Goal: Task Accomplishment & Management: Manage account settings

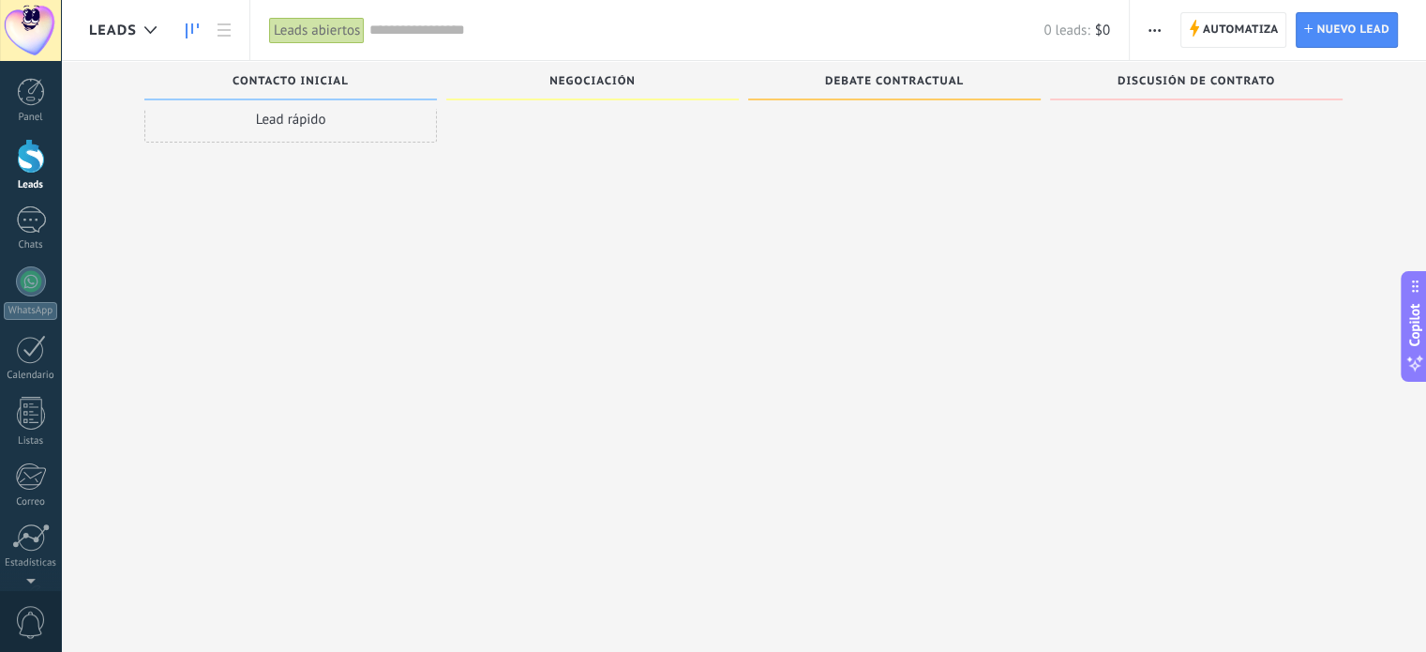
scroll to position [128, 0]
click at [19, 457] on div at bounding box center [31, 473] width 32 height 33
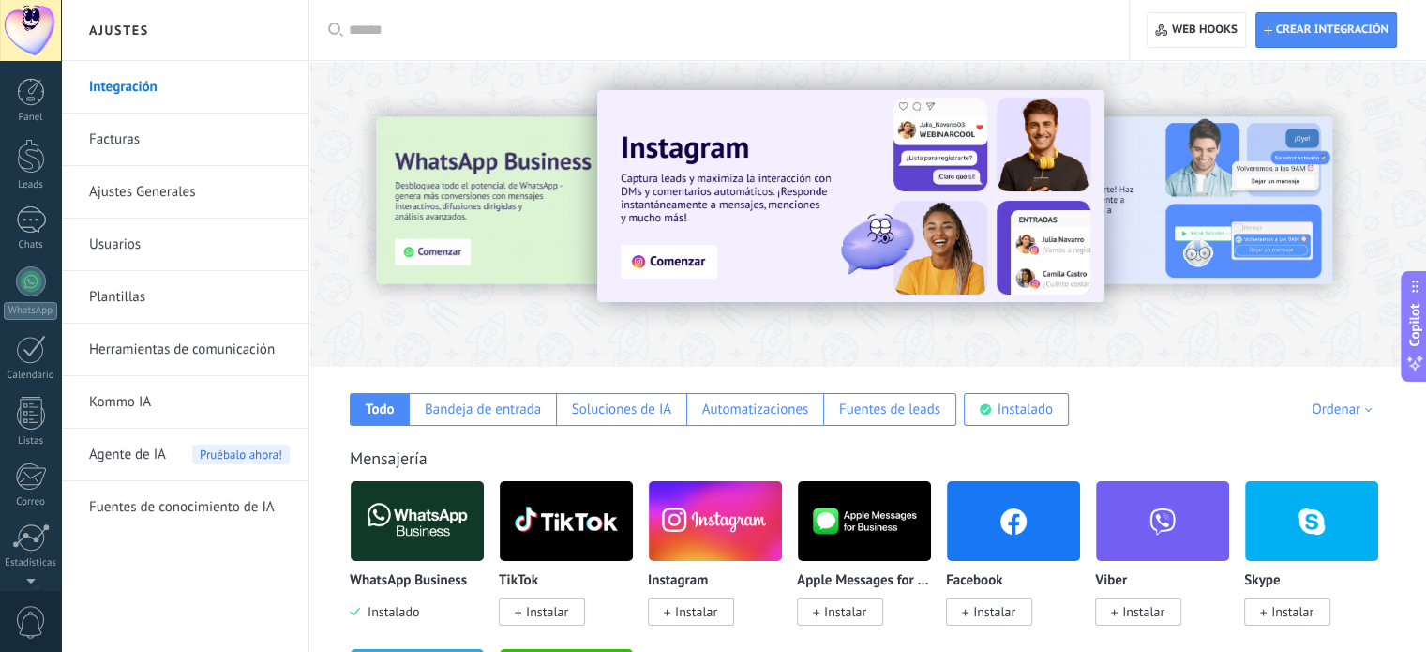
scroll to position [128, 0]
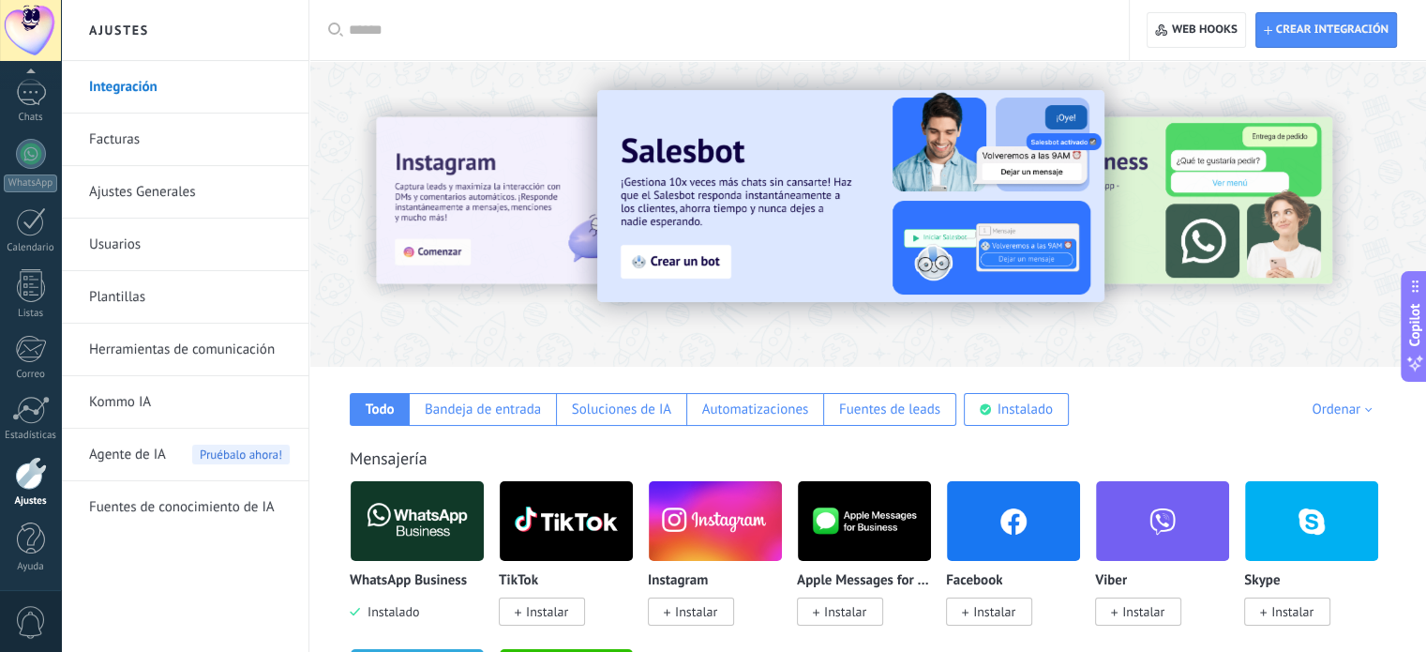
click at [160, 195] on link "Ajustes Generales" at bounding box center [189, 192] width 201 height 53
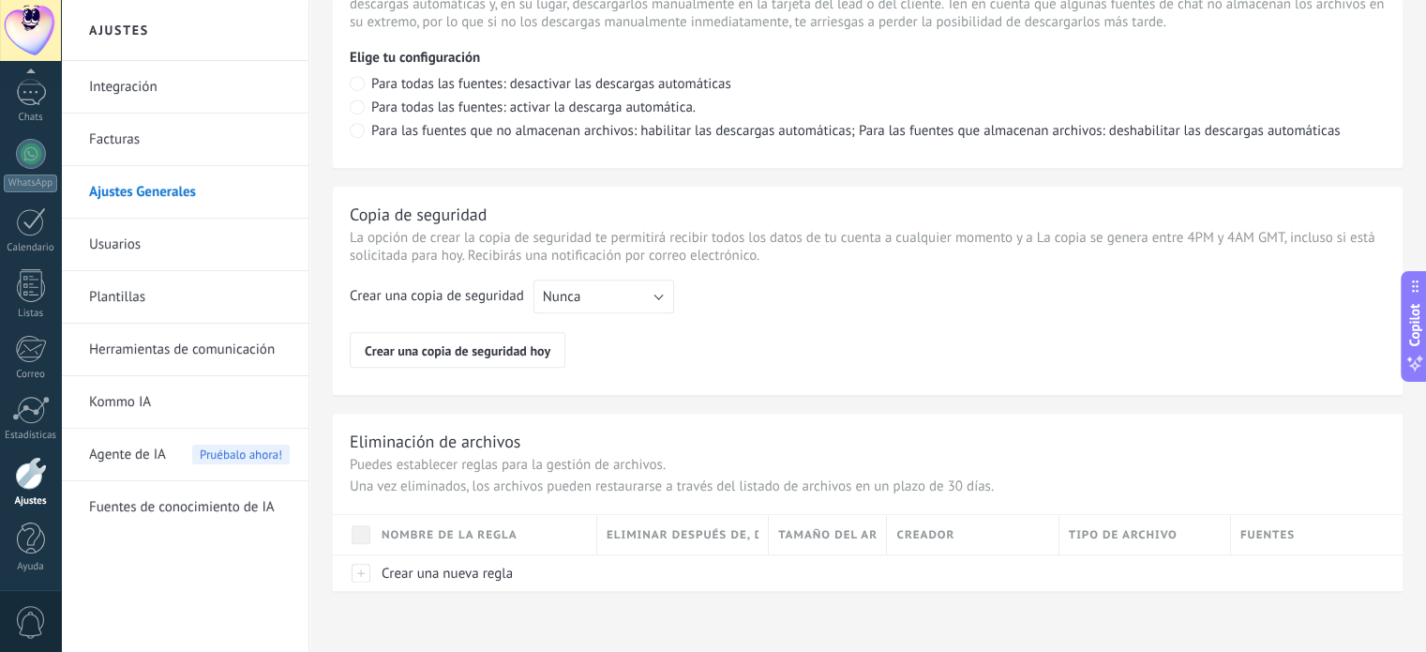
scroll to position [1416, 0]
click at [173, 355] on link "Herramientas de comunicación" at bounding box center [189, 349] width 201 height 53
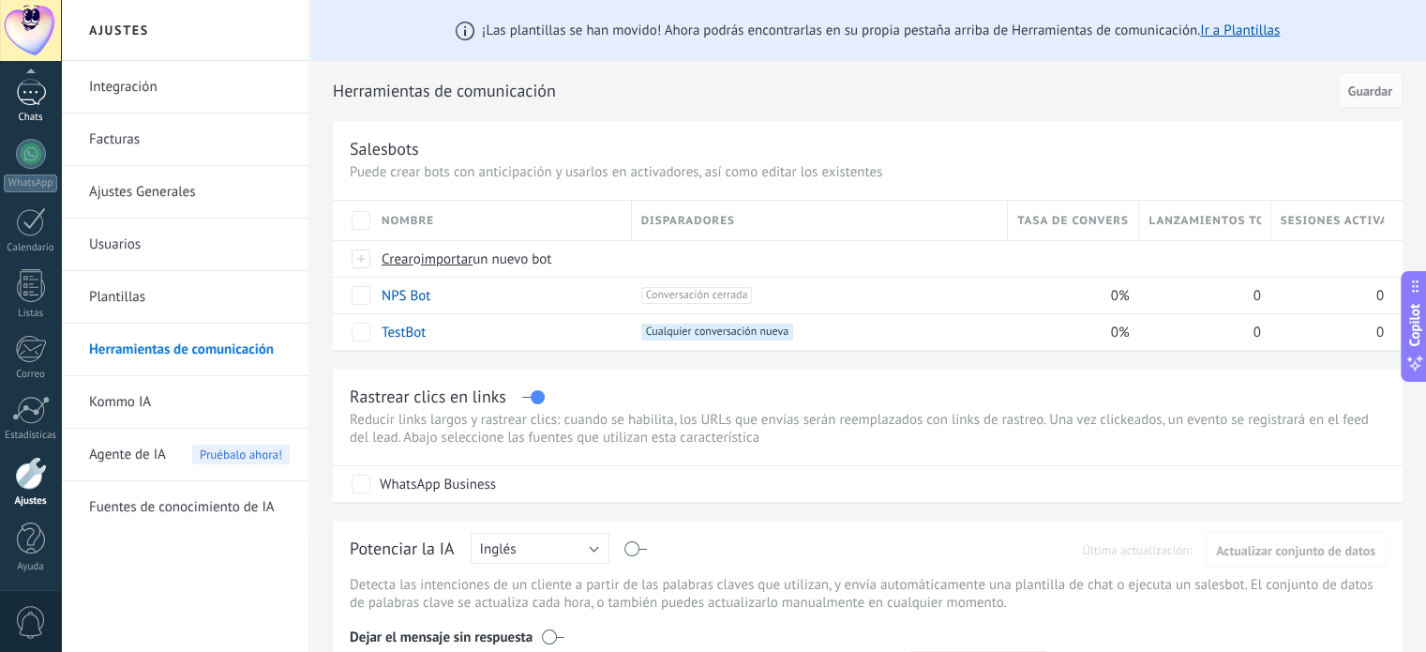
click at [45, 97] on link "Chats" at bounding box center [30, 101] width 61 height 45
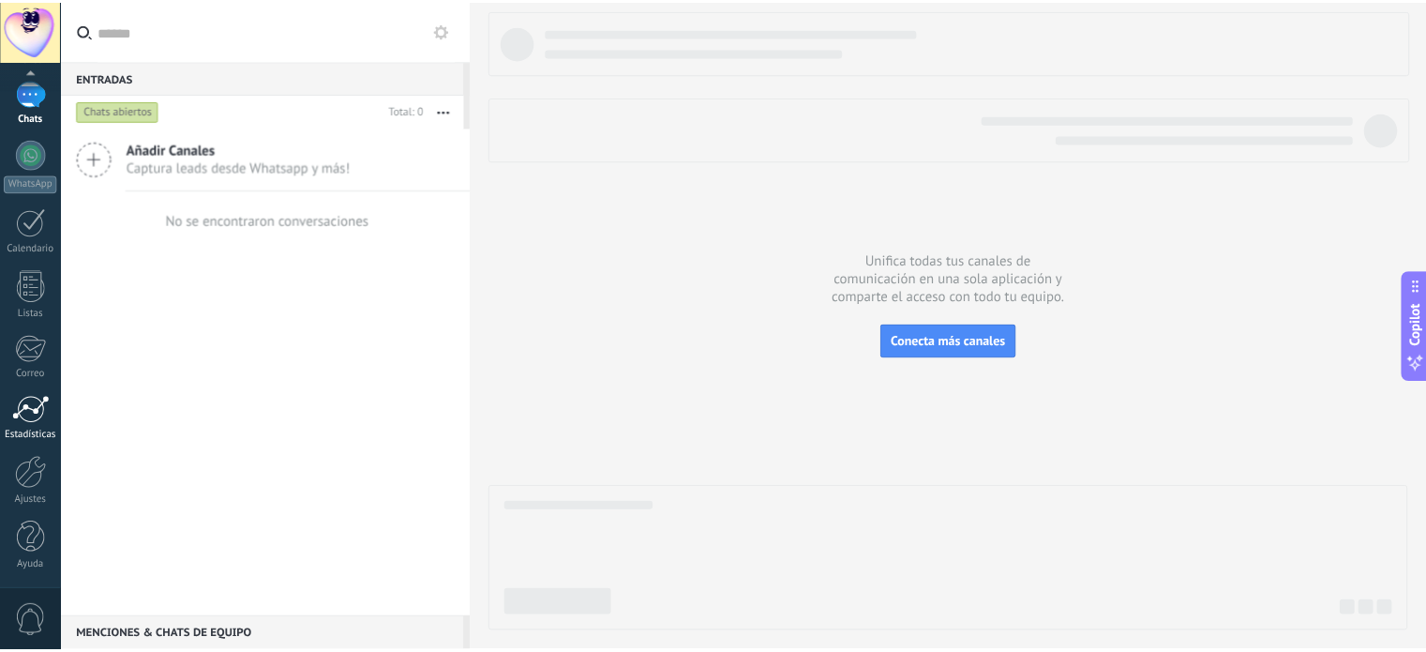
scroll to position [128, 0]
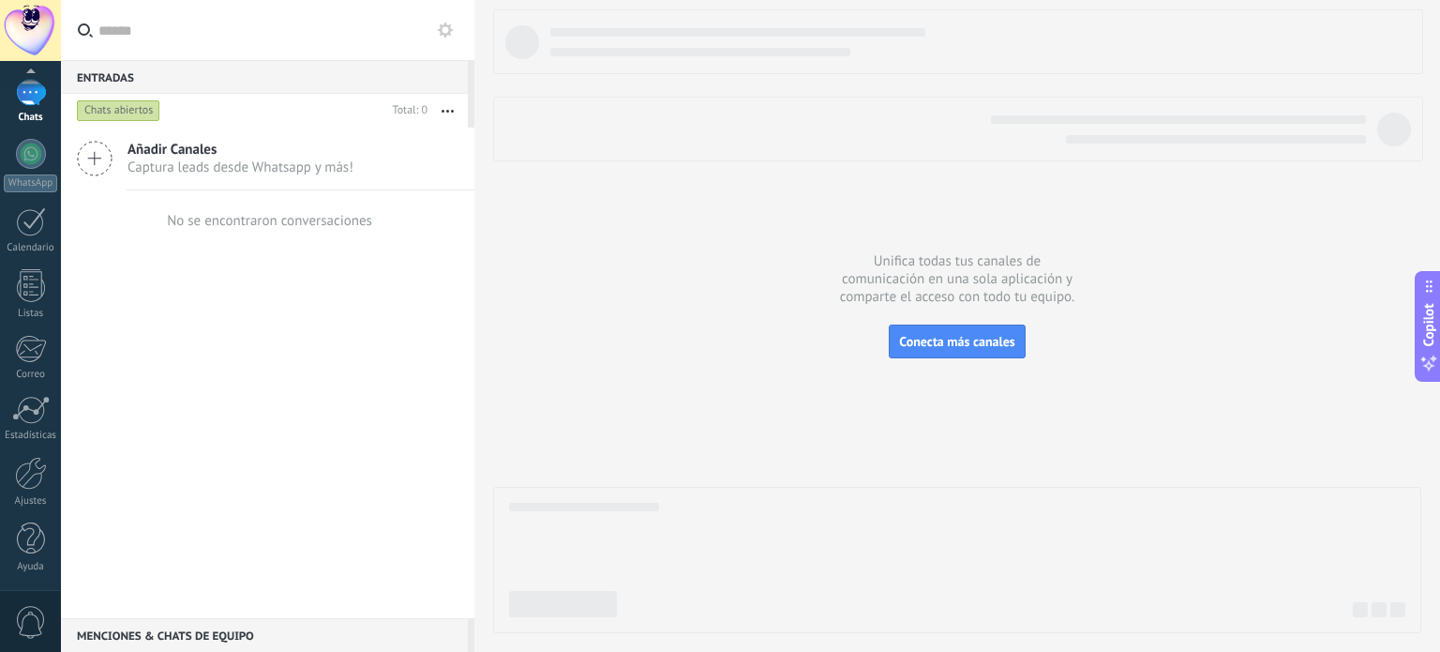
click at [37, 453] on div "Panel Leads Chats WhatsApp Clientes" at bounding box center [30, 270] width 61 height 641
click at [28, 483] on div at bounding box center [31, 473] width 32 height 33
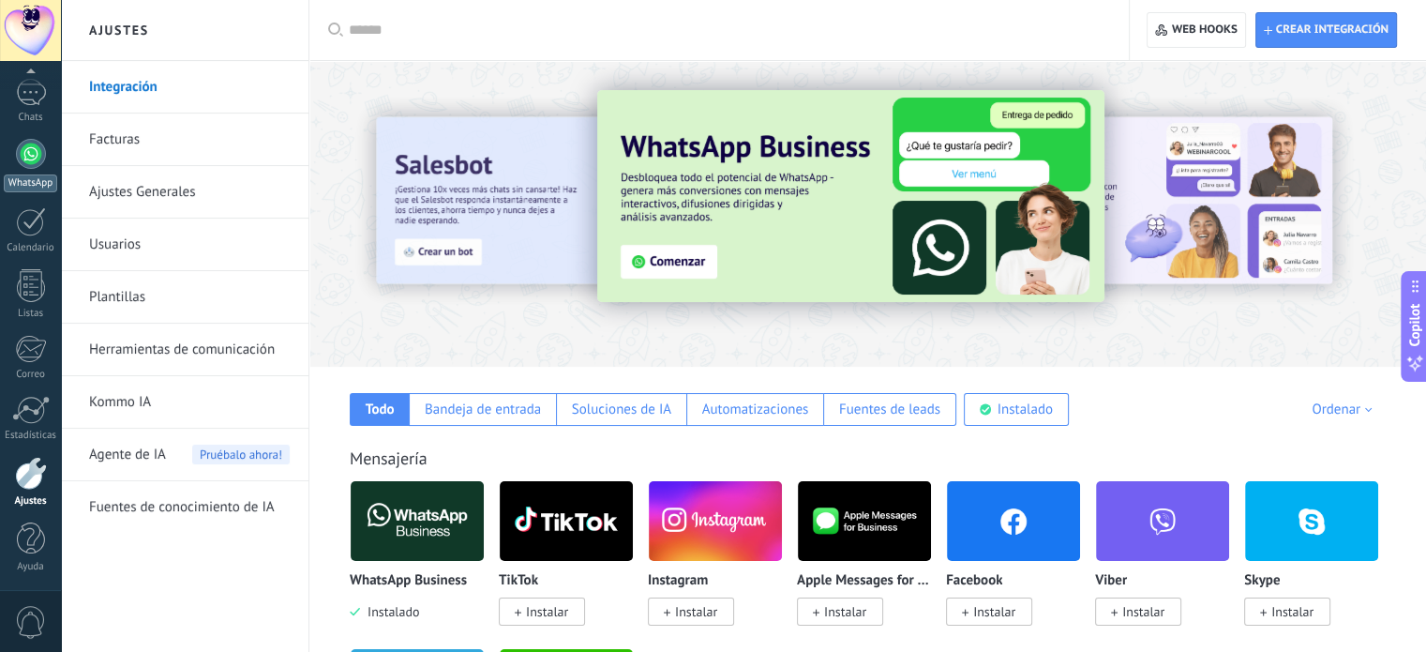
click at [34, 157] on div at bounding box center [31, 154] width 30 height 30
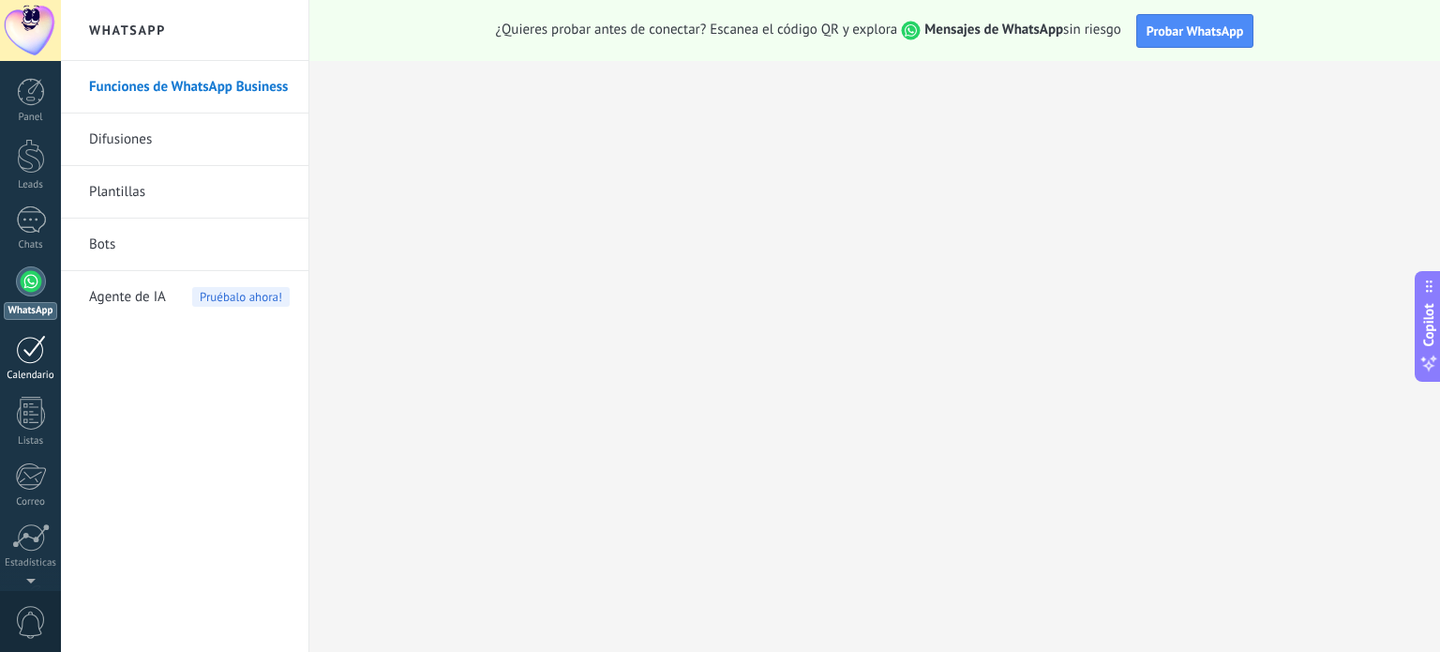
click at [30, 359] on div at bounding box center [31, 349] width 30 height 29
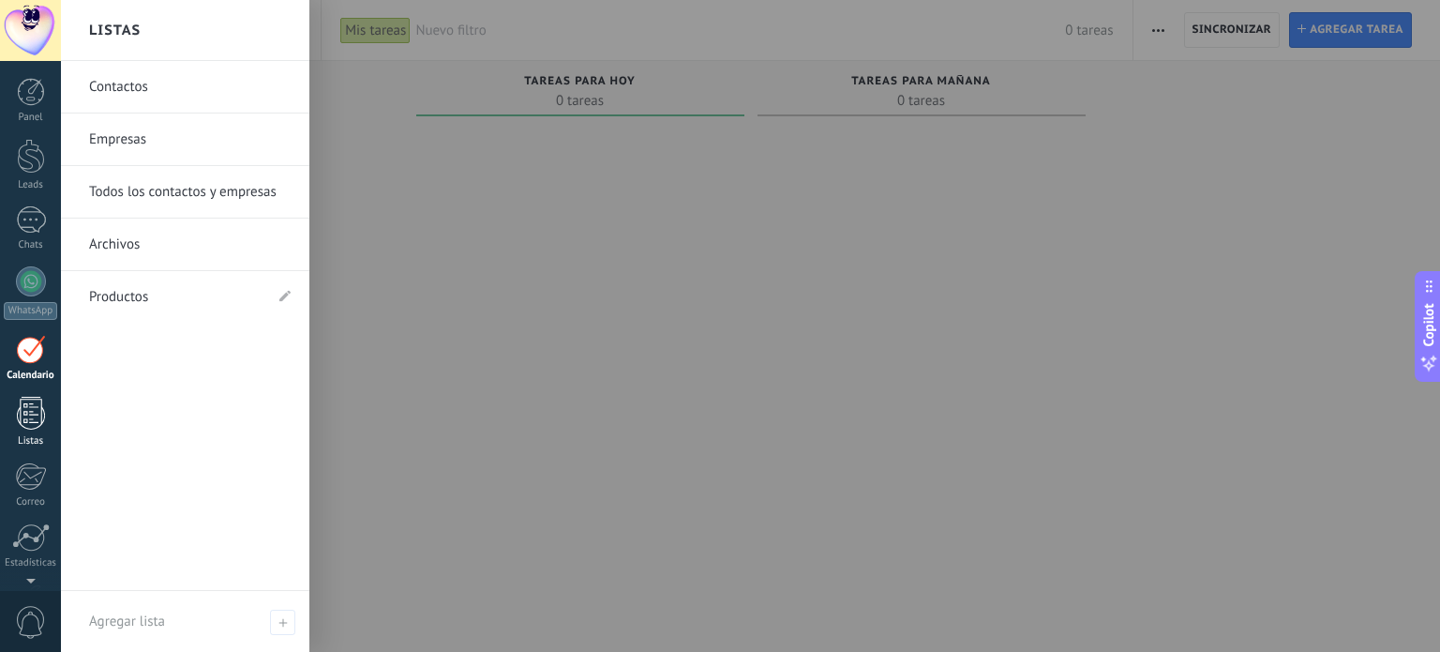
click at [28, 417] on div at bounding box center [31, 413] width 28 height 33
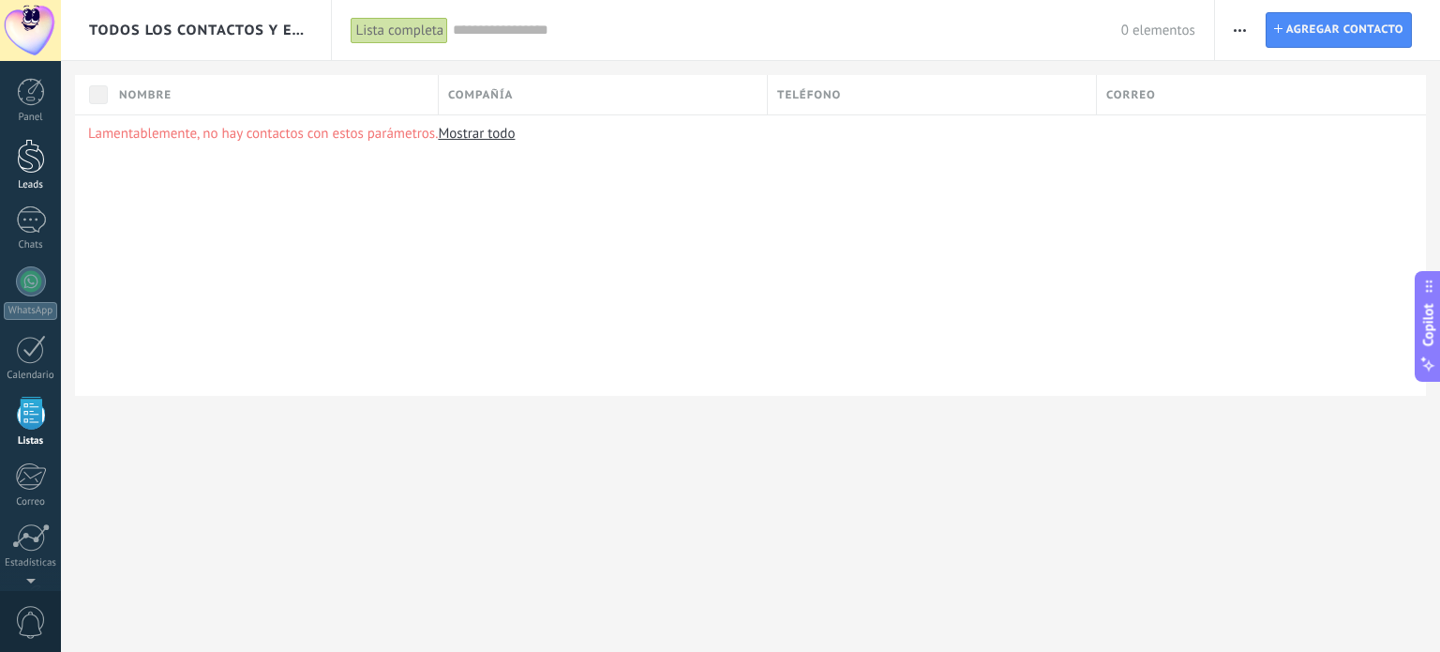
click at [27, 146] on div at bounding box center [31, 156] width 28 height 35
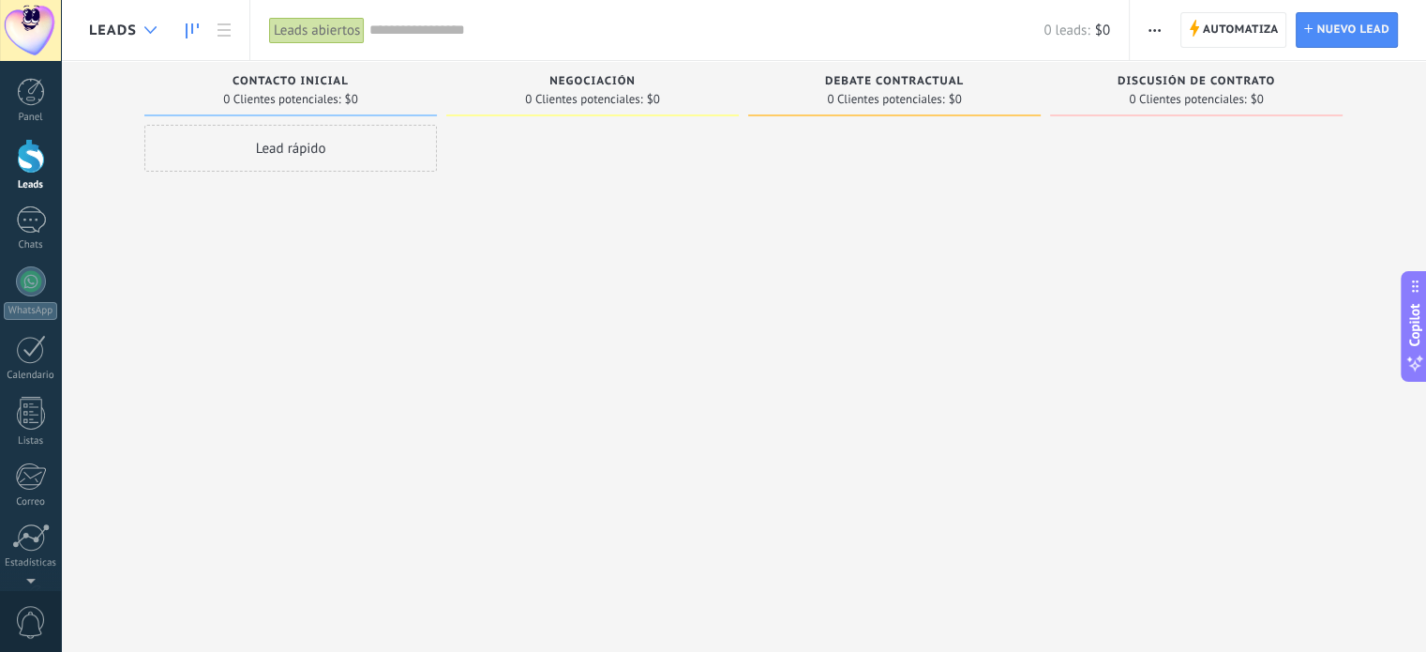
click at [145, 30] on icon at bounding box center [150, 30] width 12 height 8
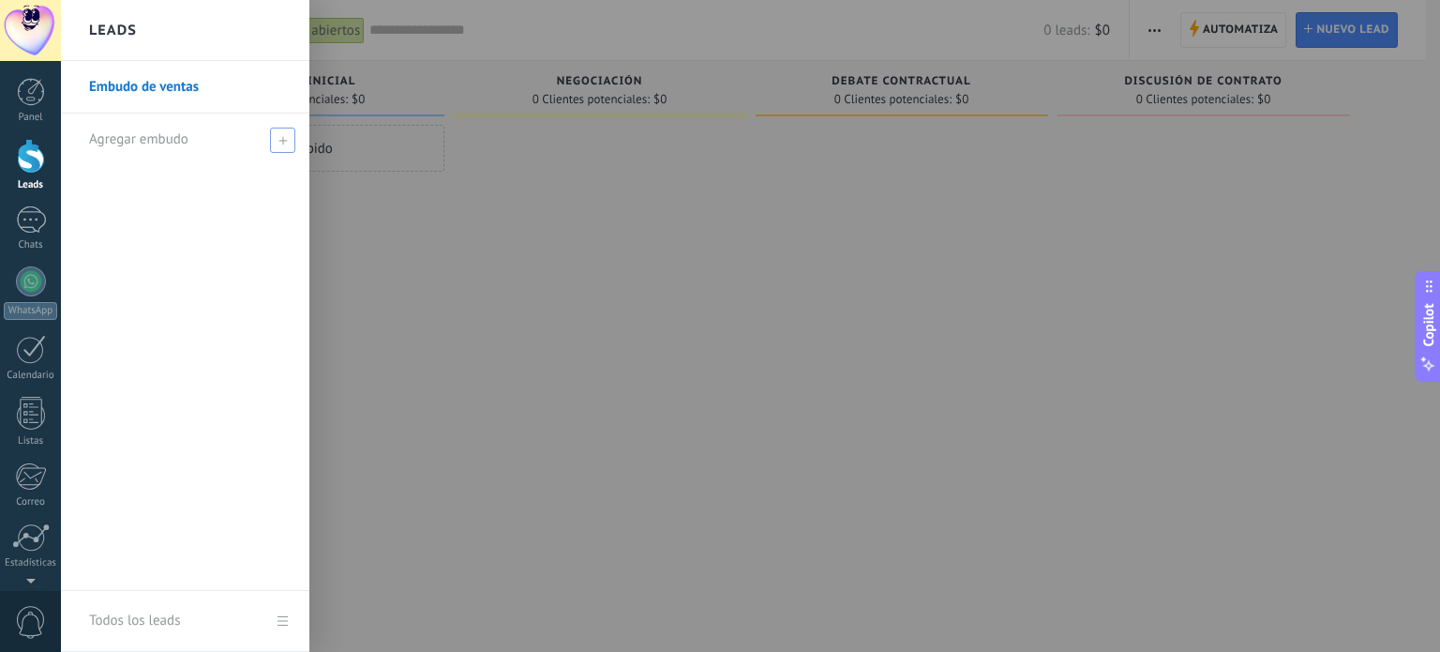
click at [182, 138] on span "Agregar embudo" at bounding box center [138, 139] width 99 height 18
click at [192, 135] on input "text" at bounding box center [177, 140] width 176 height 30
type input "**********"
click at [284, 143] on span at bounding box center [285, 139] width 17 height 13
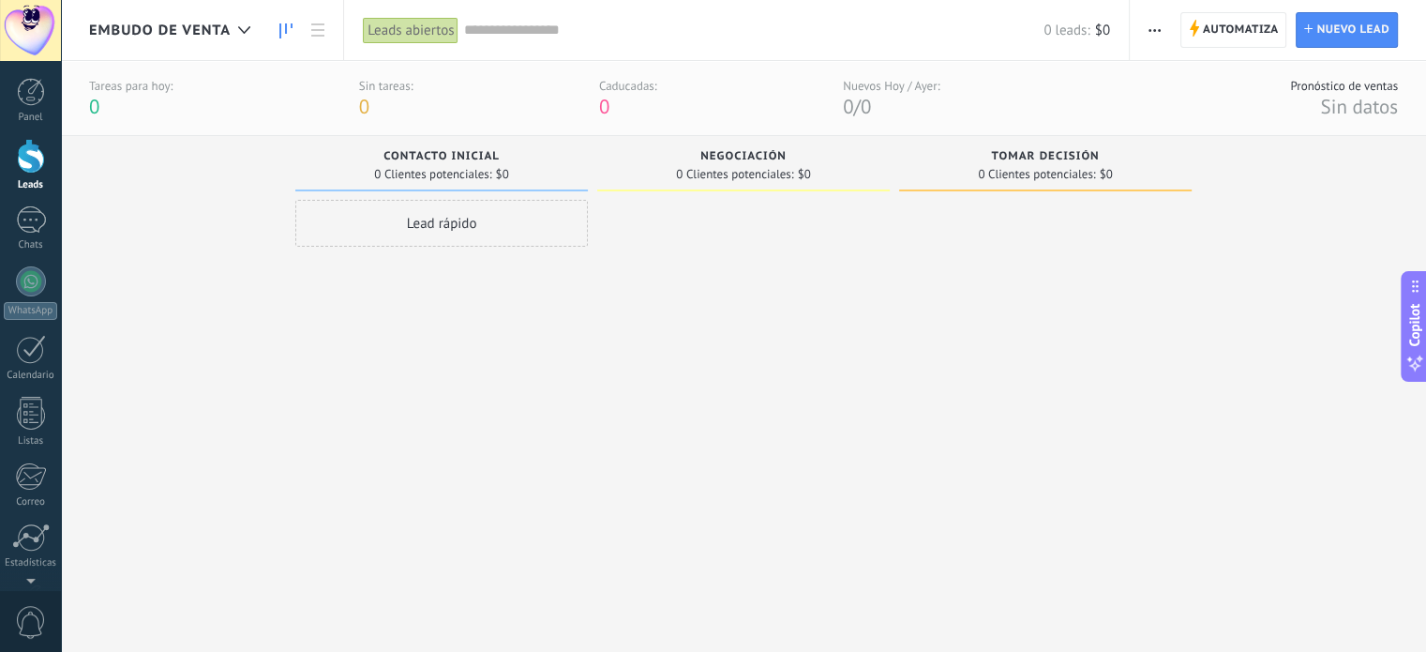
click at [211, 28] on span "Embudo de Venta" at bounding box center [160, 31] width 142 height 18
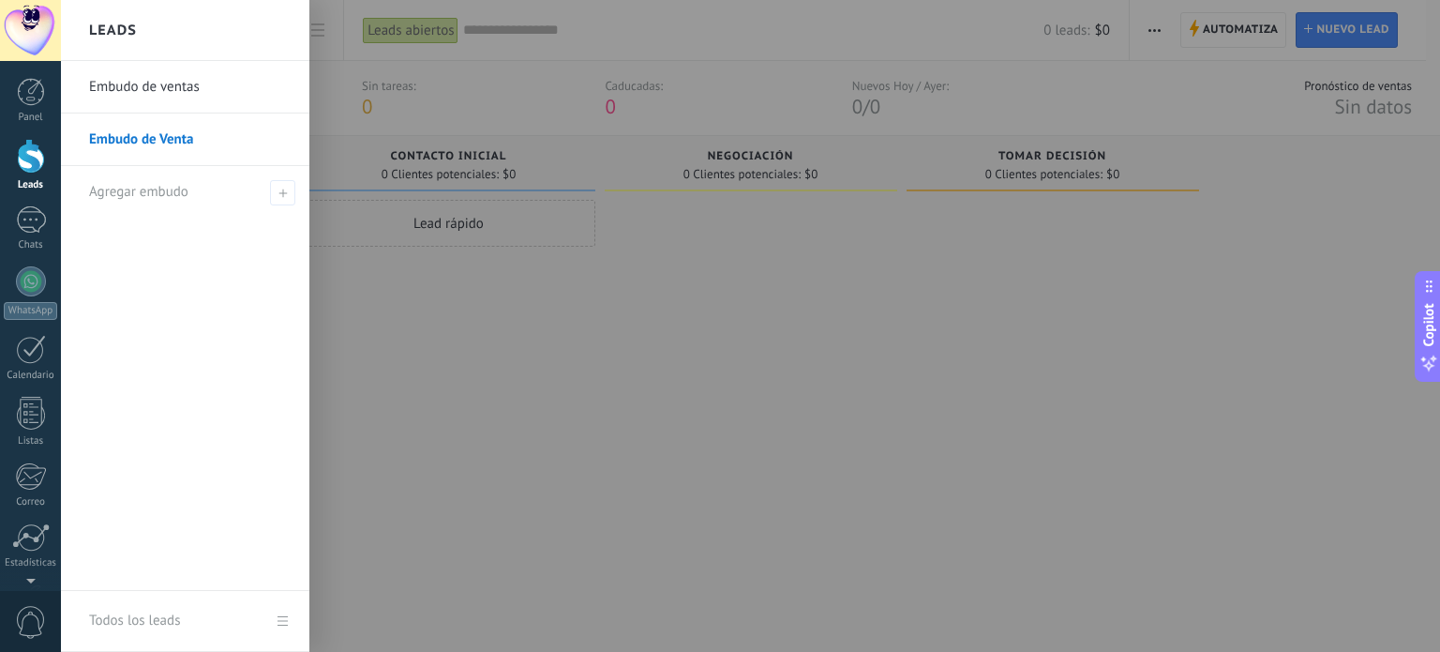
click at [652, 248] on div at bounding box center [781, 326] width 1440 height 652
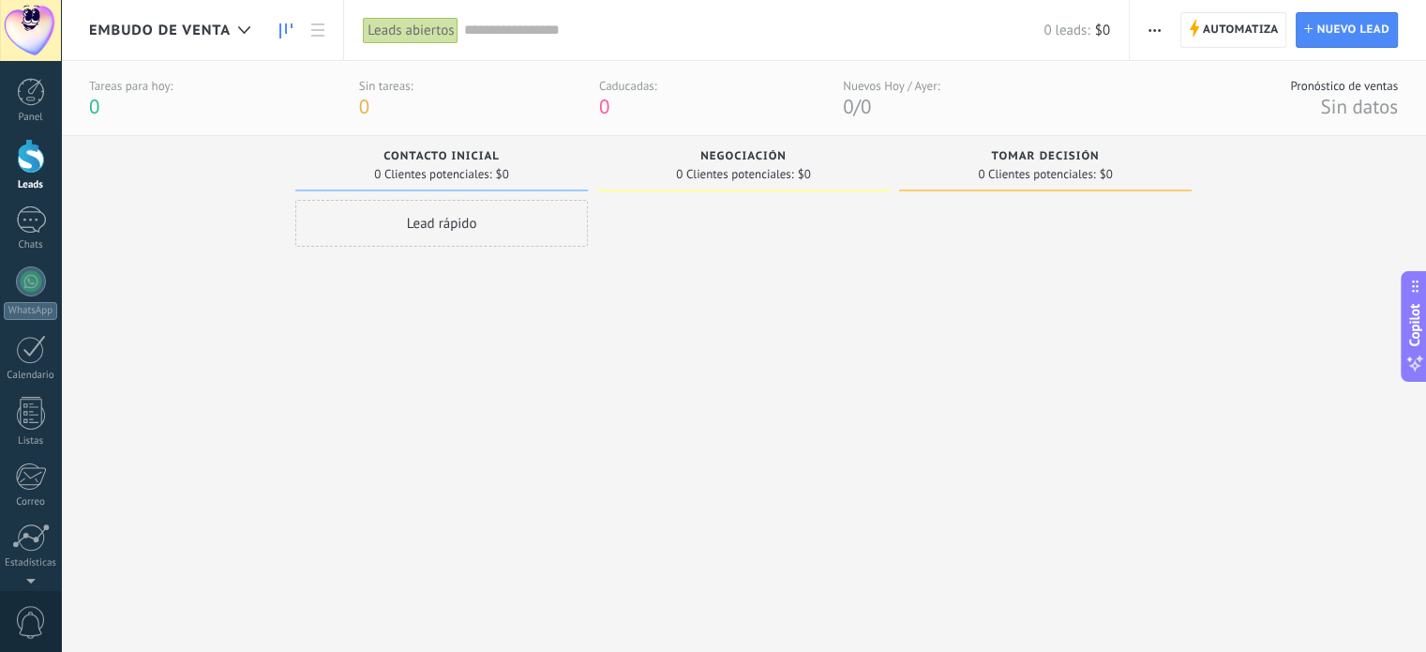
click at [1151, 40] on span "button" at bounding box center [1155, 30] width 12 height 36
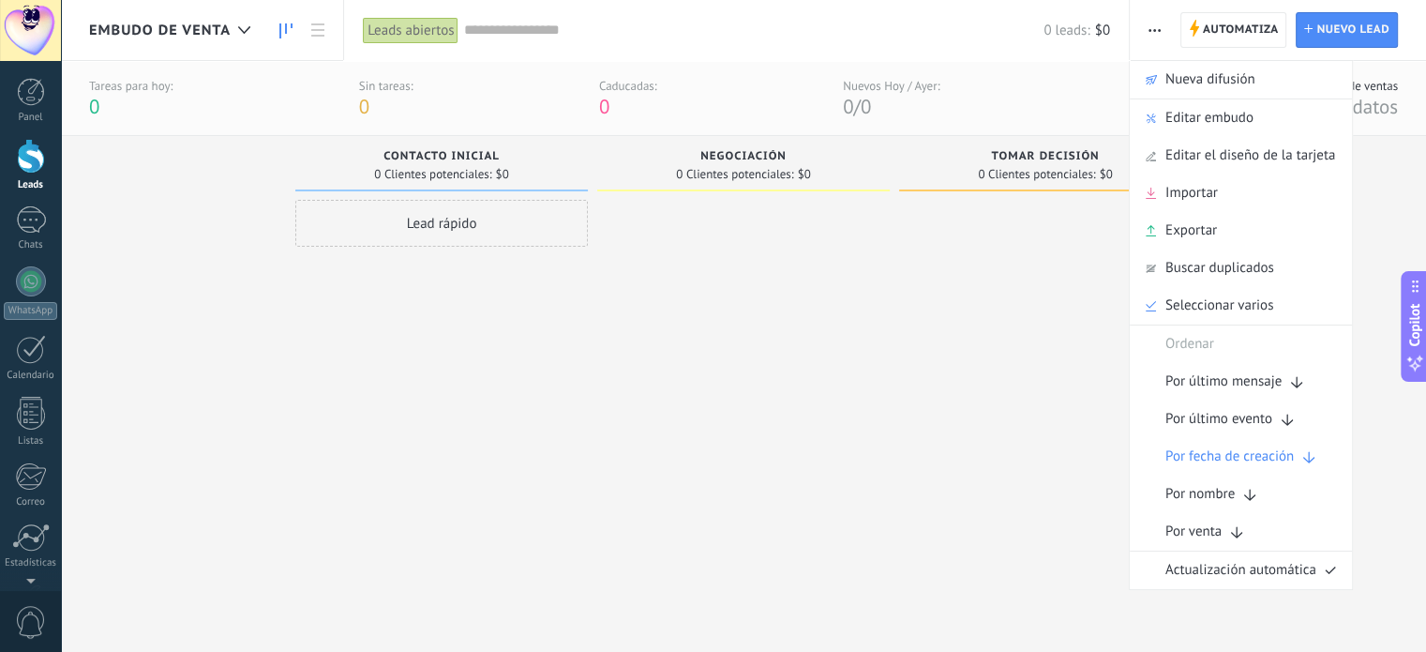
click at [897, 365] on div "Negociación 0 Clientes potenciales: $0" at bounding box center [748, 371] width 302 height 471
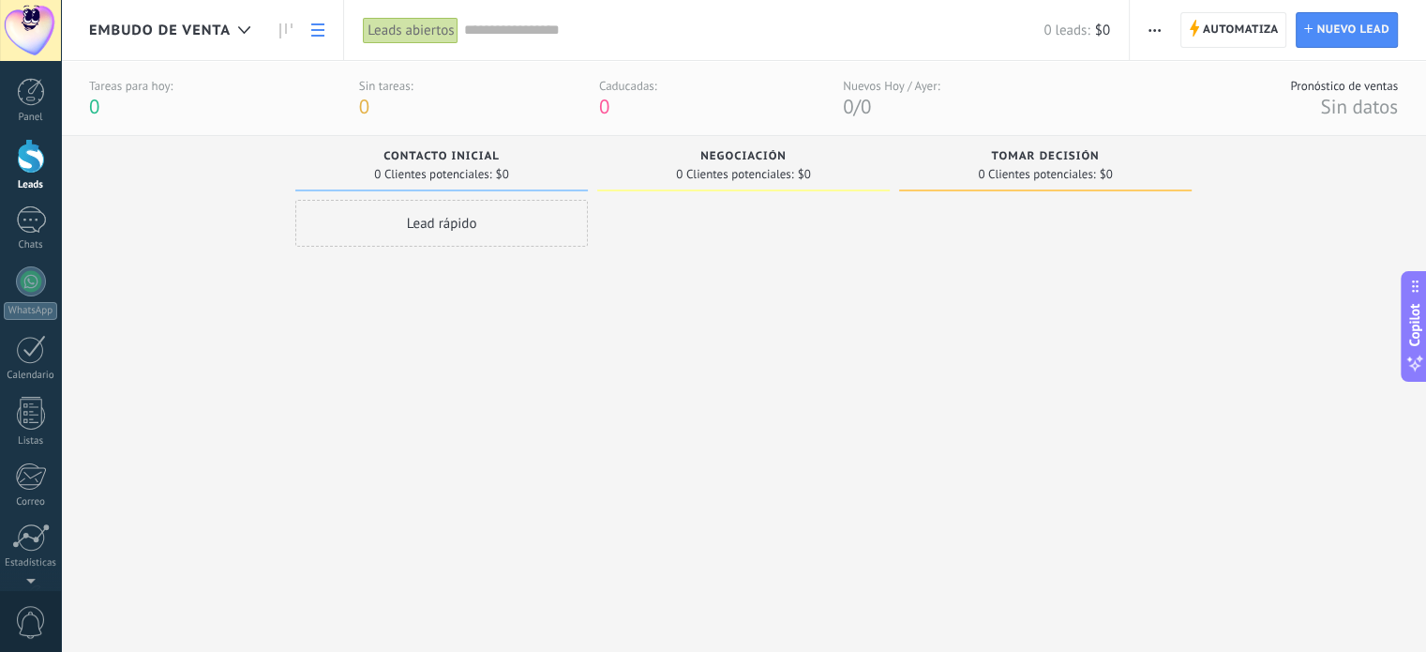
click at [317, 30] on use at bounding box center [317, 29] width 13 height 13
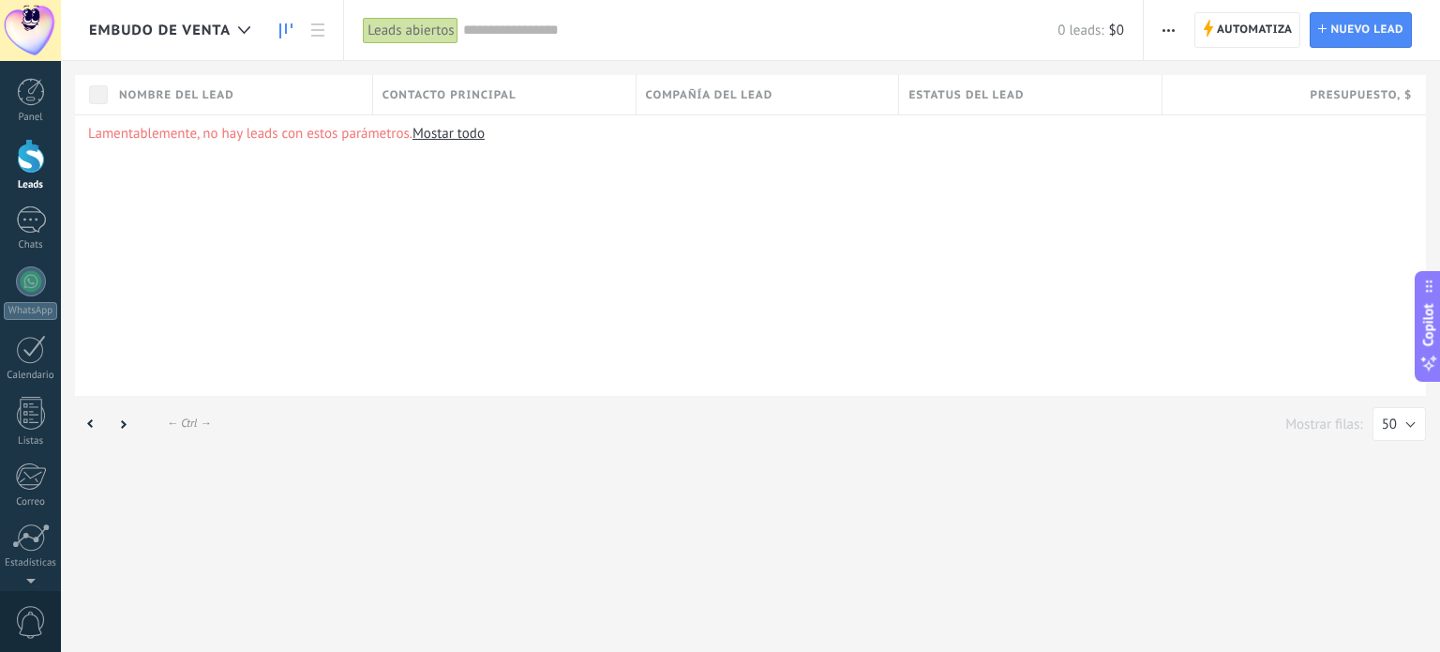
click at [284, 31] on icon at bounding box center [285, 30] width 13 height 15
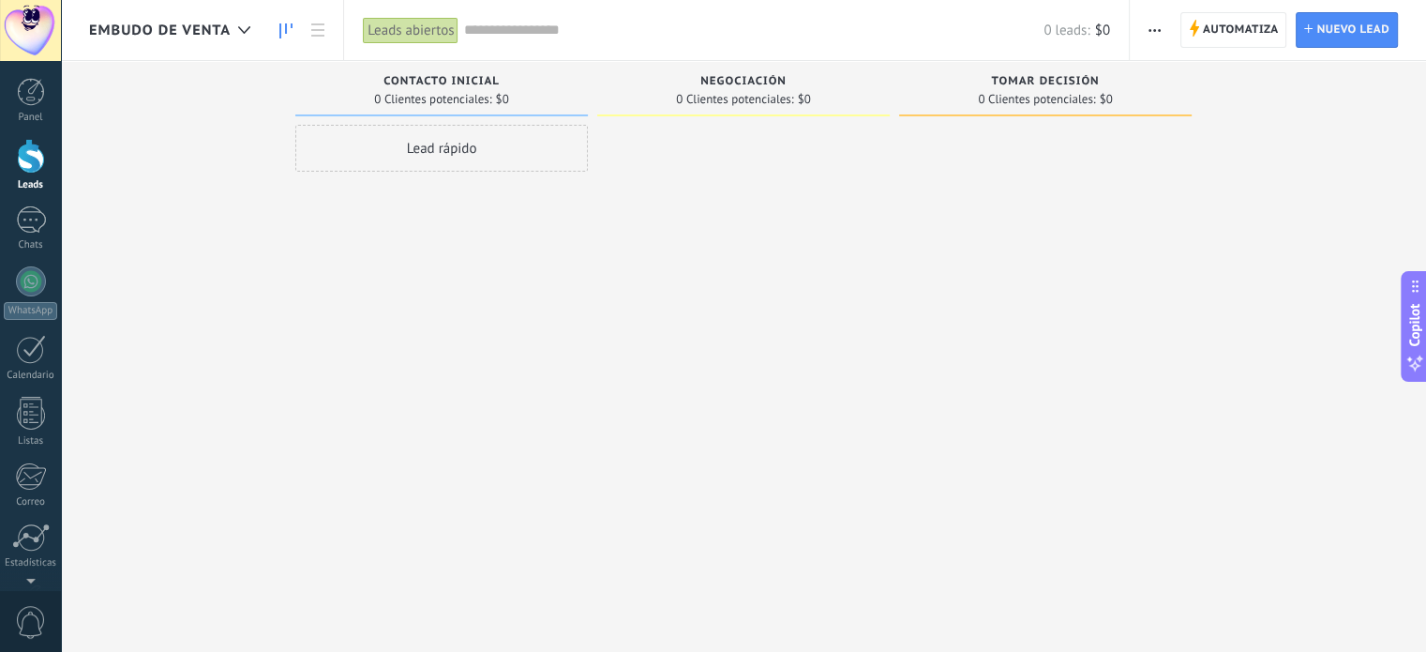
click at [1151, 33] on span "button" at bounding box center [1155, 30] width 12 height 36
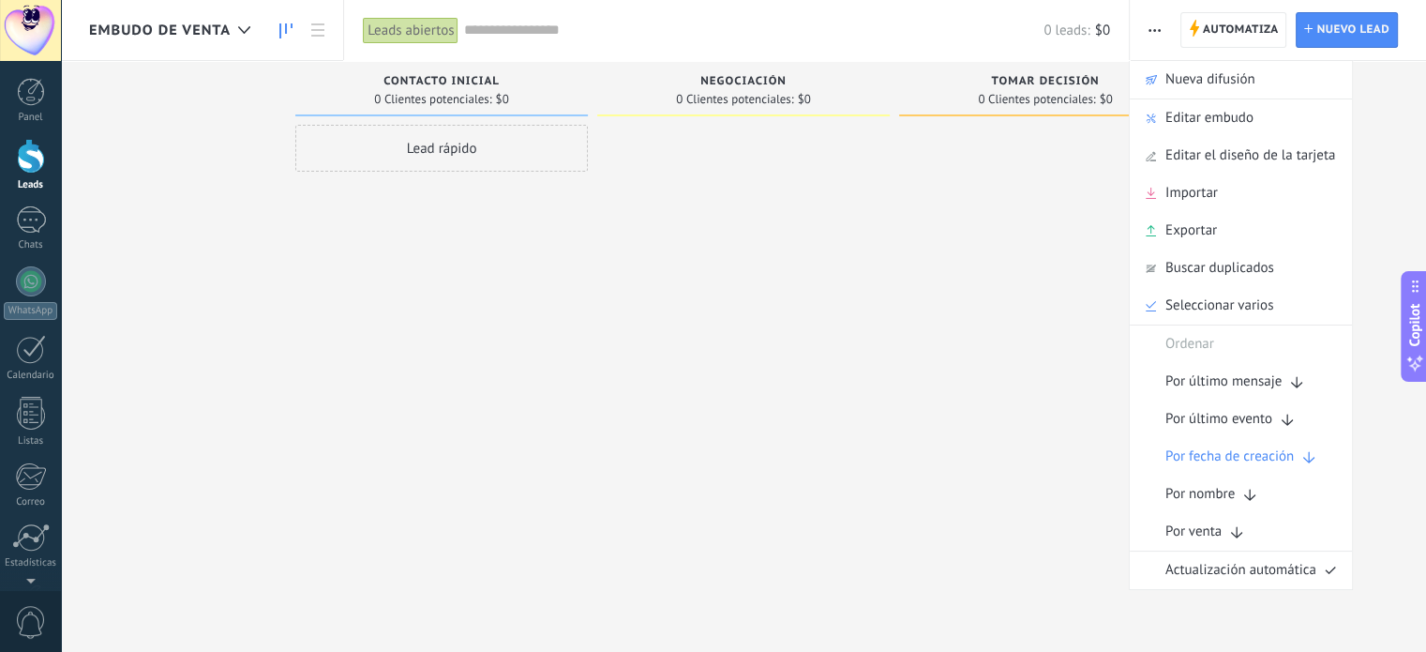
click at [739, 309] on div at bounding box center [743, 328] width 293 height 407
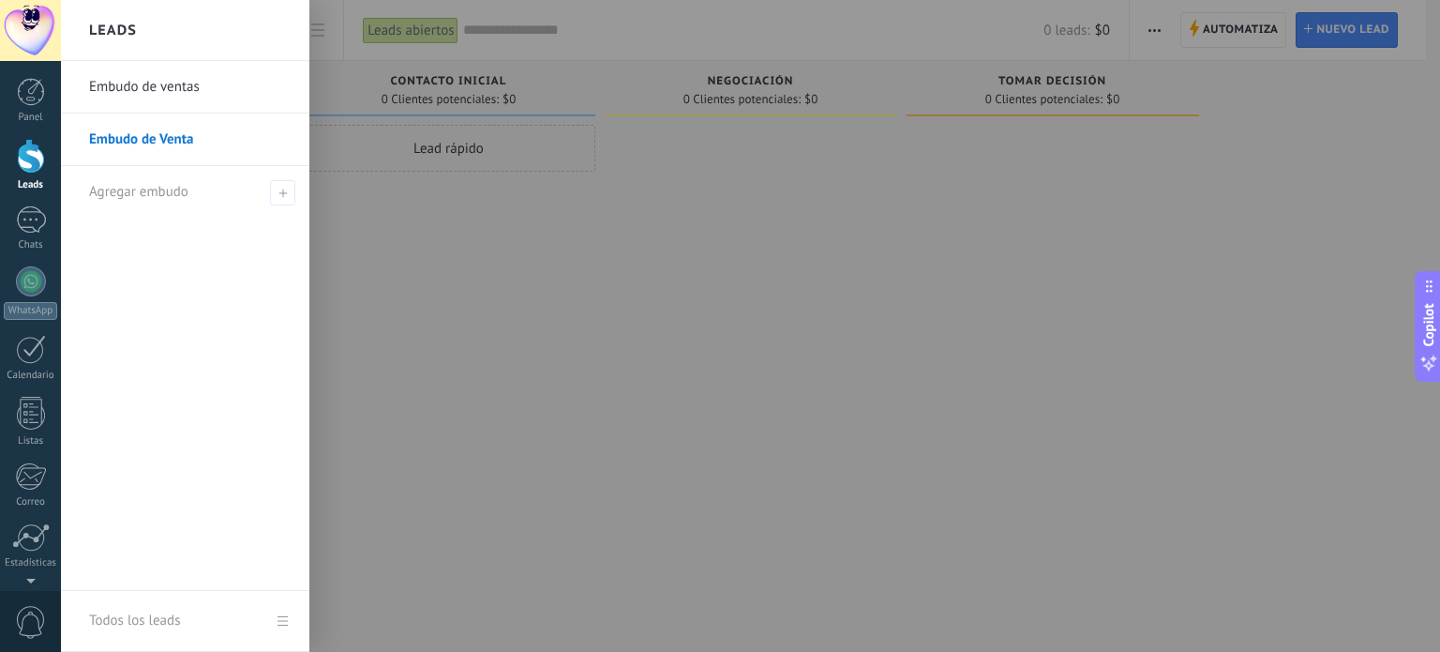
click at [215, 130] on link "Embudo de Venta" at bounding box center [190, 139] width 202 height 53
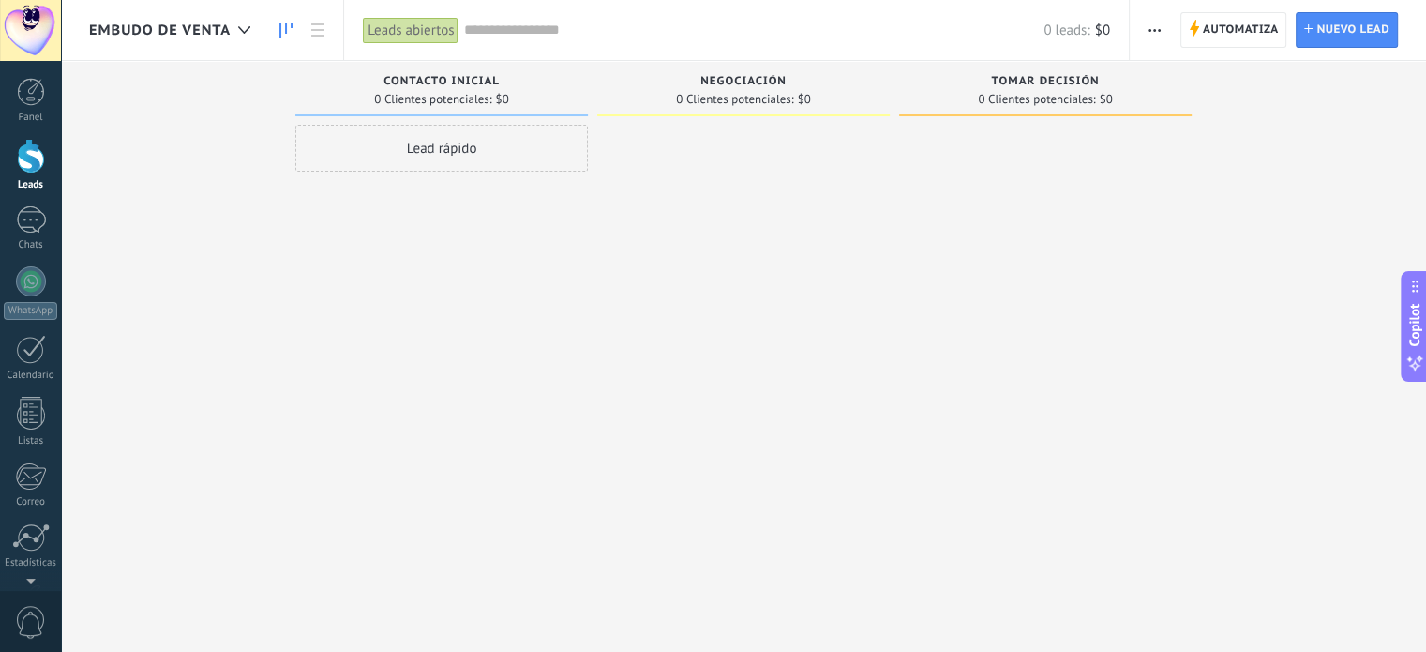
click at [508, 29] on input "text" at bounding box center [753, 31] width 580 height 20
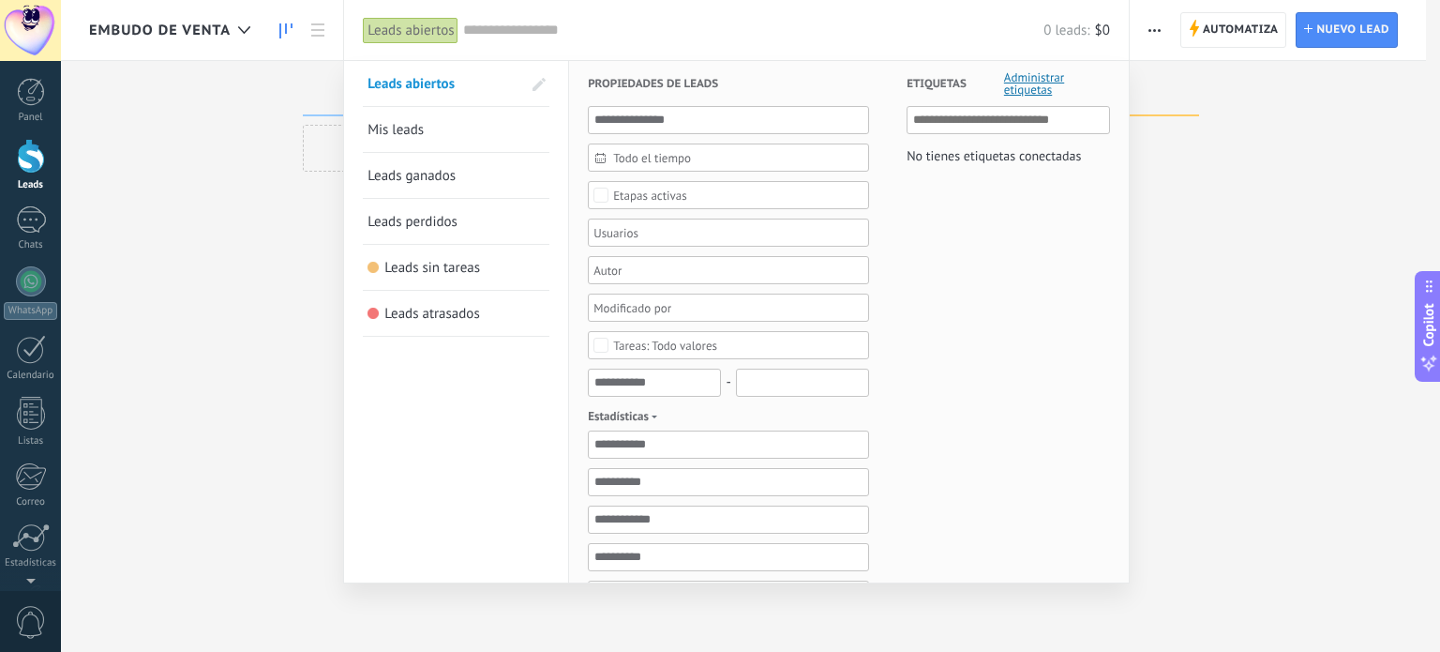
click at [1343, 175] on div at bounding box center [720, 326] width 1440 height 652
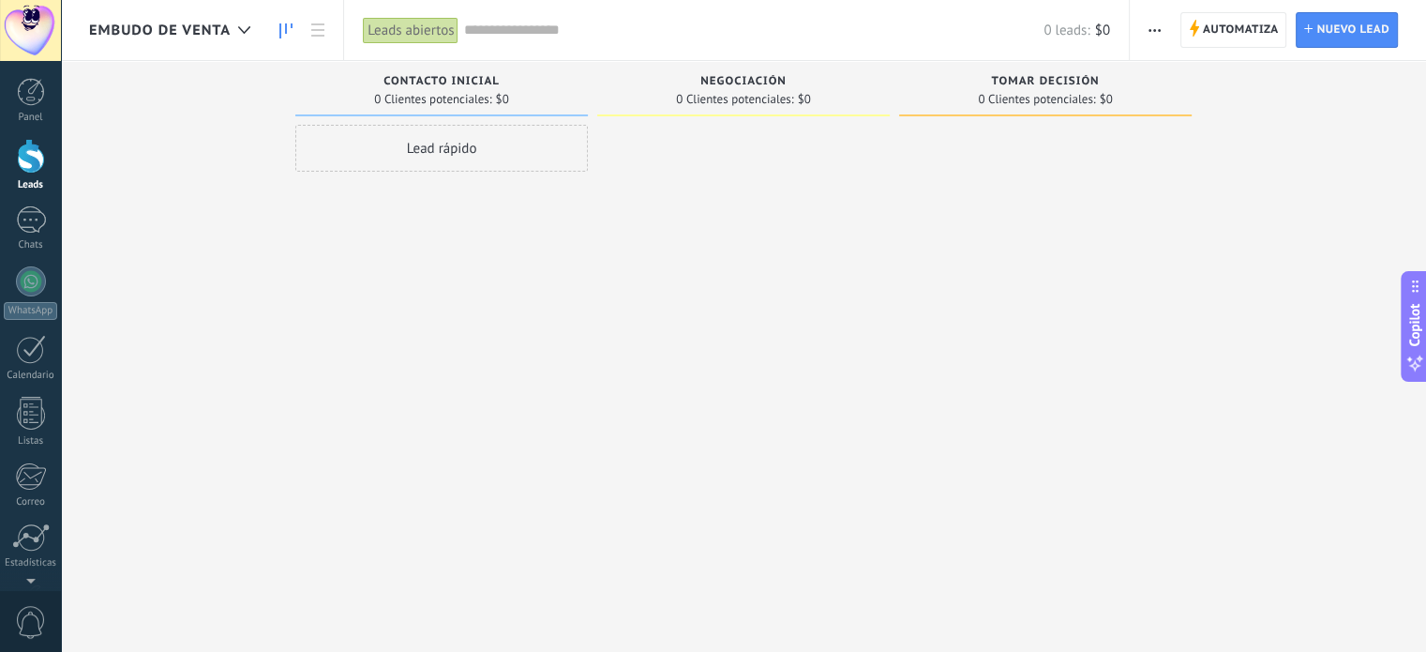
click at [1139, 33] on div "Automatiza Nueva difusión Editar embudo Editar el diseño de la tarjeta Importar…" at bounding box center [1155, 30] width 32 height 37
click at [1155, 19] on span "button" at bounding box center [1155, 30] width 12 height 36
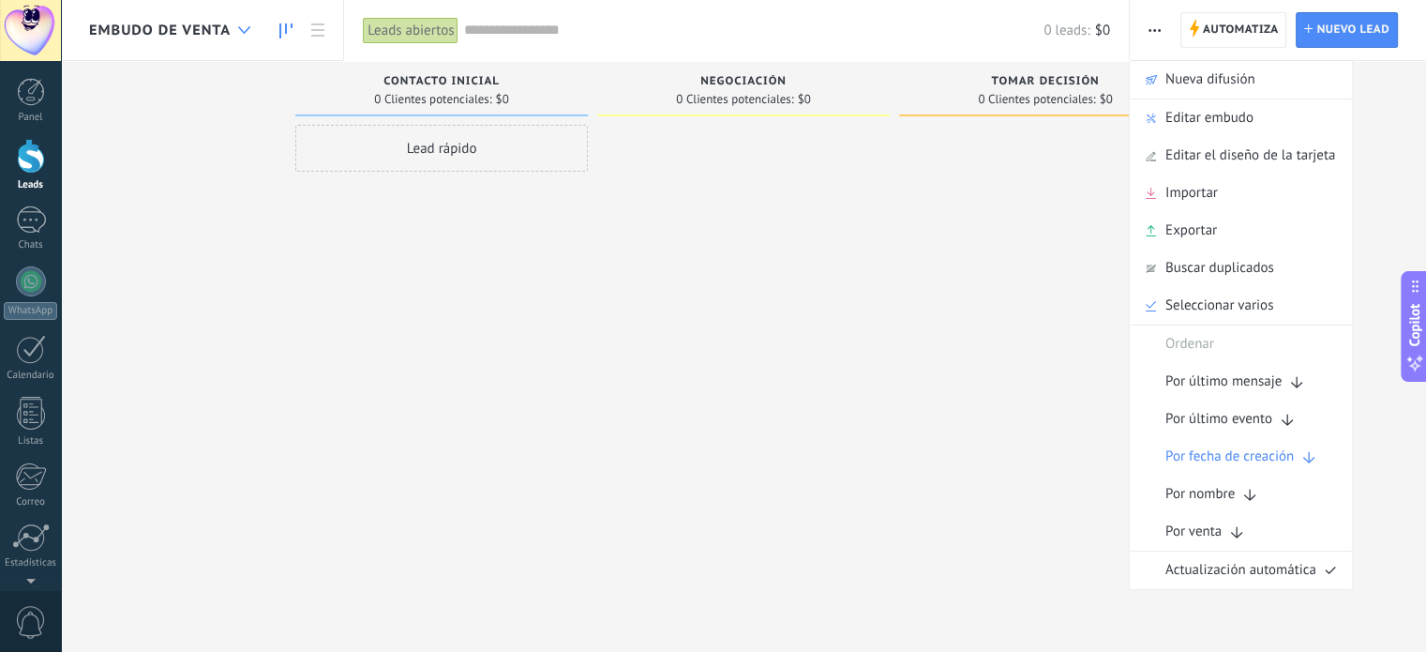
click at [242, 27] on icon at bounding box center [244, 30] width 12 height 8
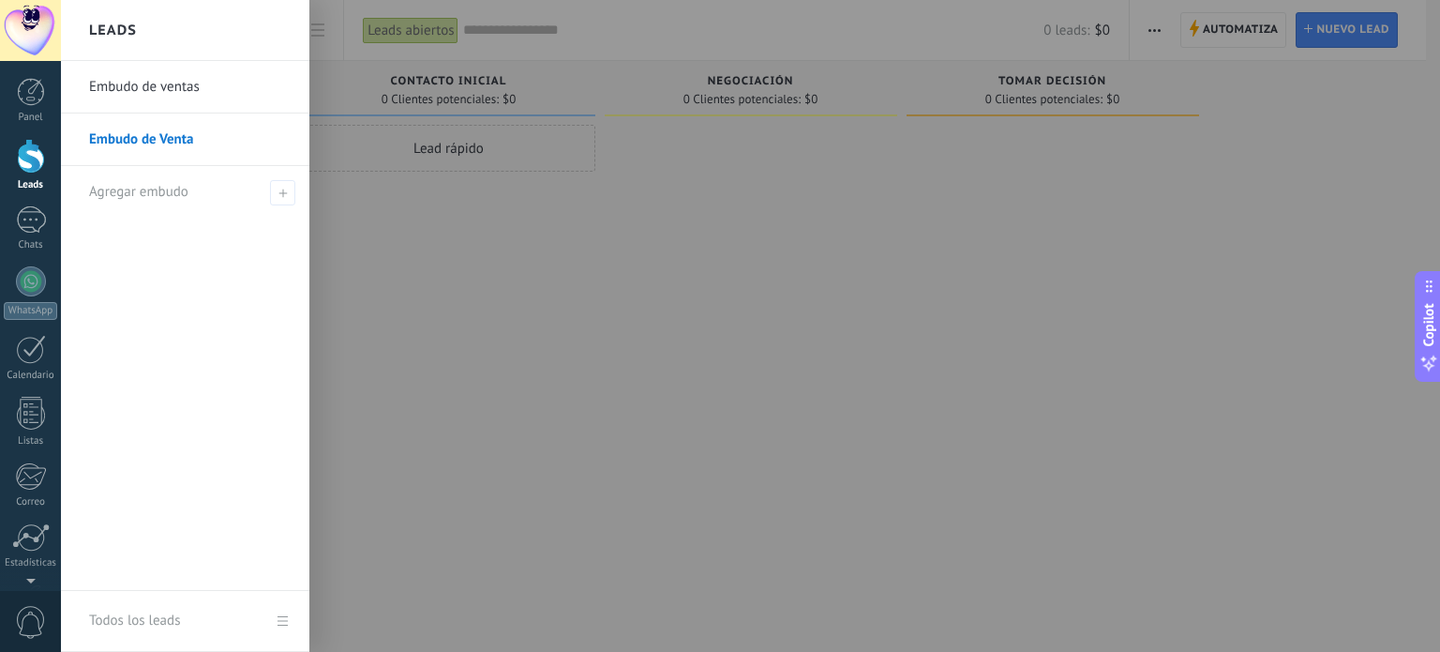
click at [173, 128] on link "Embudo de Venta" at bounding box center [190, 139] width 202 height 53
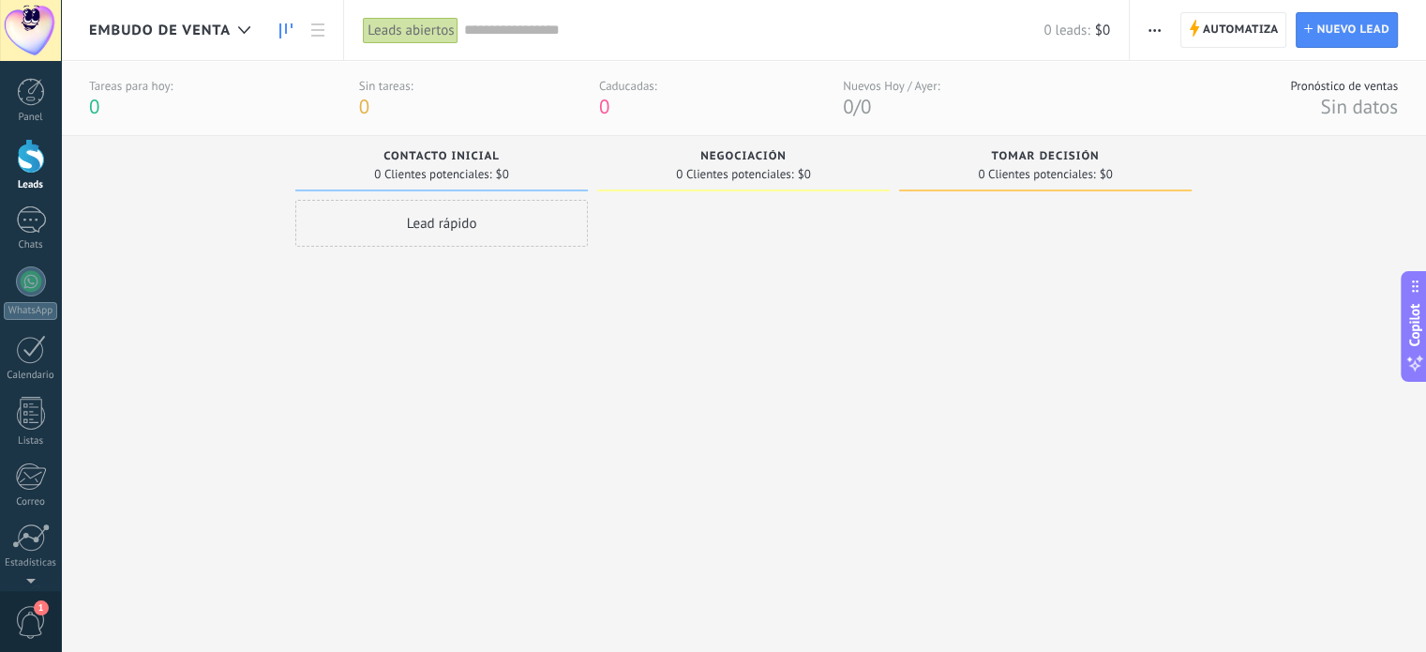
click at [1155, 34] on span "button" at bounding box center [1155, 30] width 12 height 36
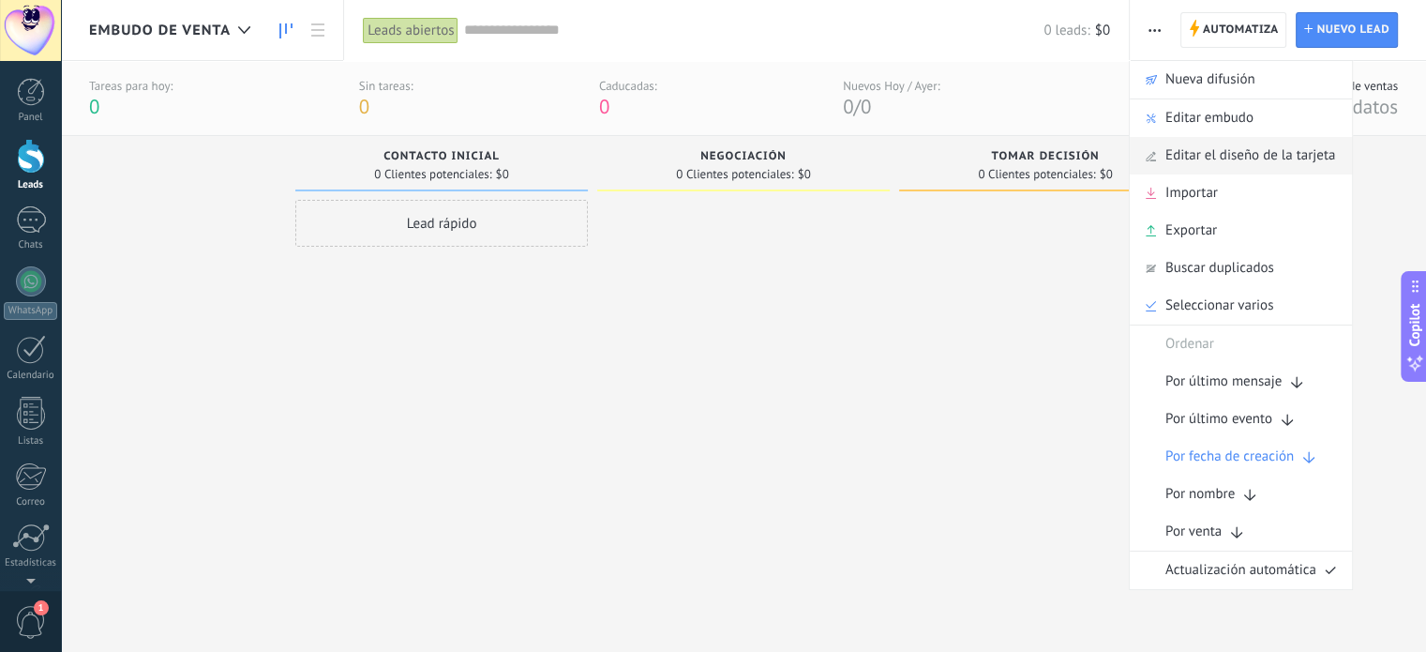
click at [1268, 156] on span "Editar el diseño de la tarjeta" at bounding box center [1250, 156] width 170 height 38
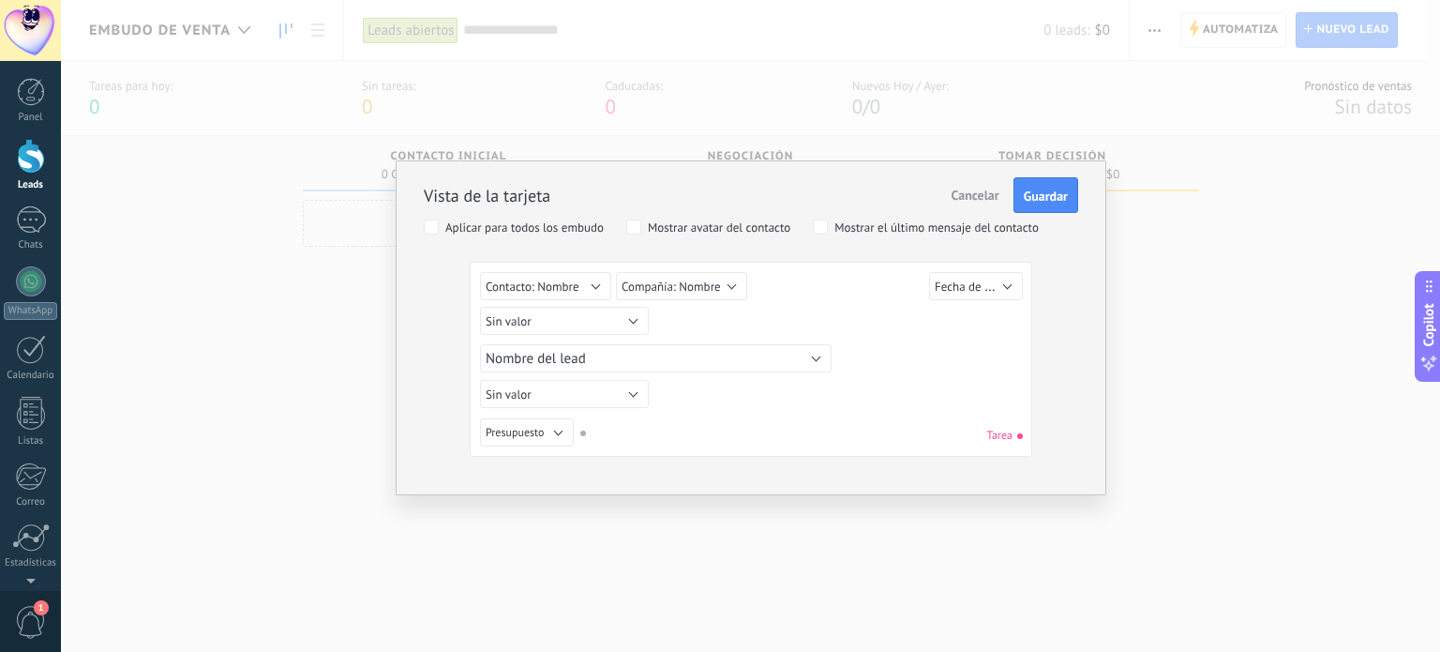
click at [975, 194] on span "Cancelar" at bounding box center [976, 195] width 48 height 17
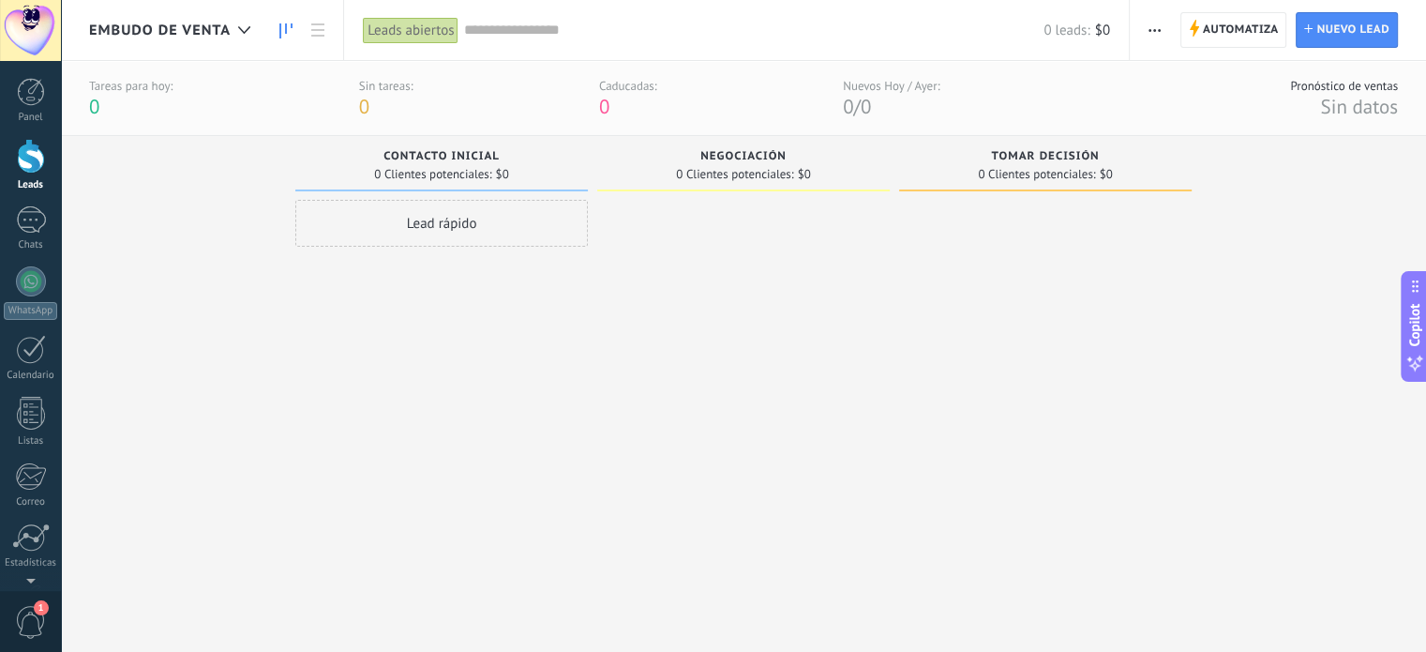
click at [1155, 32] on span "button" at bounding box center [1155, 30] width 12 height 36
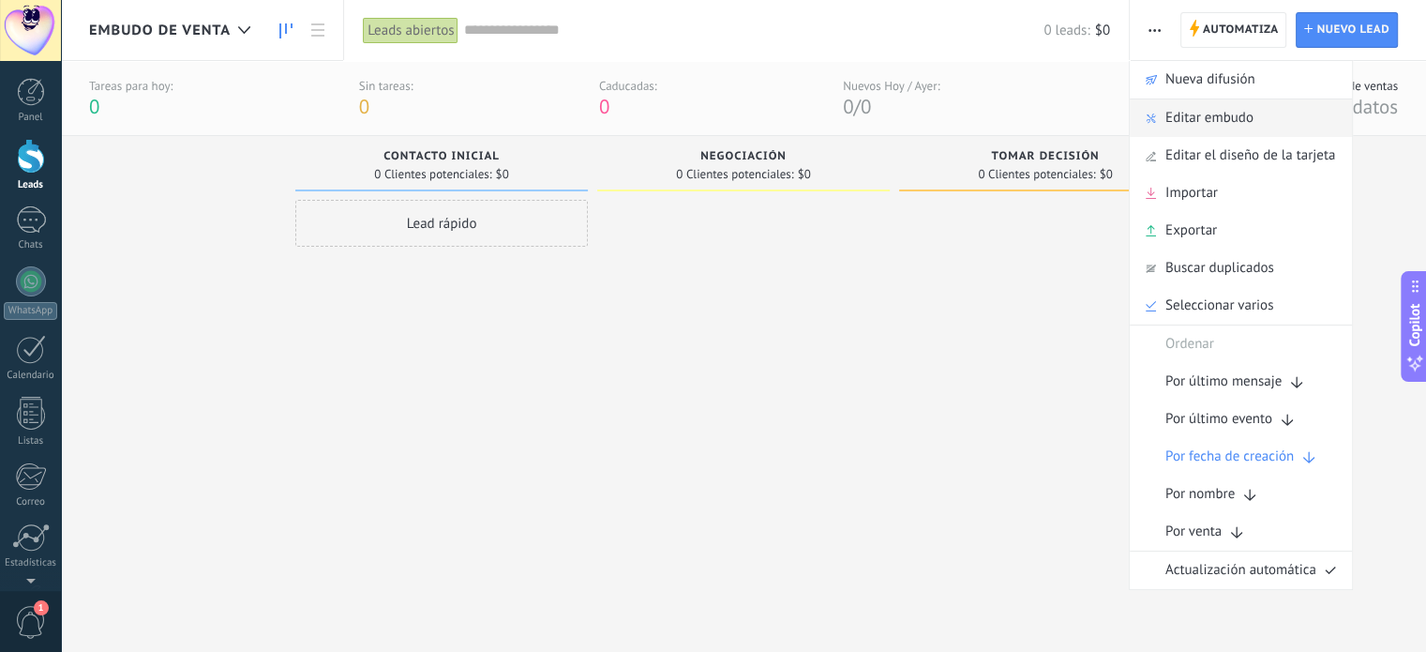
click at [1245, 115] on span "Editar embudo" at bounding box center [1209, 118] width 88 height 38
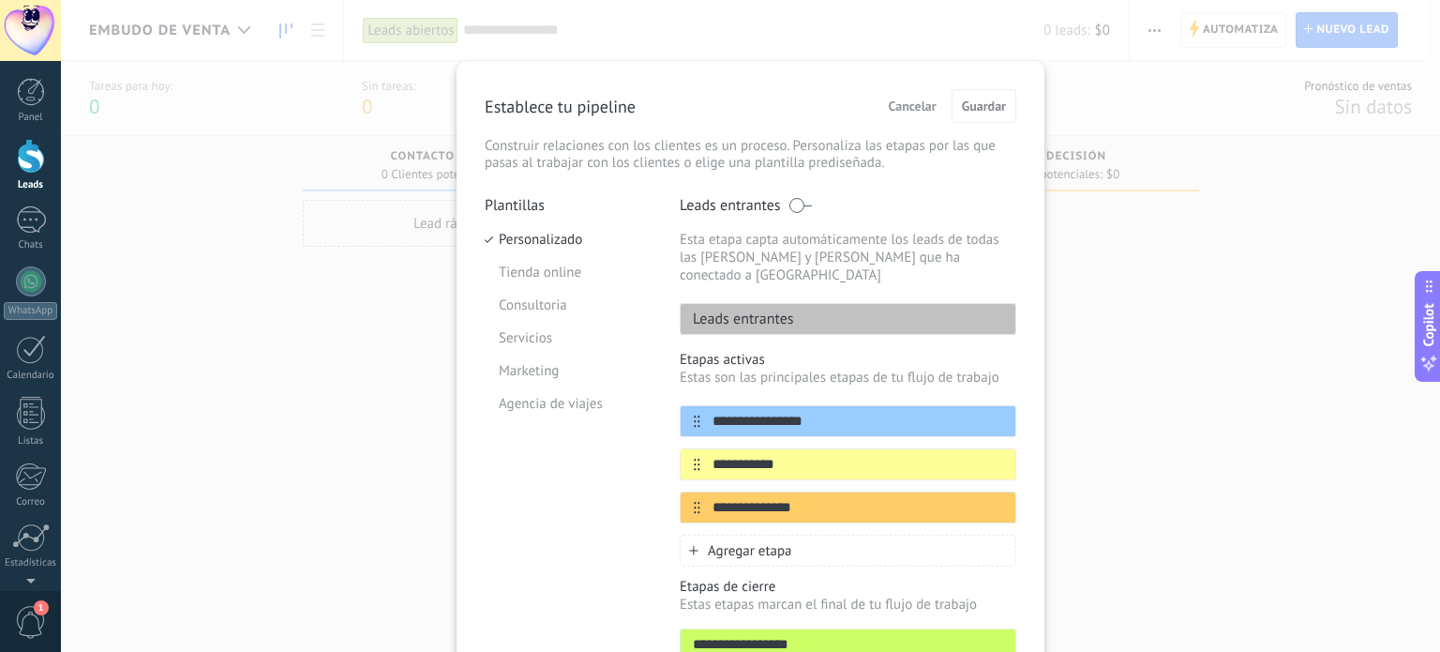
drag, startPoint x: 797, startPoint y: 201, endPoint x: 864, endPoint y: 205, distance: 67.7
click at [864, 205] on div "Leads entrantes" at bounding box center [848, 205] width 337 height 19
click at [813, 213] on div "Leads entrantes" at bounding box center [848, 205] width 337 height 19
drag, startPoint x: 799, startPoint y: 202, endPoint x: 847, endPoint y: 202, distance: 47.8
click at [847, 202] on div "Leads entrantes" at bounding box center [848, 205] width 337 height 19
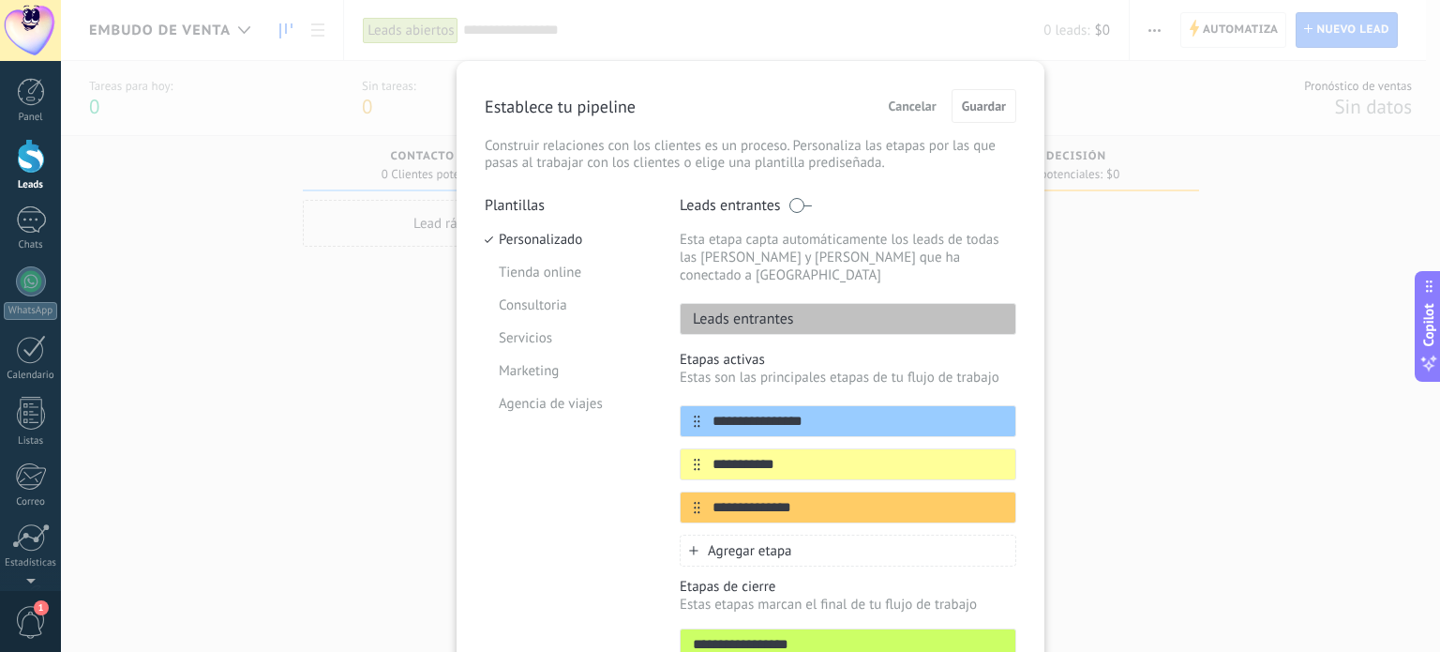
click at [902, 108] on span "Cancelar" at bounding box center [913, 105] width 48 height 13
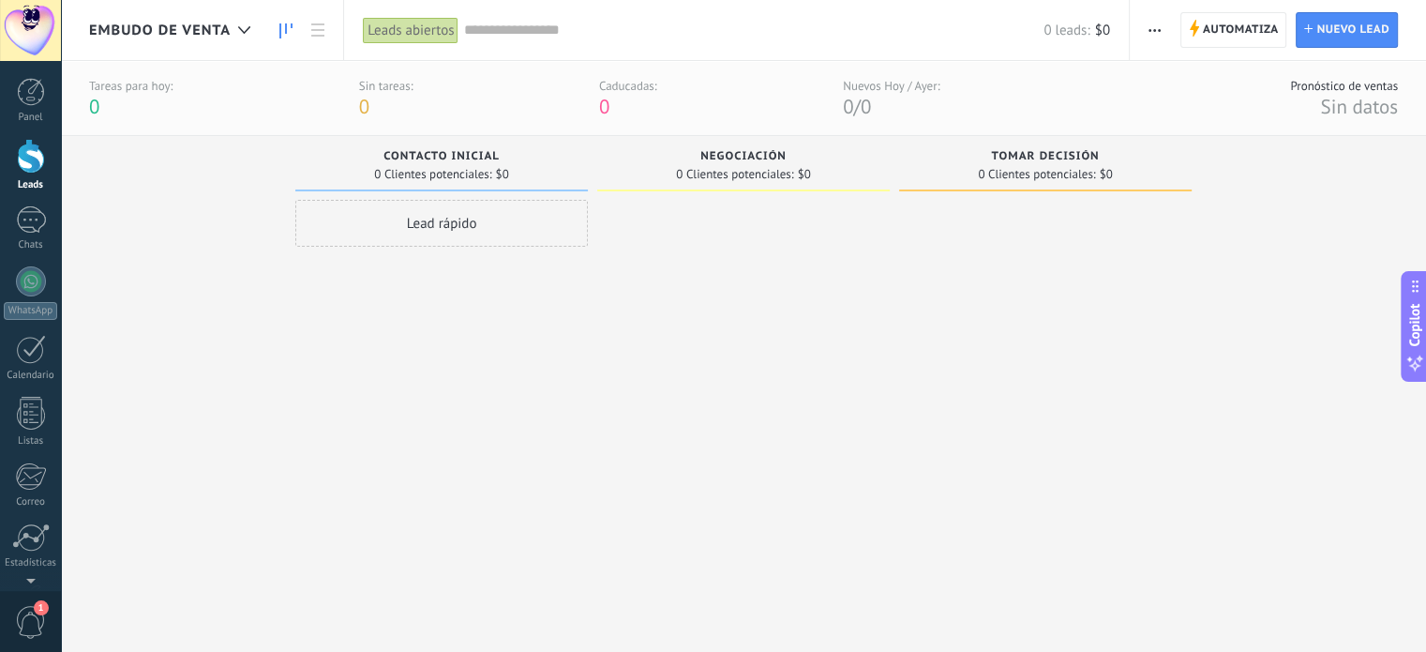
click at [1159, 33] on span "button" at bounding box center [1155, 30] width 12 height 36
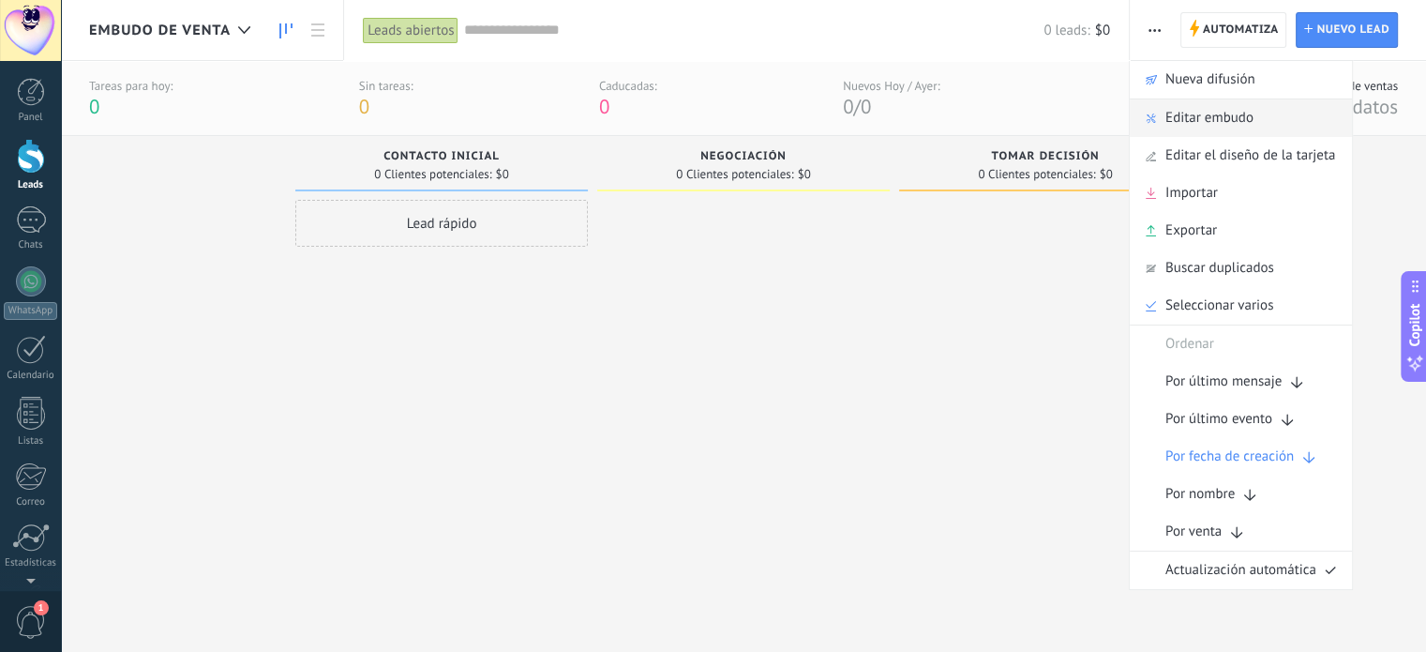
click at [1228, 115] on span "Editar embudo" at bounding box center [1209, 118] width 88 height 38
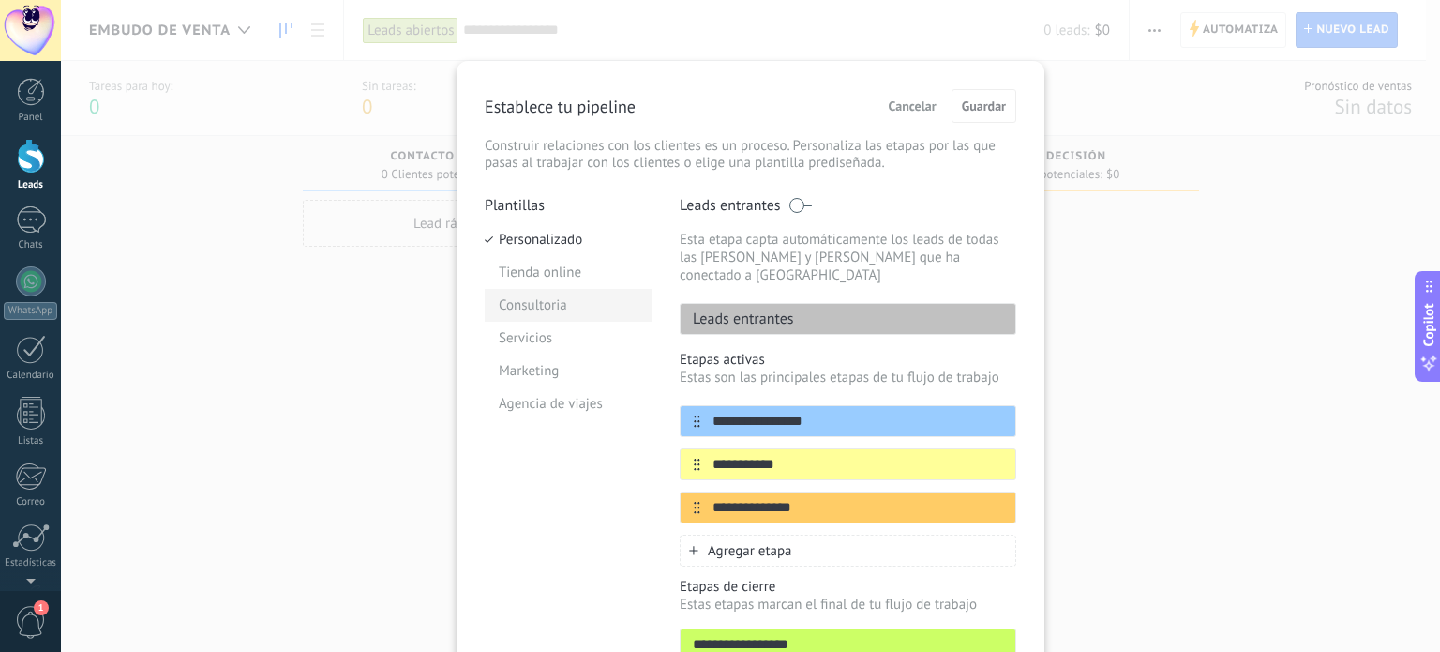
scroll to position [132, 0]
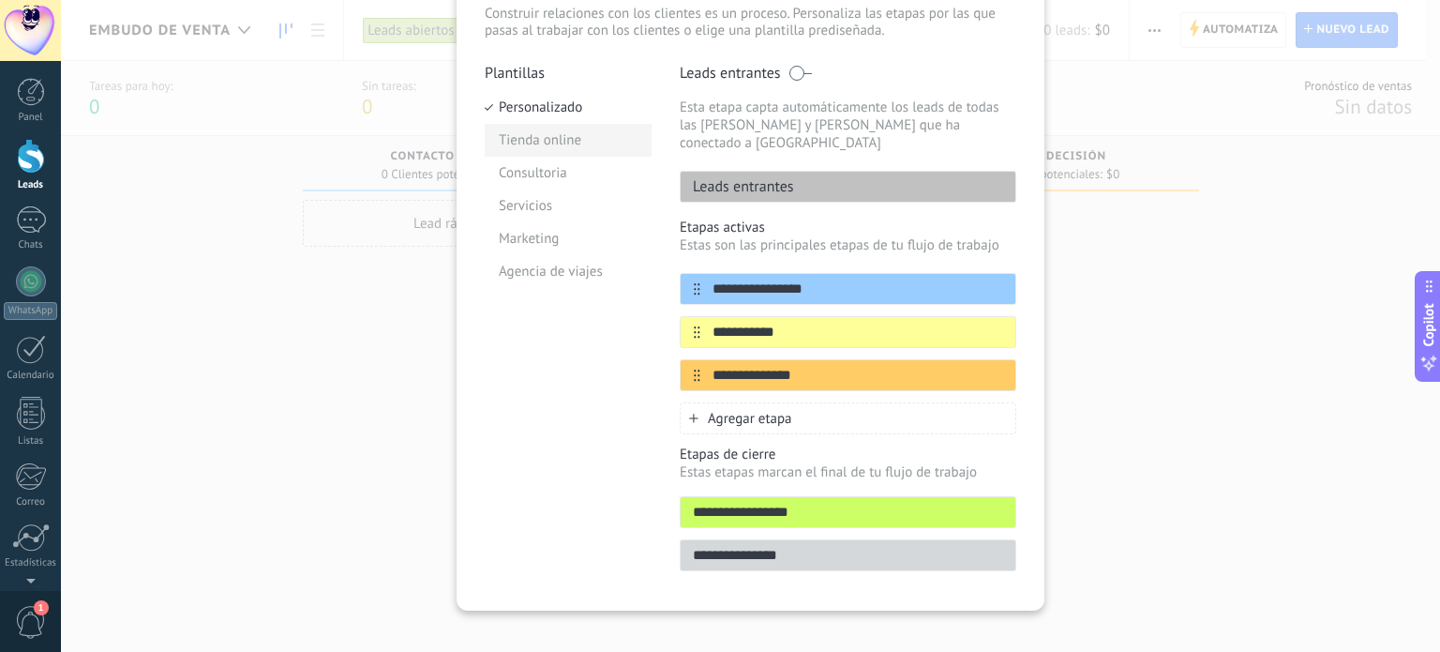
click at [536, 149] on li "Tienda online" at bounding box center [568, 140] width 167 height 33
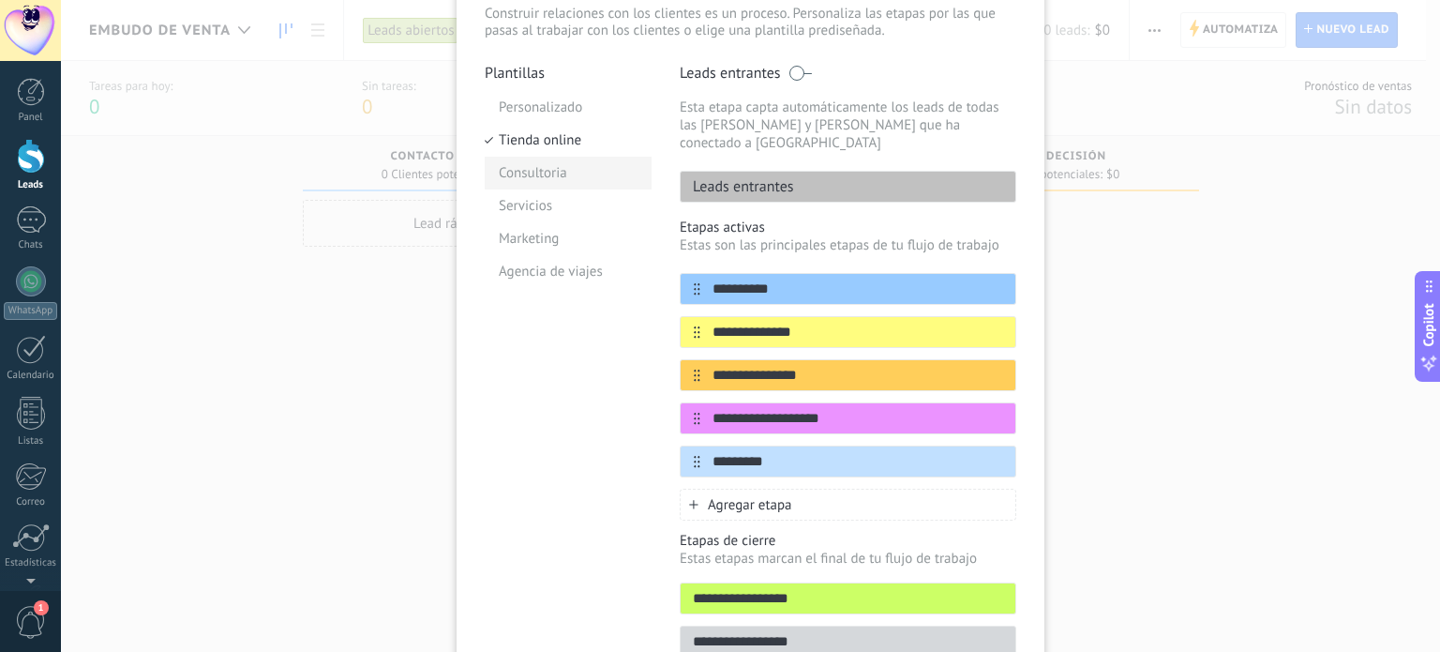
click at [549, 183] on li "Consultoria" at bounding box center [568, 173] width 167 height 33
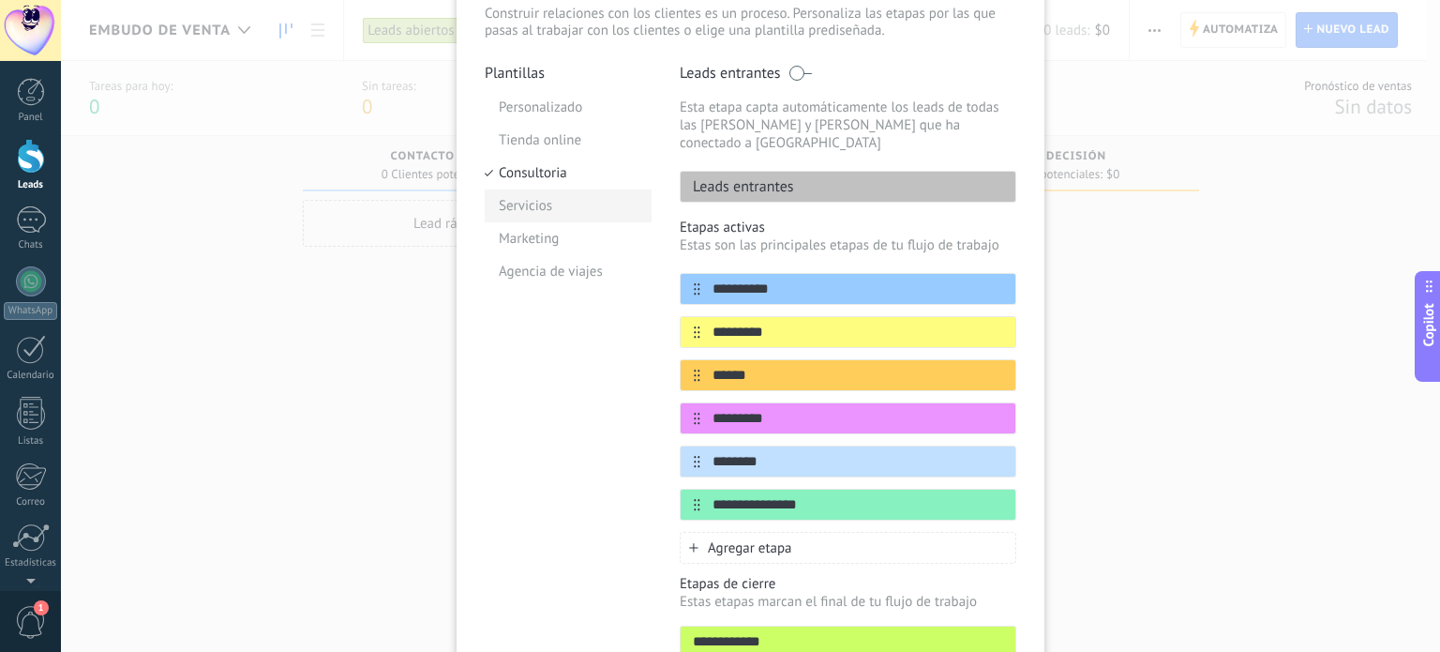
click at [545, 207] on li "Servicios" at bounding box center [568, 205] width 167 height 33
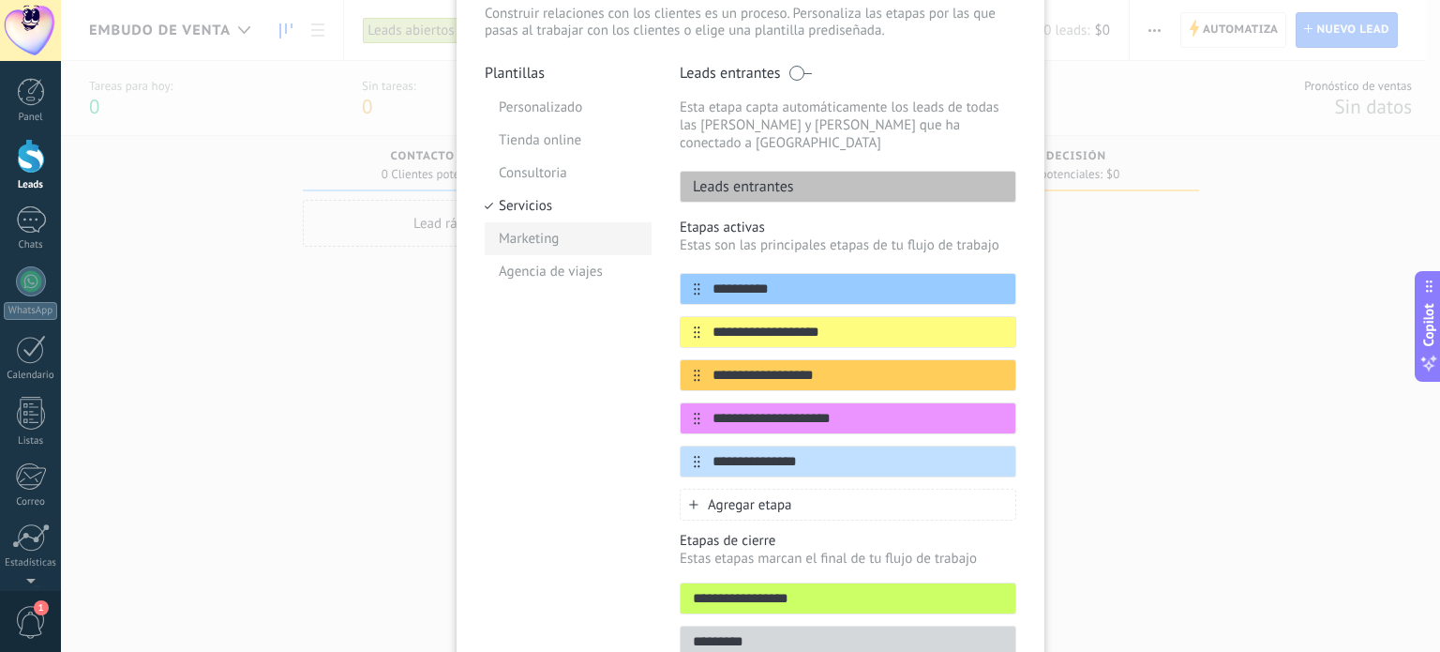
click at [542, 236] on li "Marketing" at bounding box center [568, 238] width 167 height 33
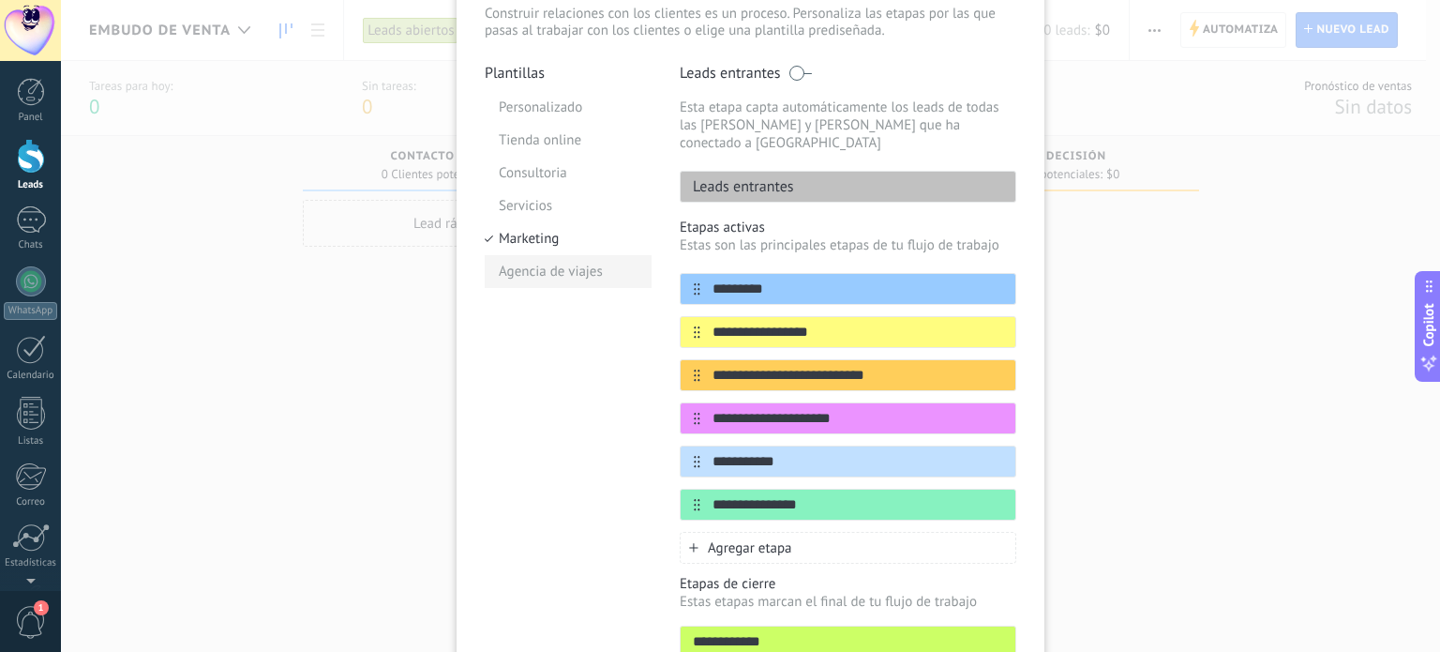
click at [540, 269] on li "Agencia de viajes" at bounding box center [568, 271] width 167 height 33
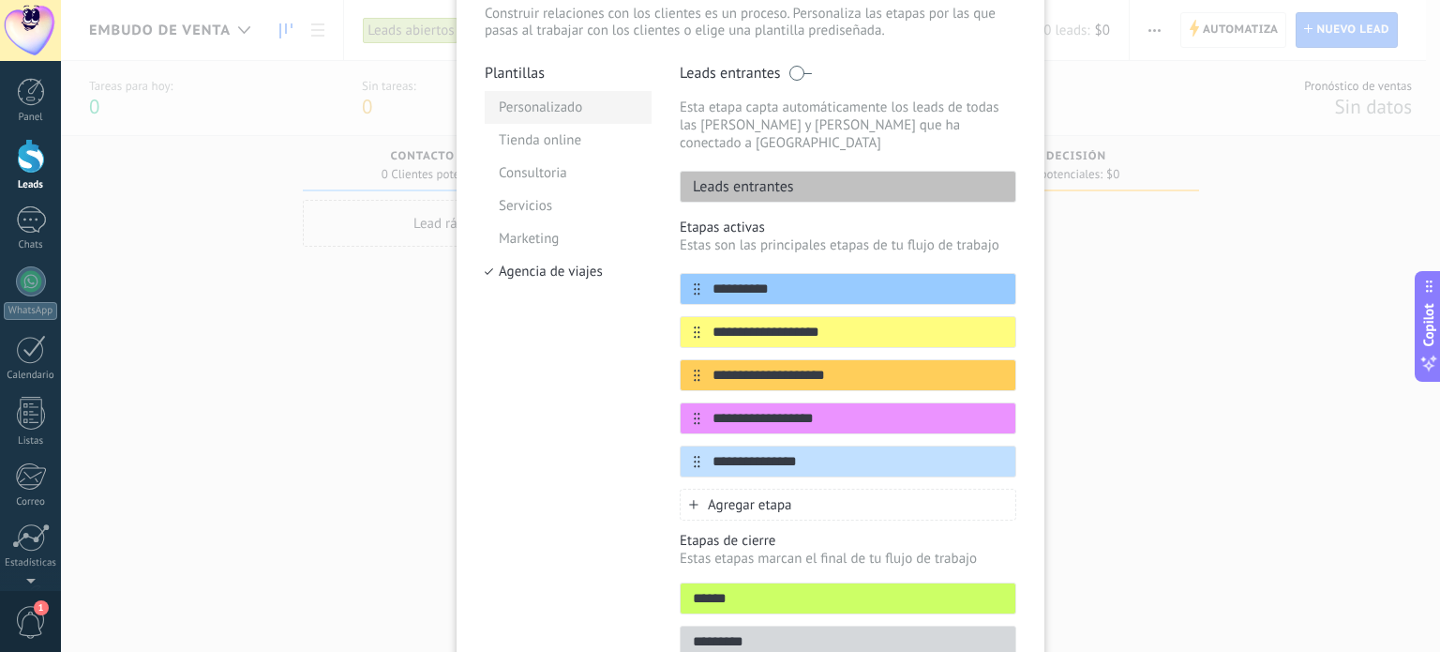
click at [547, 97] on li "Personalizado" at bounding box center [568, 107] width 167 height 33
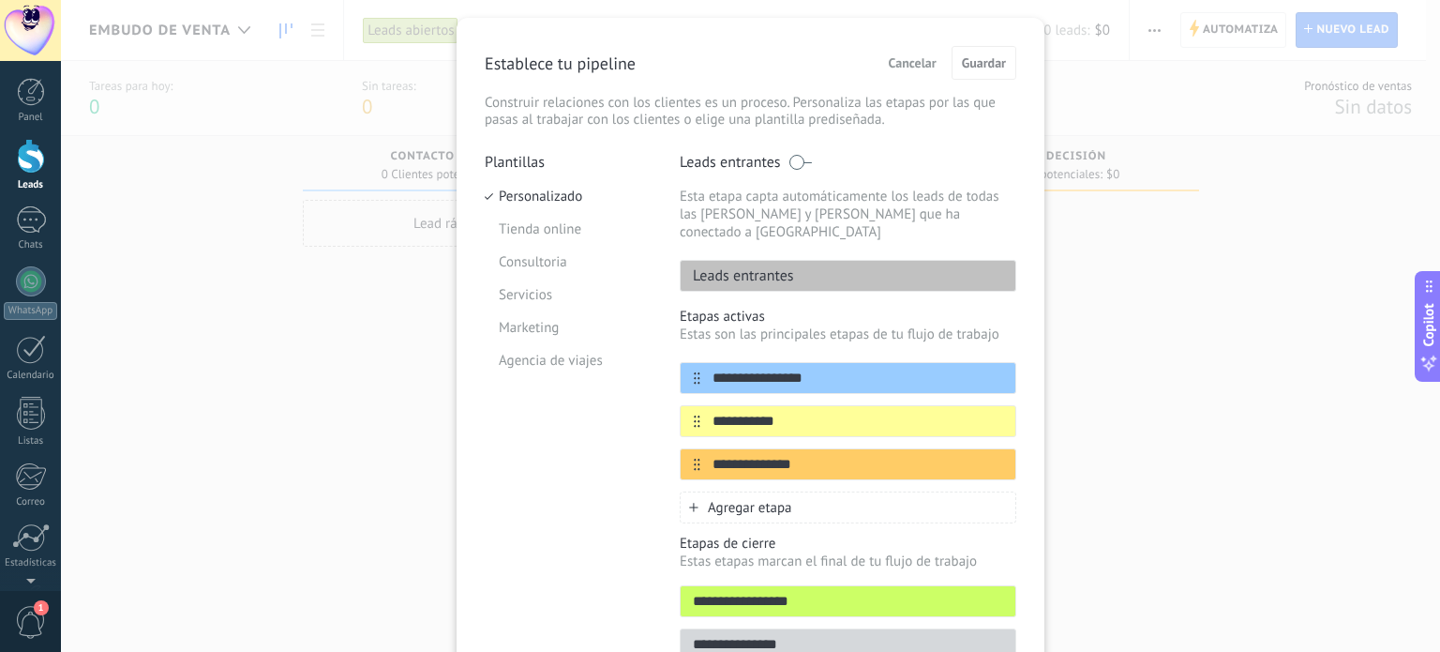
scroll to position [49, 0]
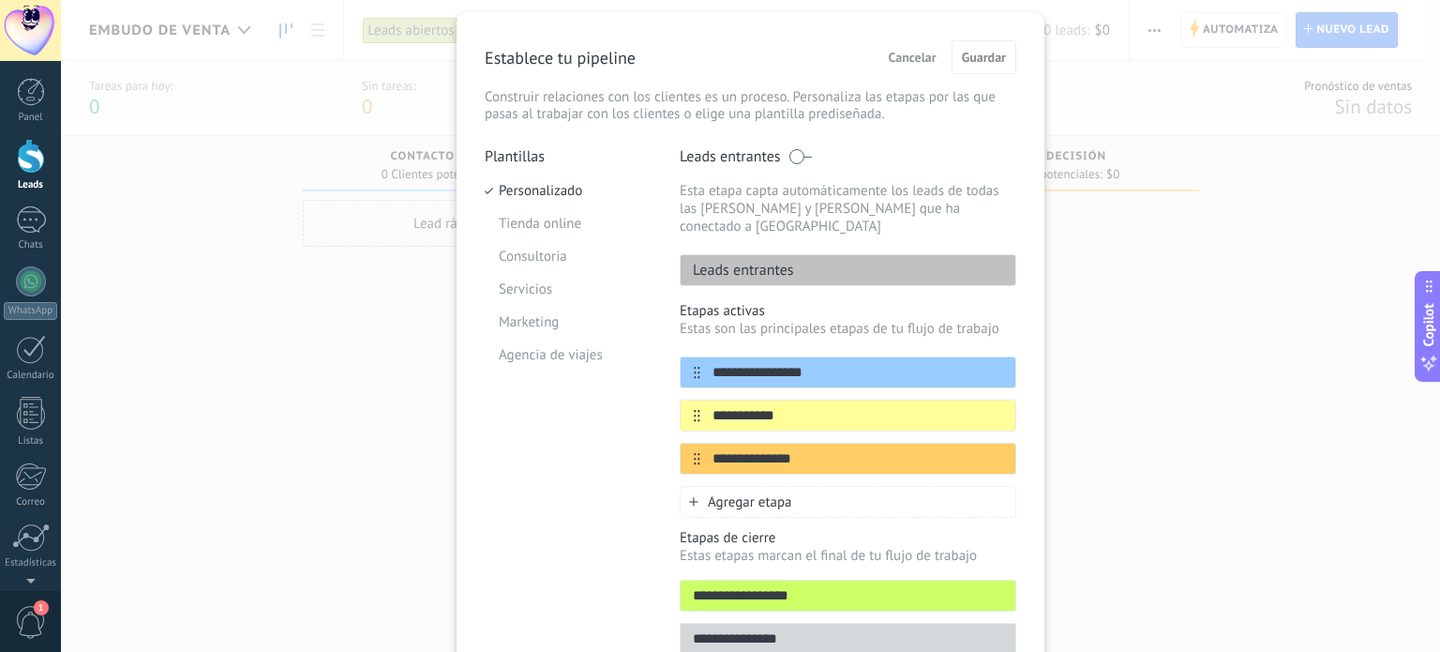
click at [913, 58] on span "Cancelar" at bounding box center [913, 57] width 48 height 13
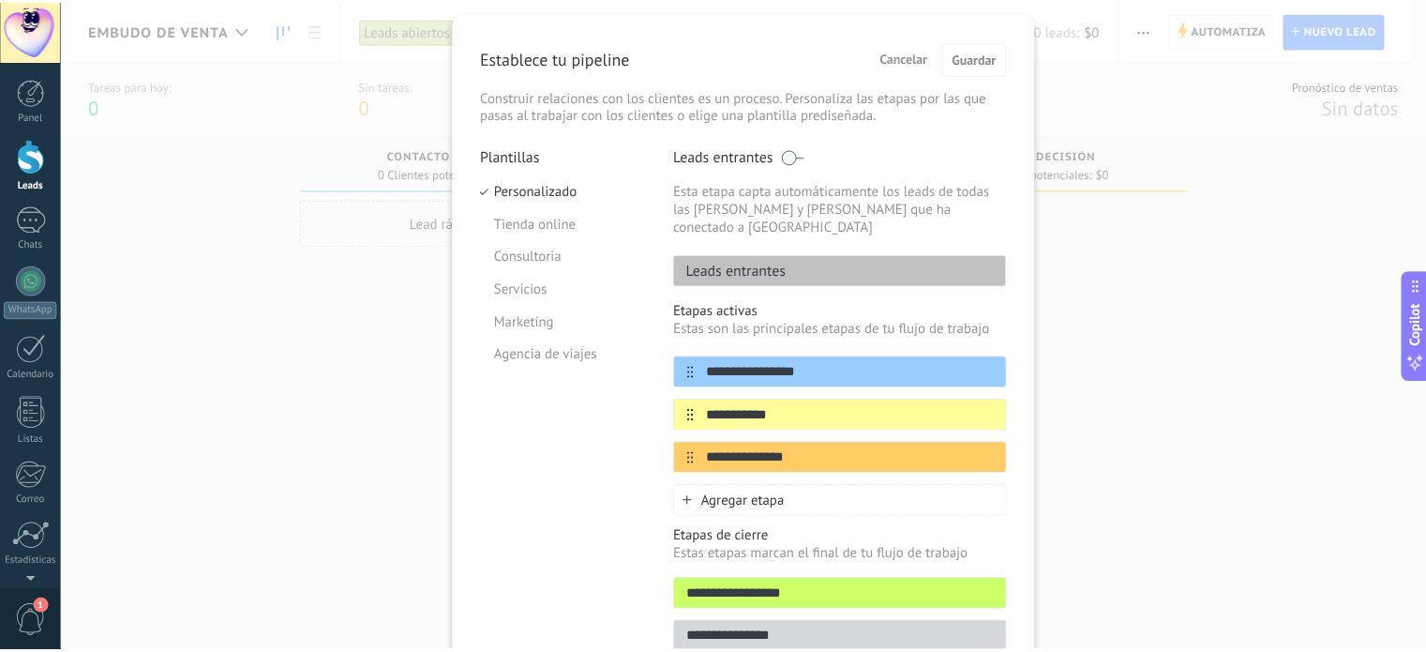
scroll to position [0, 0]
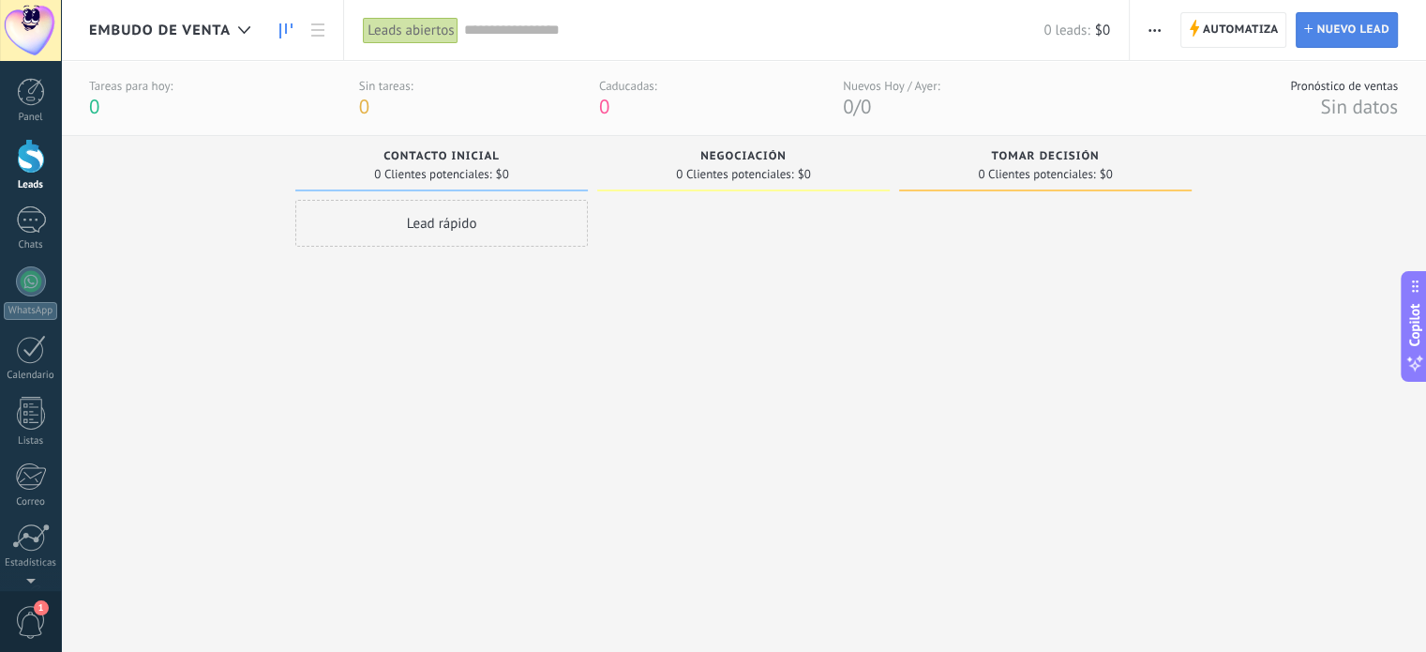
click at [1346, 25] on span "Nuevo lead" at bounding box center [1352, 30] width 73 height 34
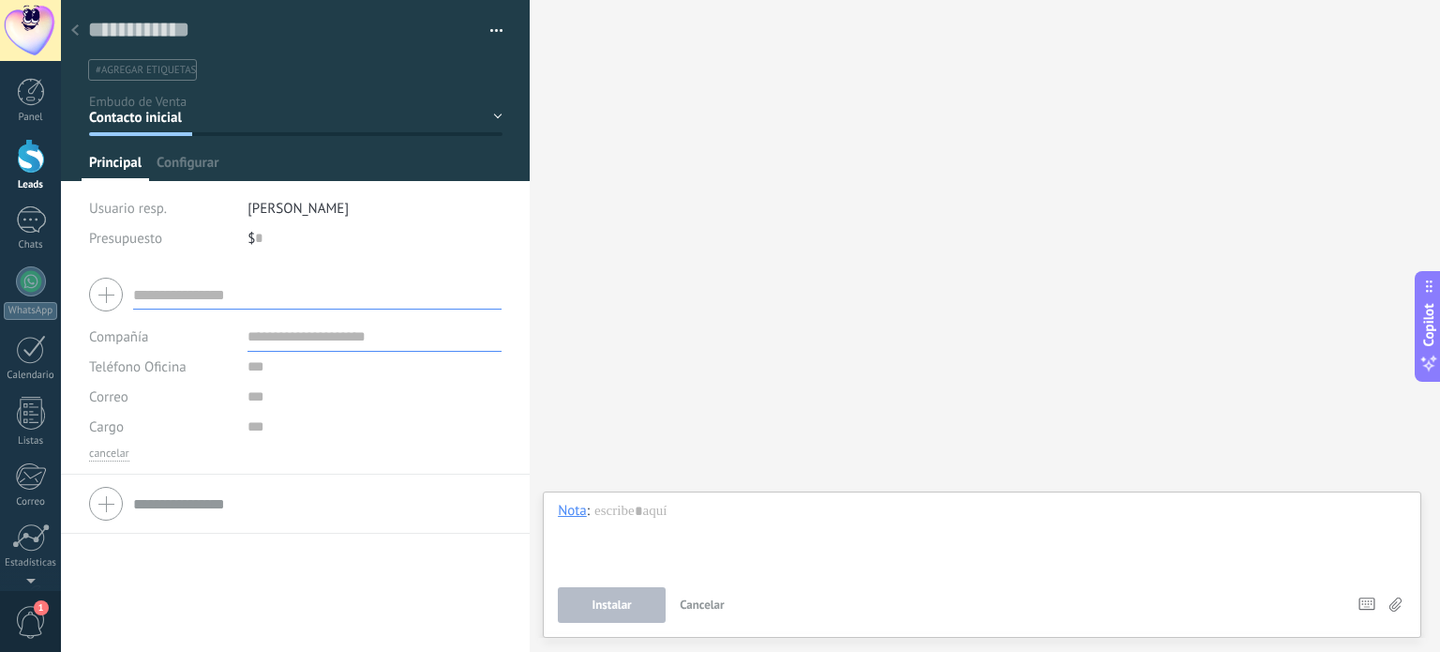
click at [68, 31] on div at bounding box center [75, 31] width 26 height 37
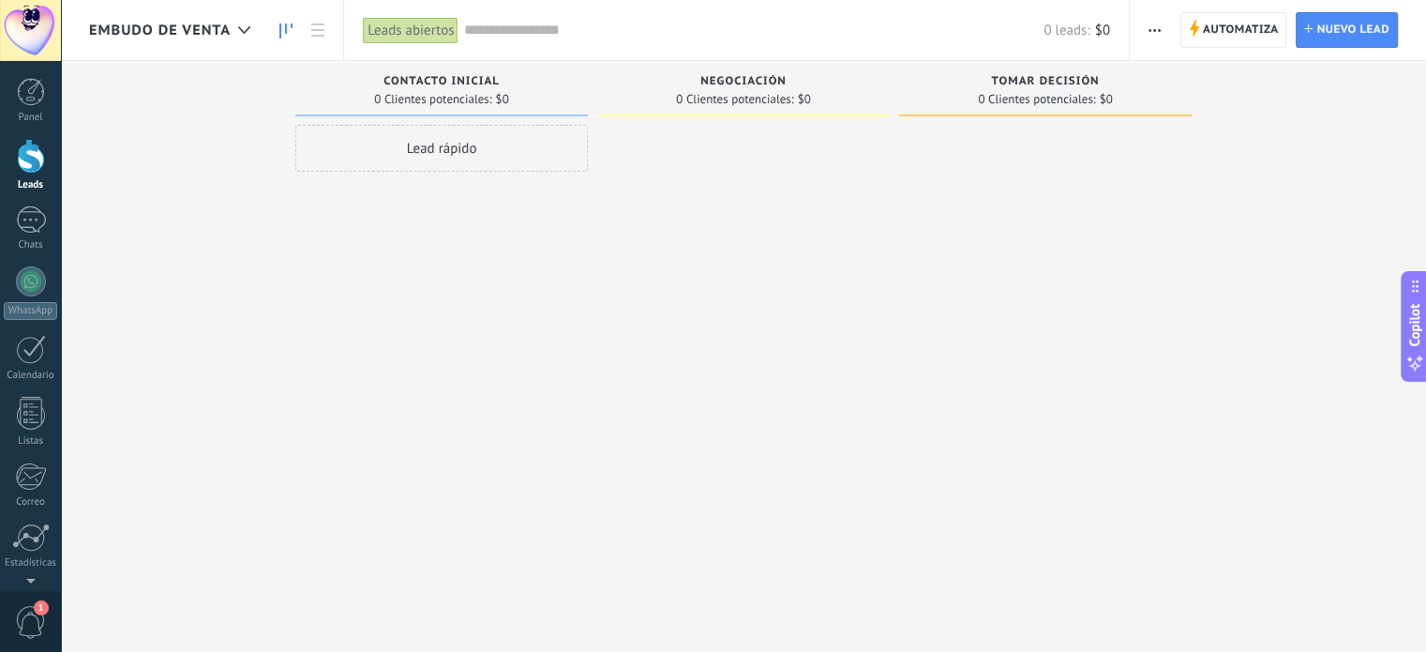
click at [1137, 25] on div "Automatiza Nueva difusión Editar embudo Editar el diseño de la tarjeta Importar…" at bounding box center [1278, 30] width 296 height 60
click at [1149, 29] on icon "button" at bounding box center [1155, 30] width 12 height 3
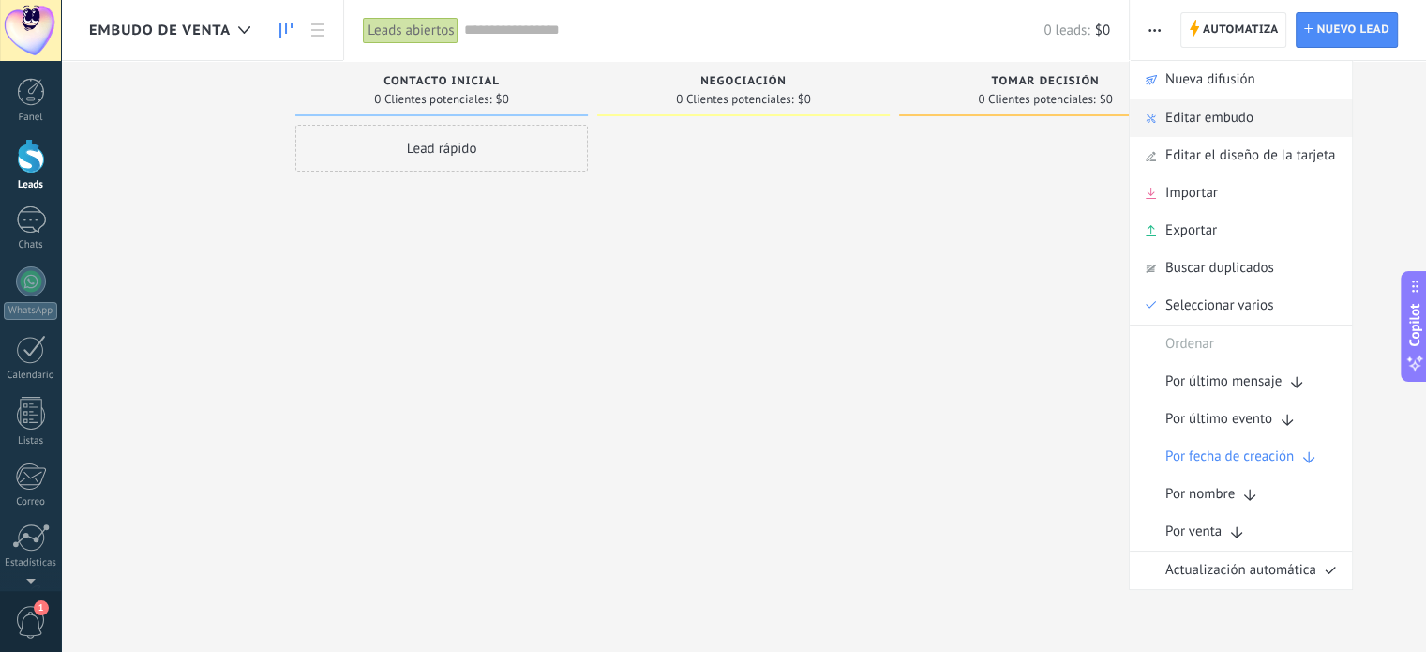
click at [1253, 117] on span "Editar embudo" at bounding box center [1209, 118] width 88 height 38
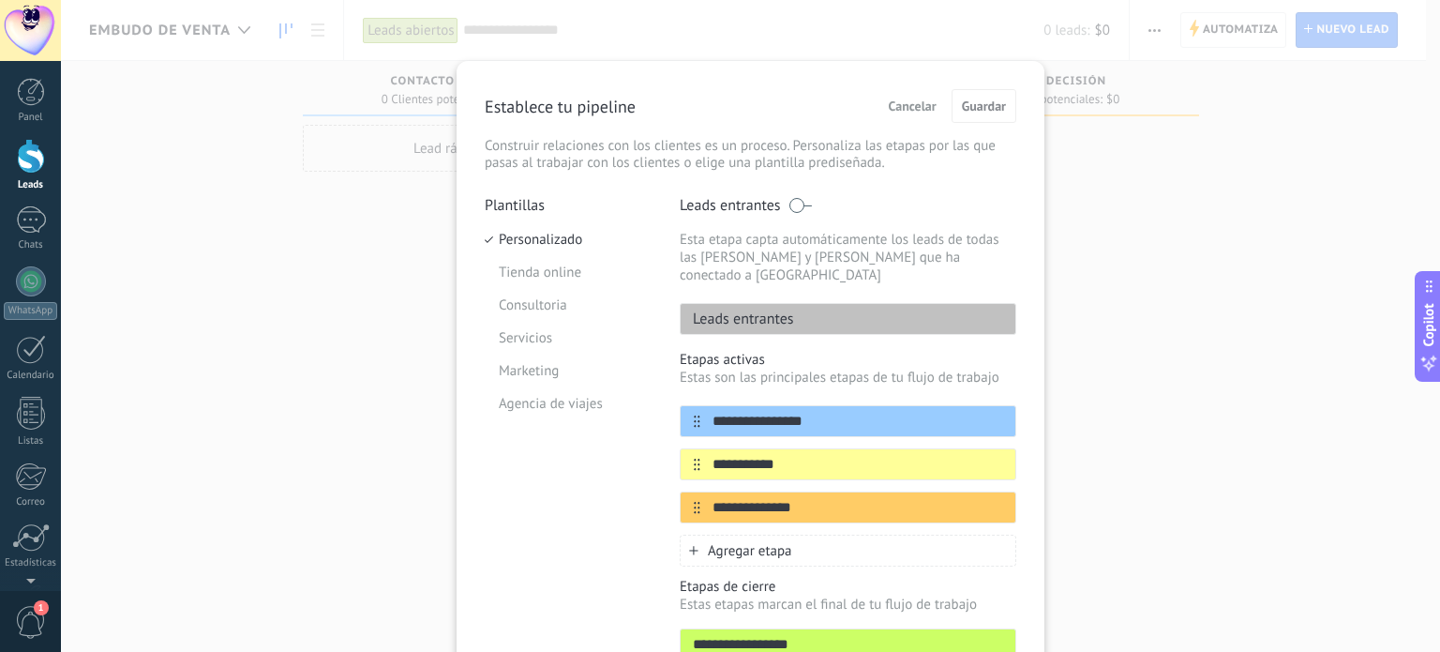
click at [913, 103] on span "Cancelar" at bounding box center [913, 105] width 48 height 13
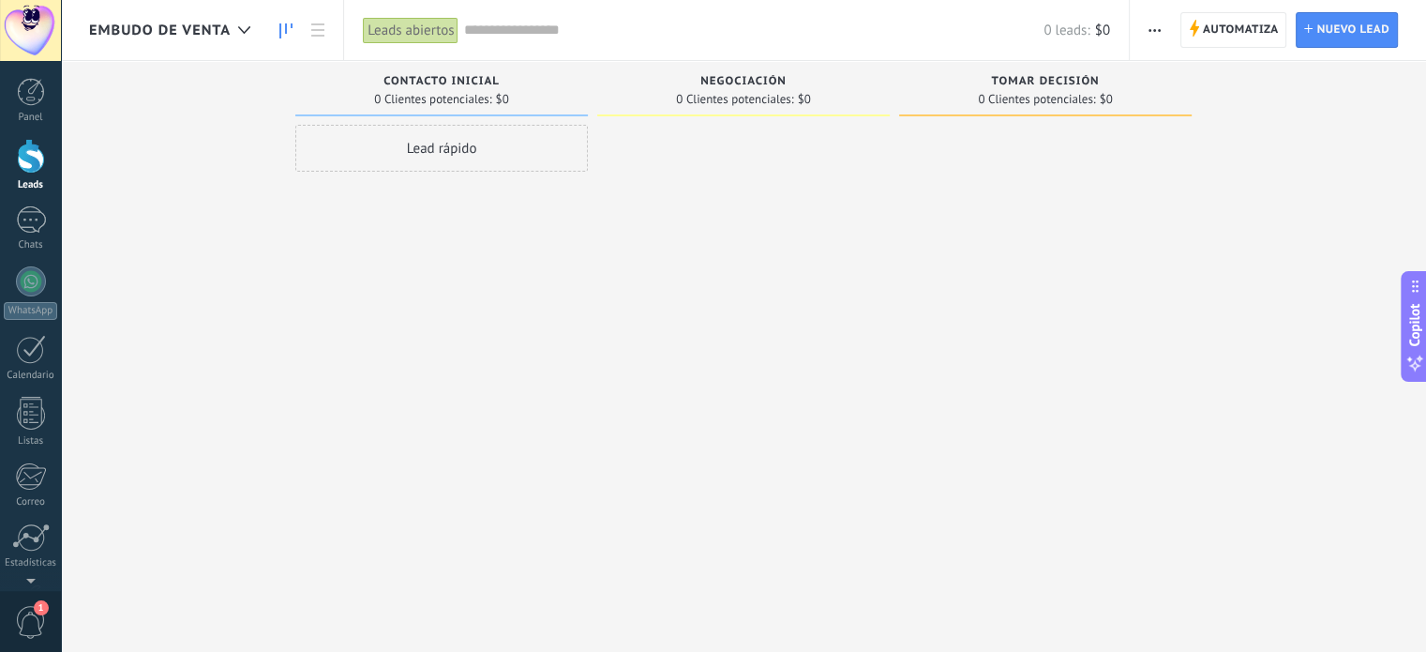
click at [1166, 27] on button "button" at bounding box center [1154, 30] width 27 height 36
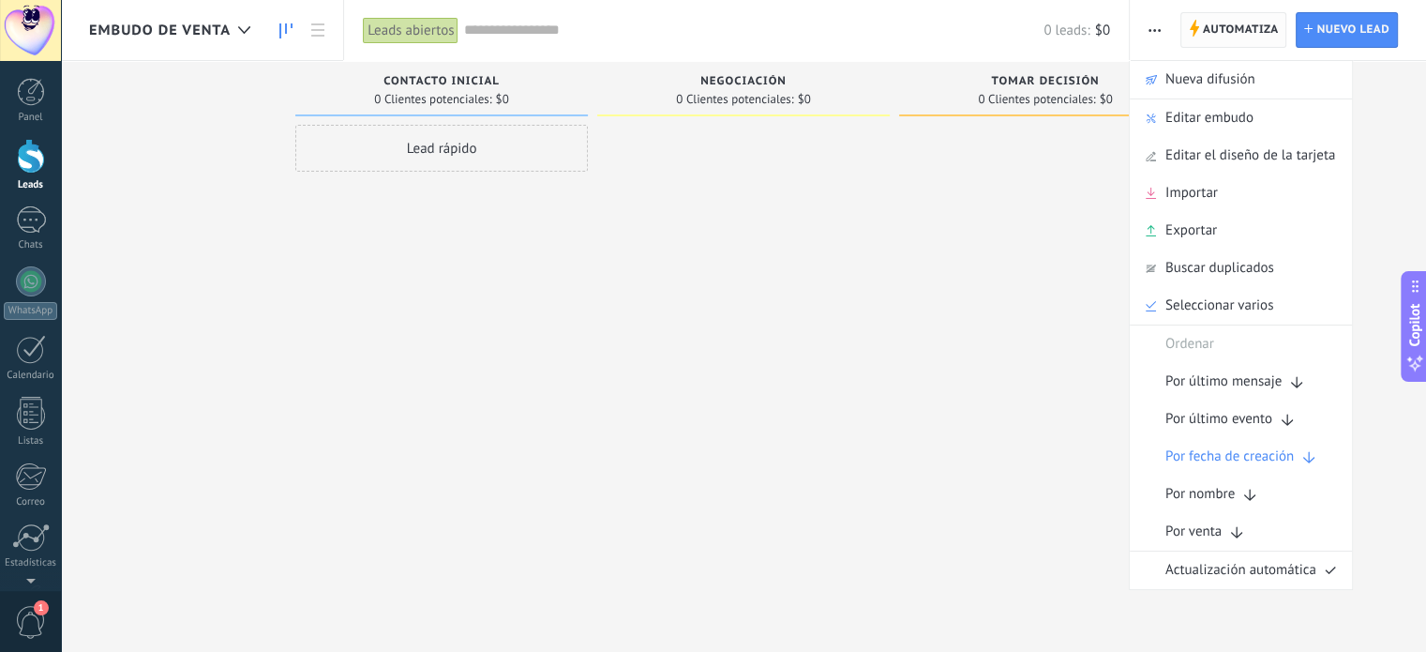
click at [1228, 28] on span "Automatiza" at bounding box center [1241, 30] width 76 height 34
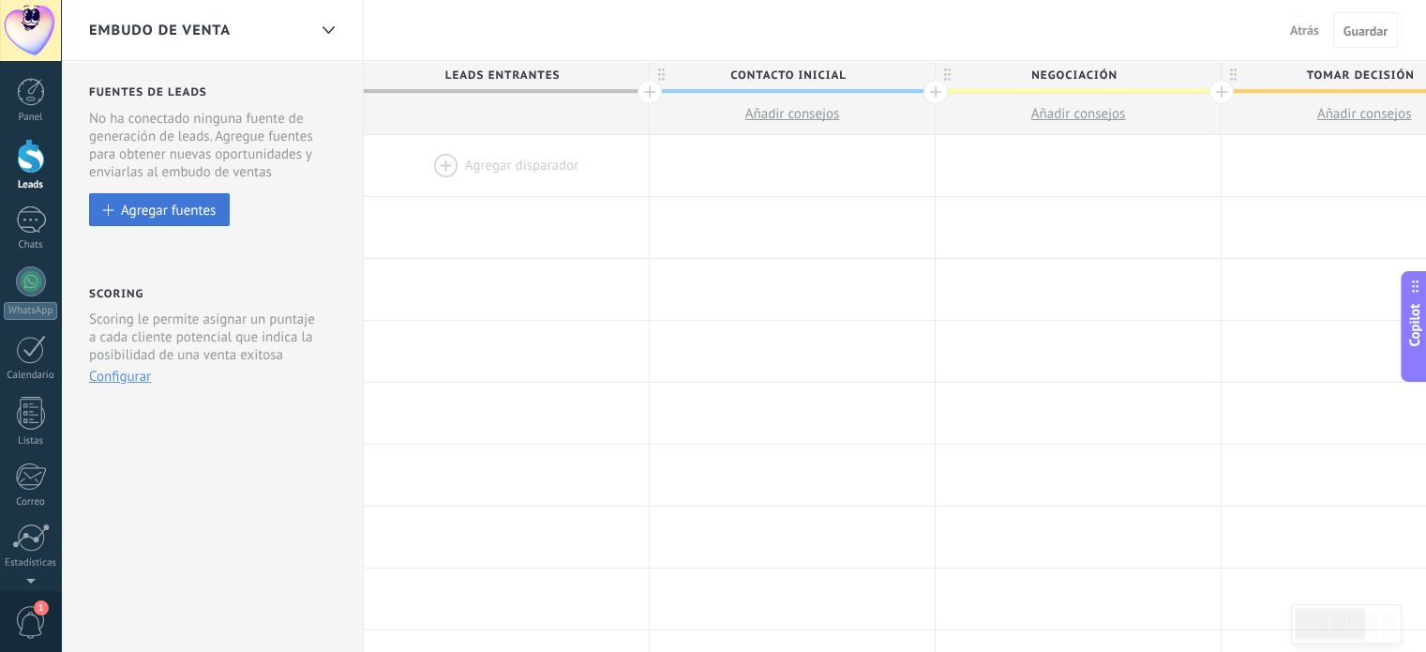
click at [165, 205] on div "Agregar fuentes" at bounding box center [168, 210] width 95 height 16
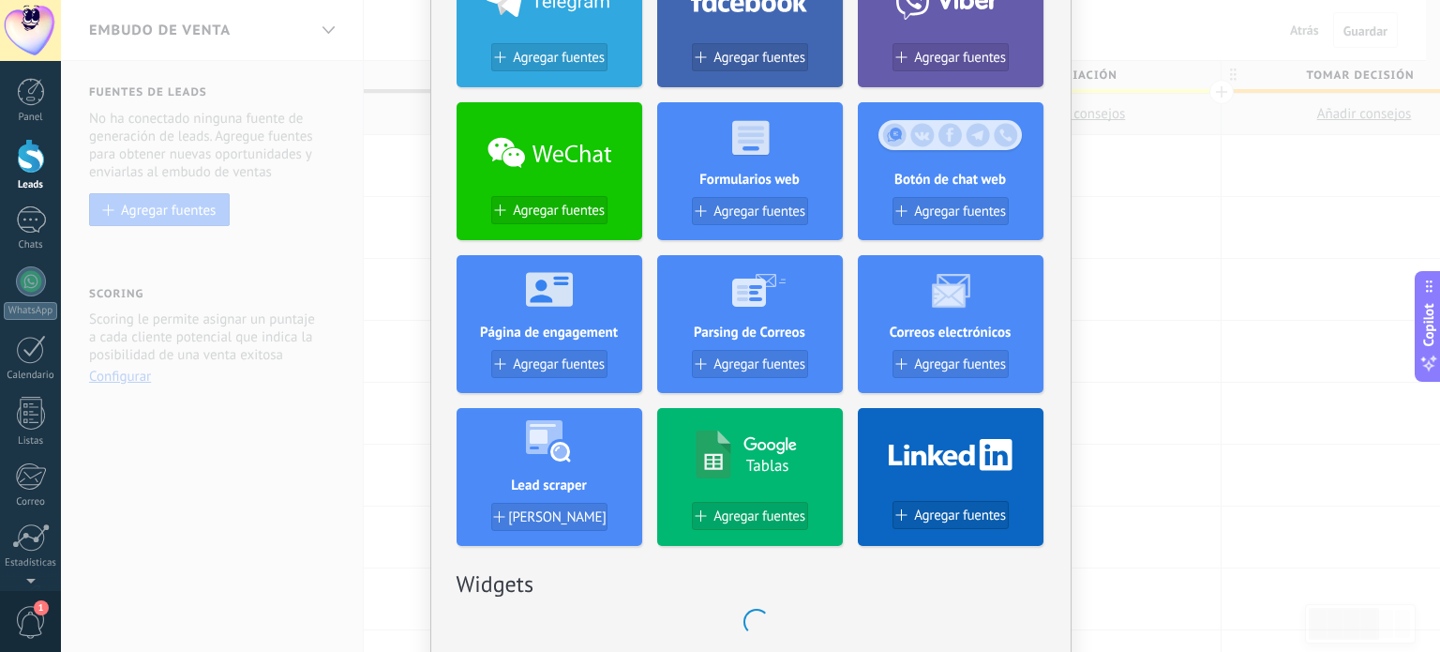
scroll to position [326, 0]
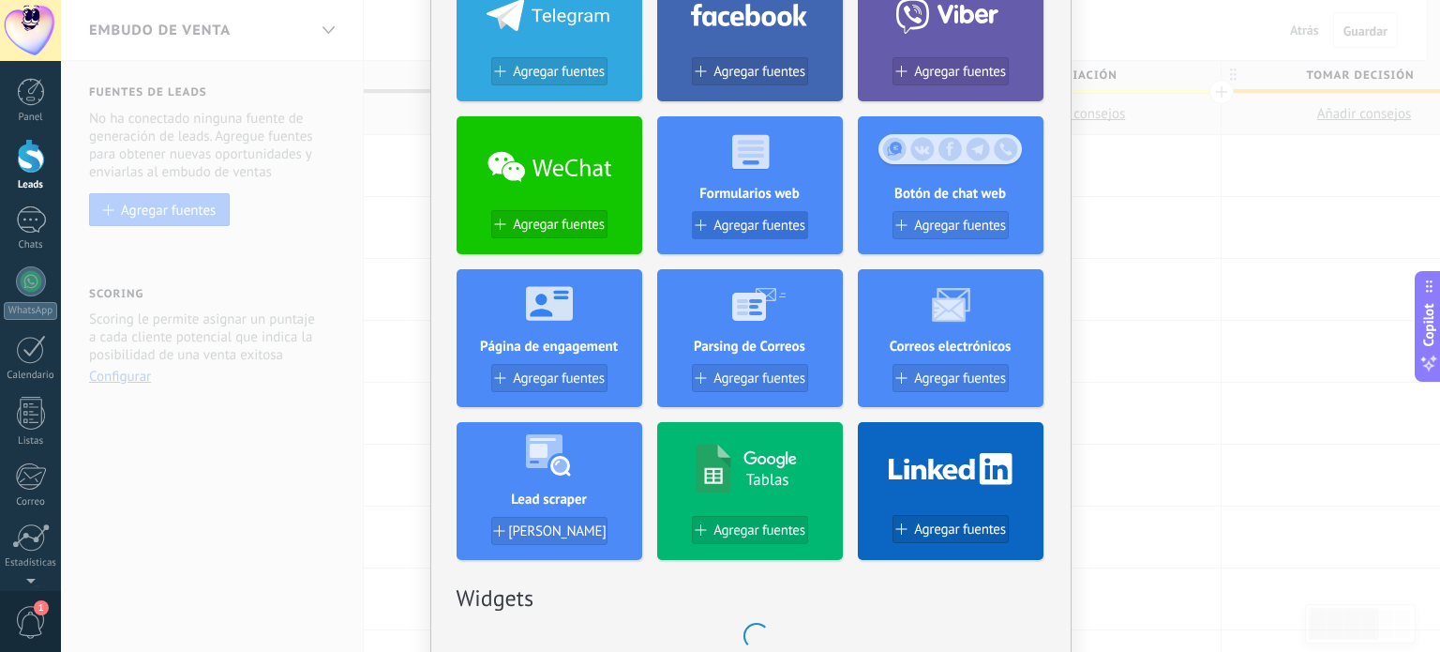
click at [764, 230] on span "Agregar fuentes" at bounding box center [760, 226] width 92 height 16
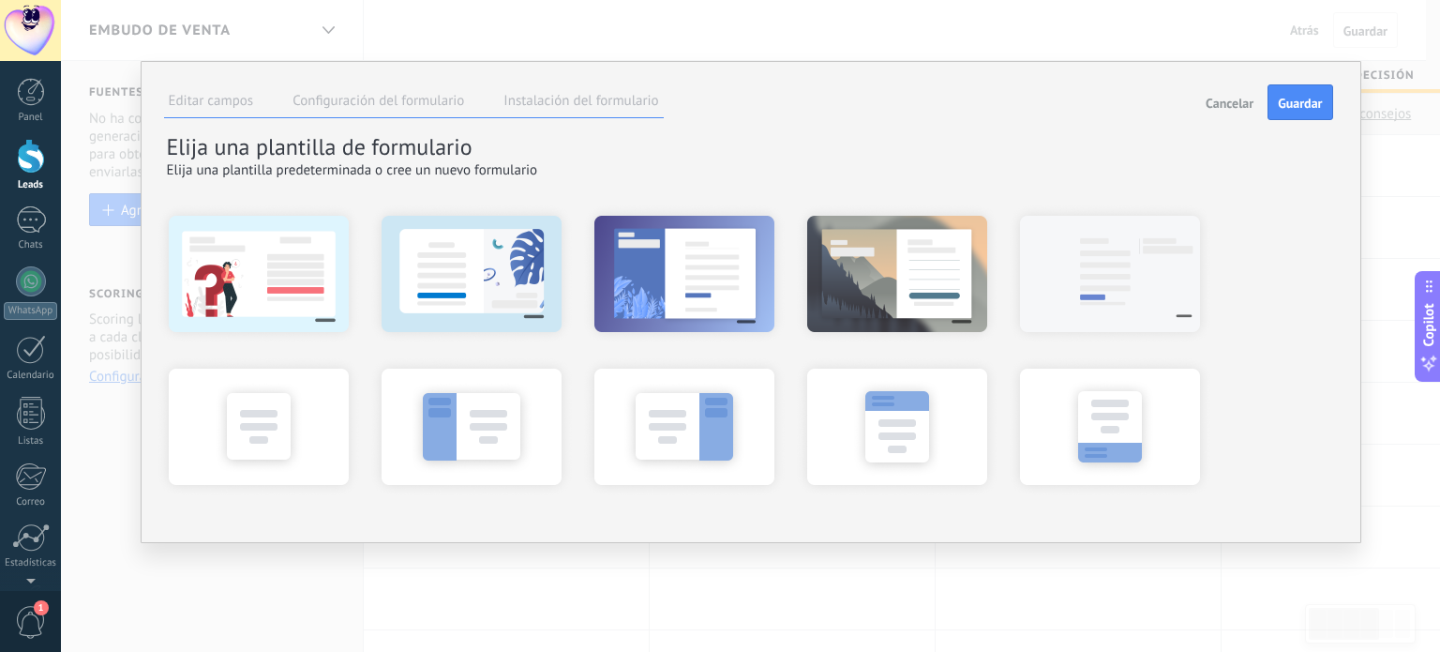
click at [572, 97] on label "Instalación del formulario" at bounding box center [580, 101] width 155 height 18
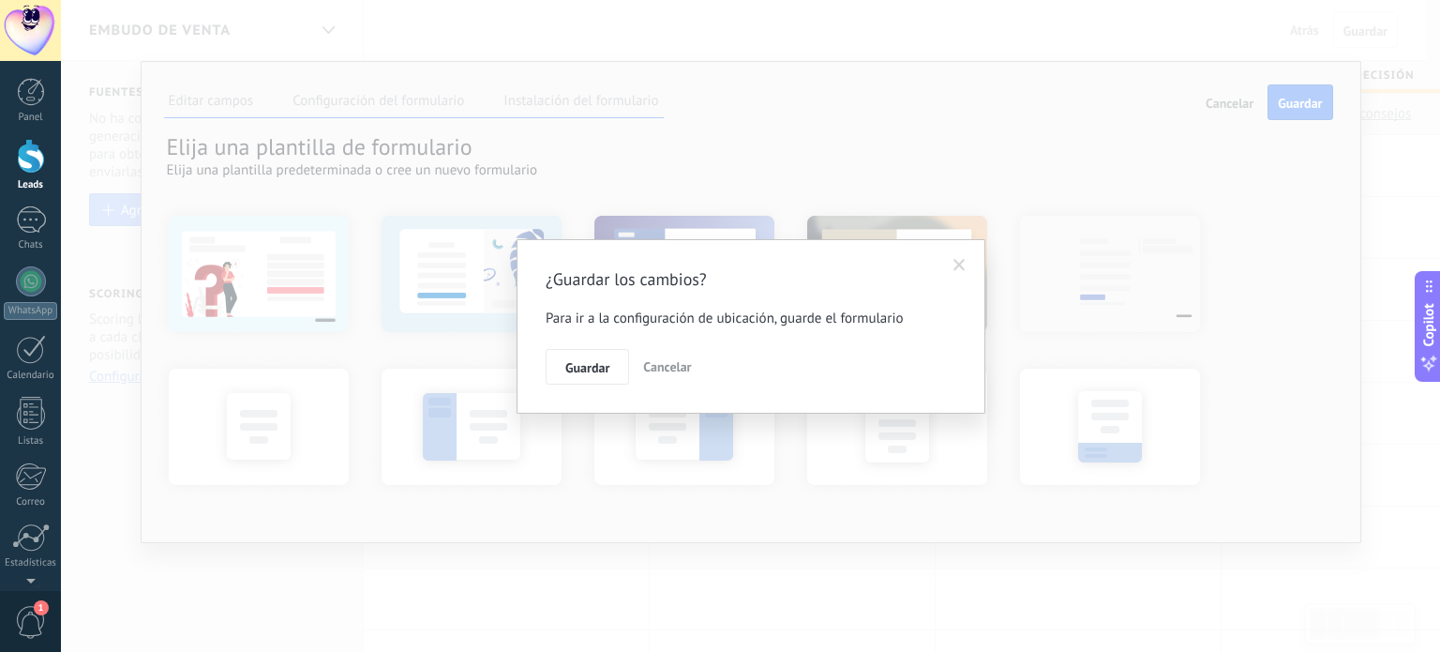
click at [651, 368] on span "Cancelar" at bounding box center [667, 366] width 48 height 17
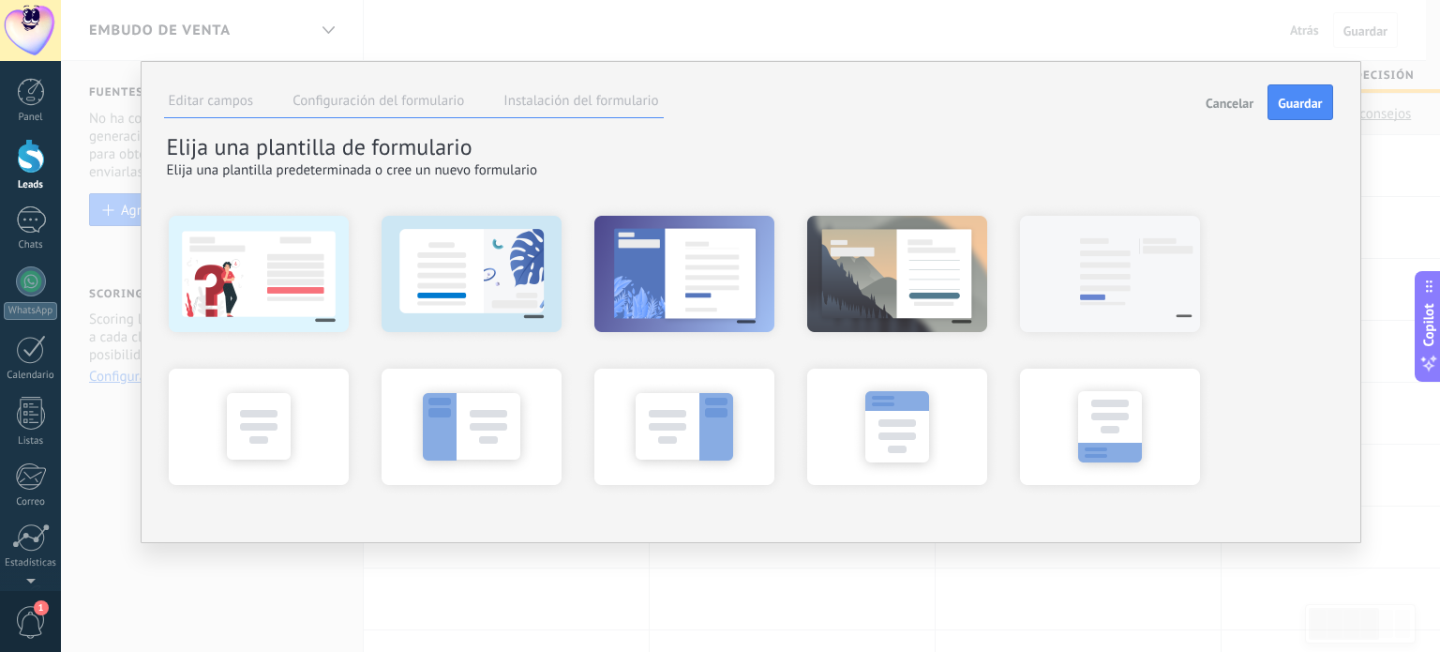
click at [381, 104] on label "Configuración del formulario" at bounding box center [379, 101] width 172 height 18
click at [227, 99] on label "Editar campos" at bounding box center [211, 101] width 85 height 18
click at [251, 258] on div at bounding box center [259, 273] width 206 height 141
type textarea "*******"
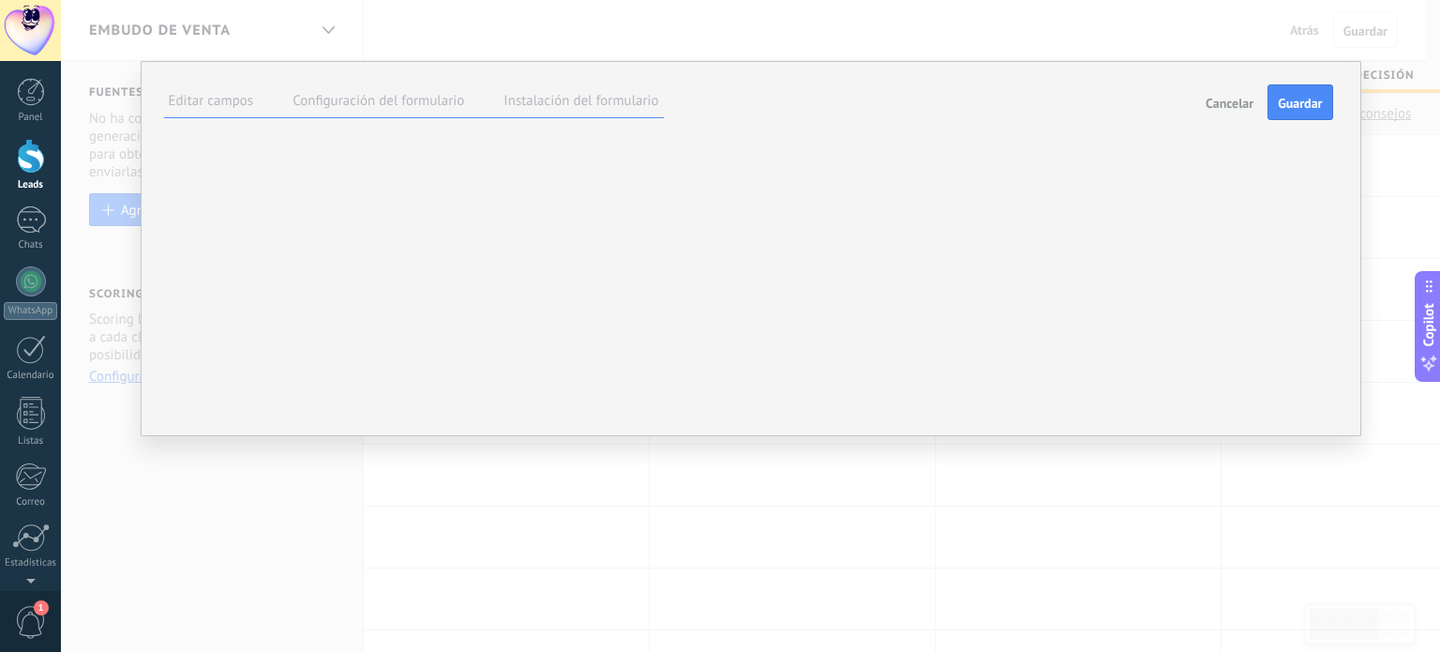
scroll to position [18, 0]
click at [402, 100] on label "Configuración del formulario" at bounding box center [379, 101] width 172 height 18
click at [595, 93] on label "Instalación del formulario" at bounding box center [580, 101] width 155 height 18
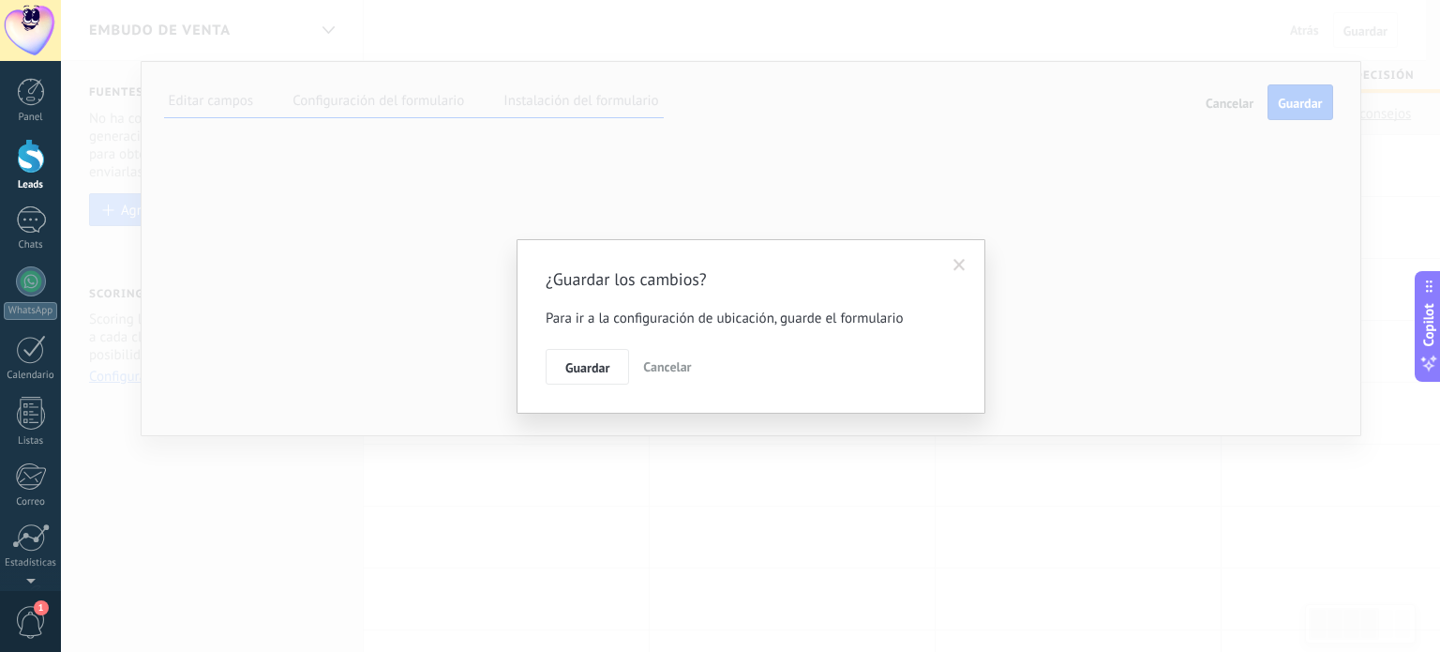
click at [669, 374] on span "Cancelar" at bounding box center [667, 366] width 48 height 17
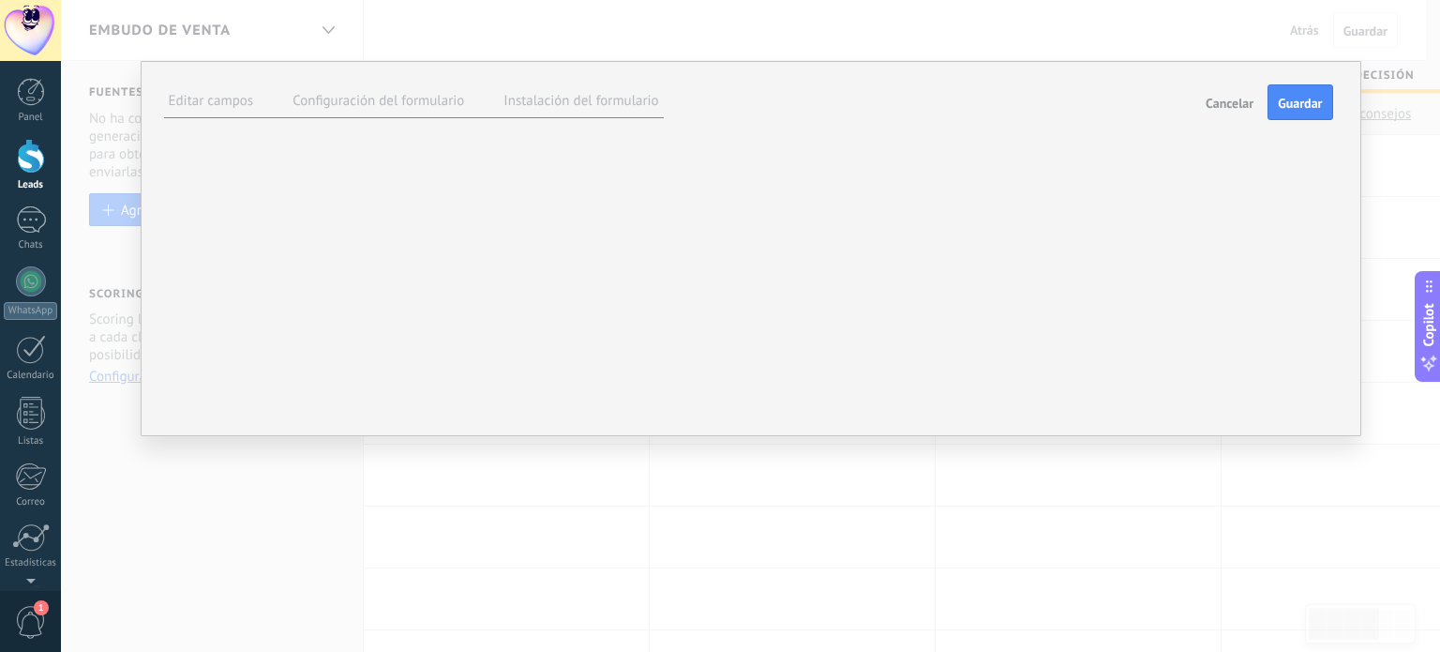
click at [0, 0] on input "**********" at bounding box center [0, 0] width 0 height 0
type input "**********"
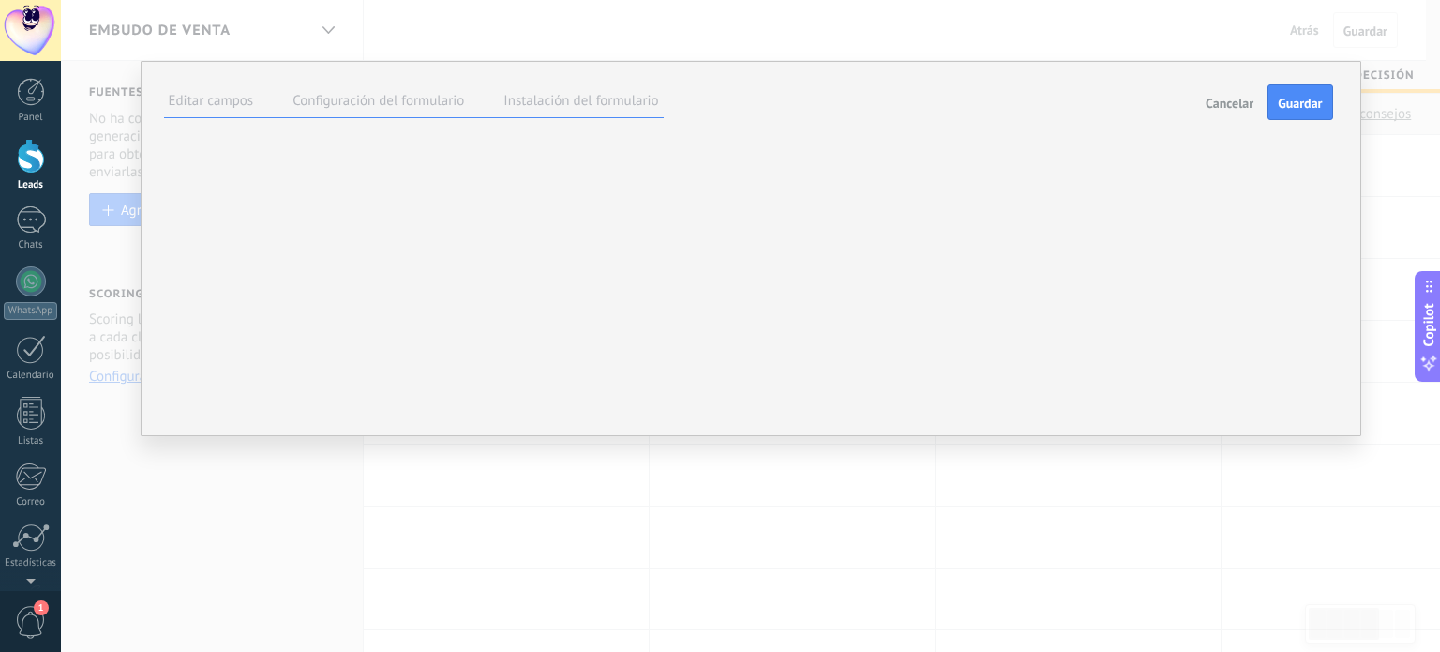
click at [572, 108] on label "Instalación del formulario" at bounding box center [580, 101] width 155 height 18
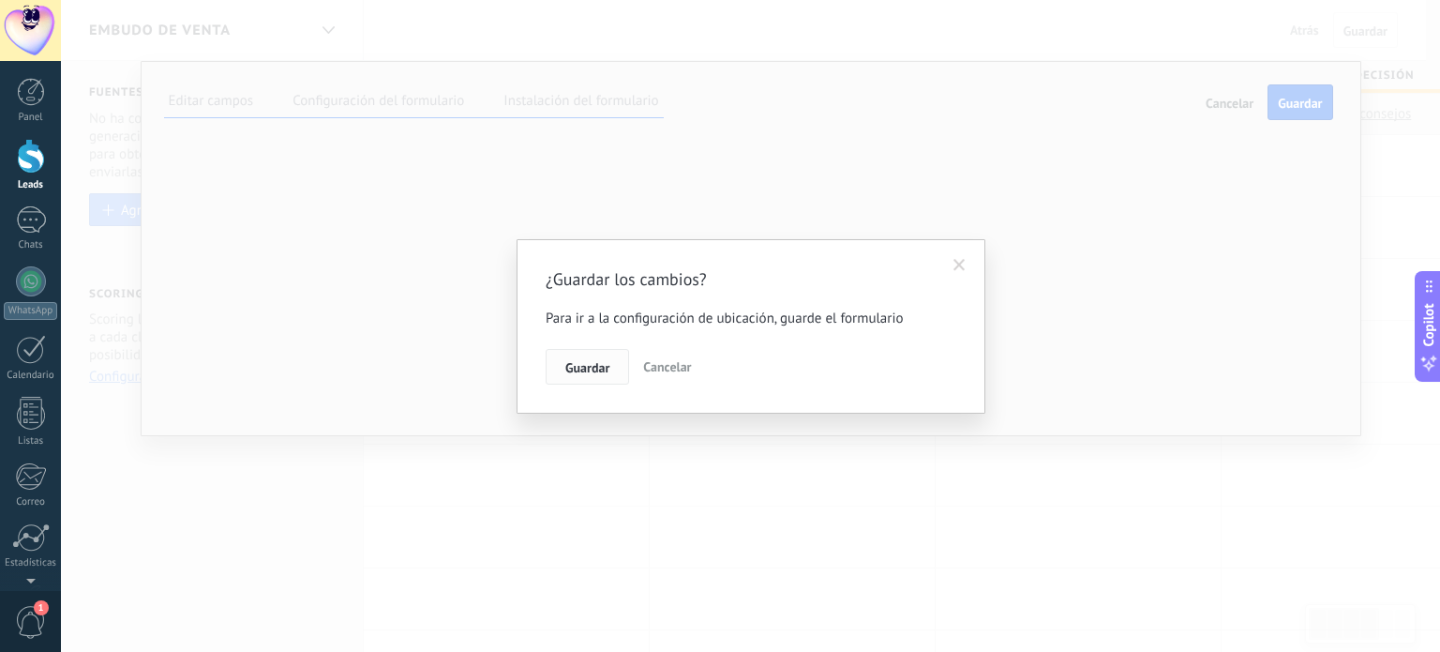
click at [604, 371] on span "Guardar" at bounding box center [587, 367] width 44 height 13
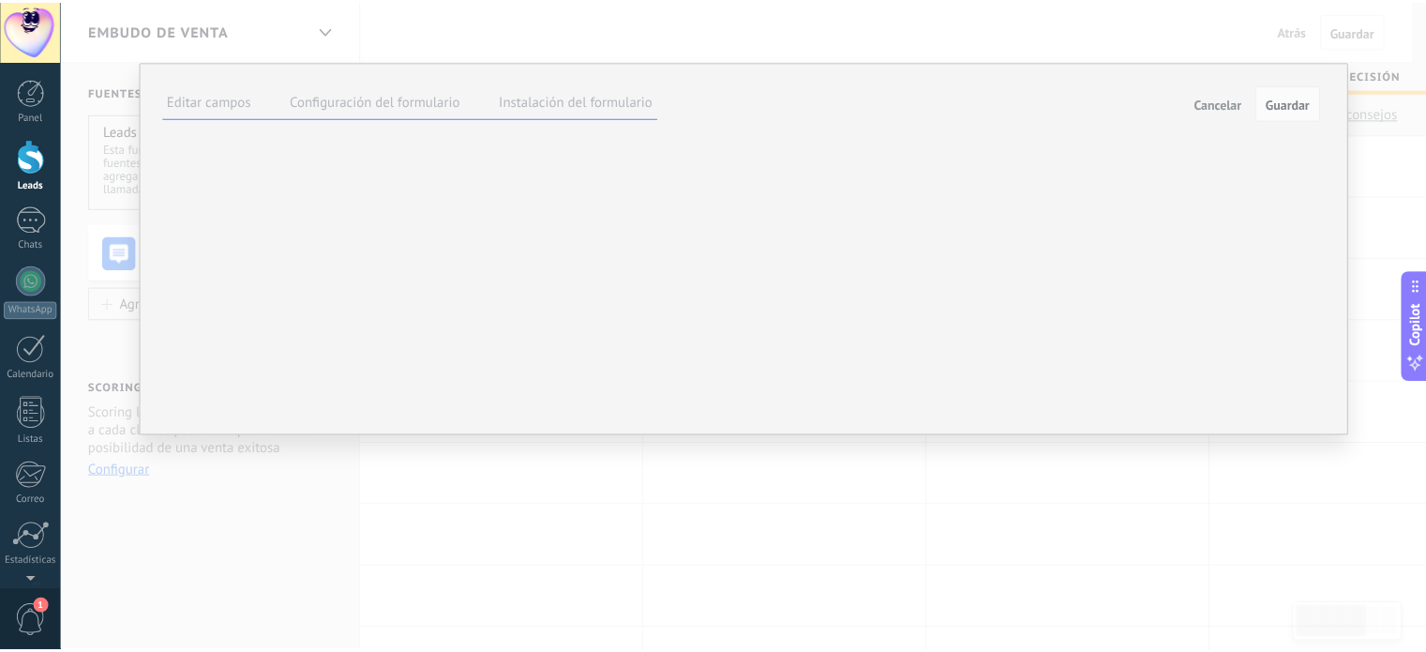
scroll to position [0, 0]
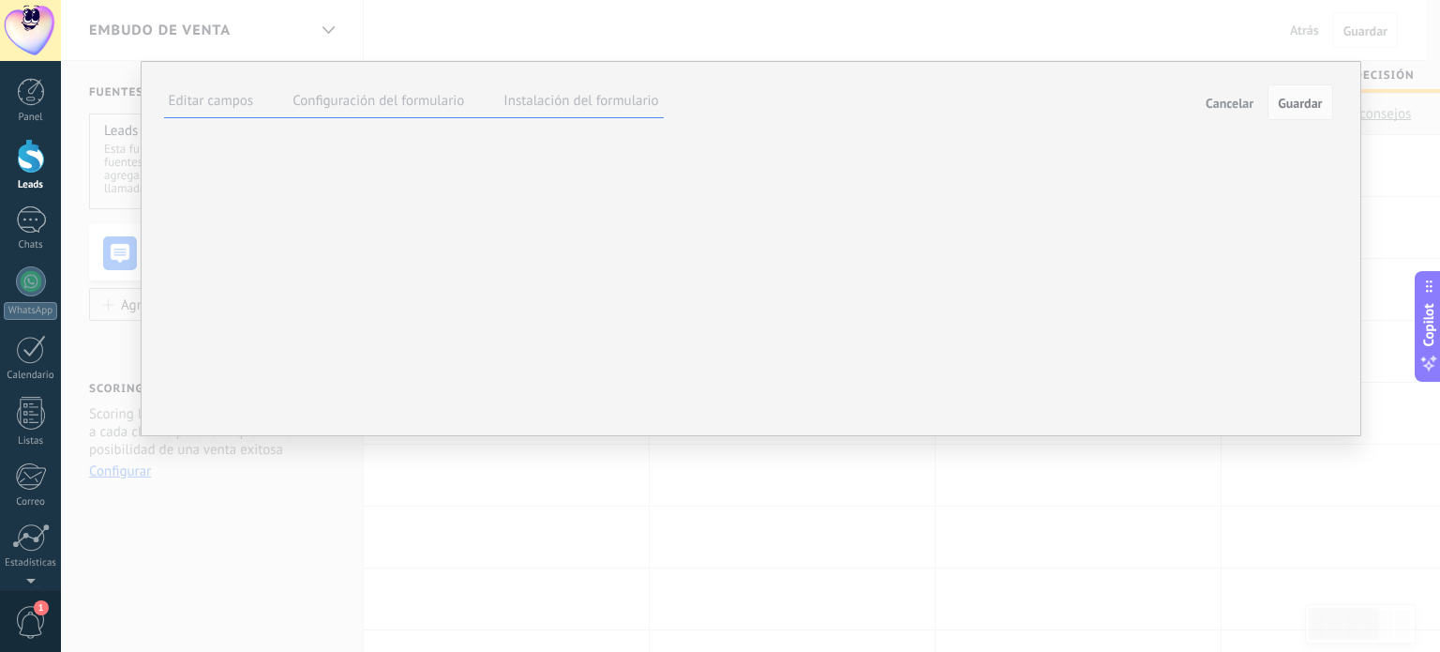
click at [187, 86] on ul "Editar campos Configuración del formulario Instalación del formulario" at bounding box center [414, 102] width 500 height 32
click at [188, 93] on label "Editar campos" at bounding box center [211, 101] width 85 height 18
click at [304, 100] on label "Configuración del formulario" at bounding box center [379, 101] width 172 height 18
click at [1218, 108] on span "Cancelar" at bounding box center [1230, 103] width 48 height 13
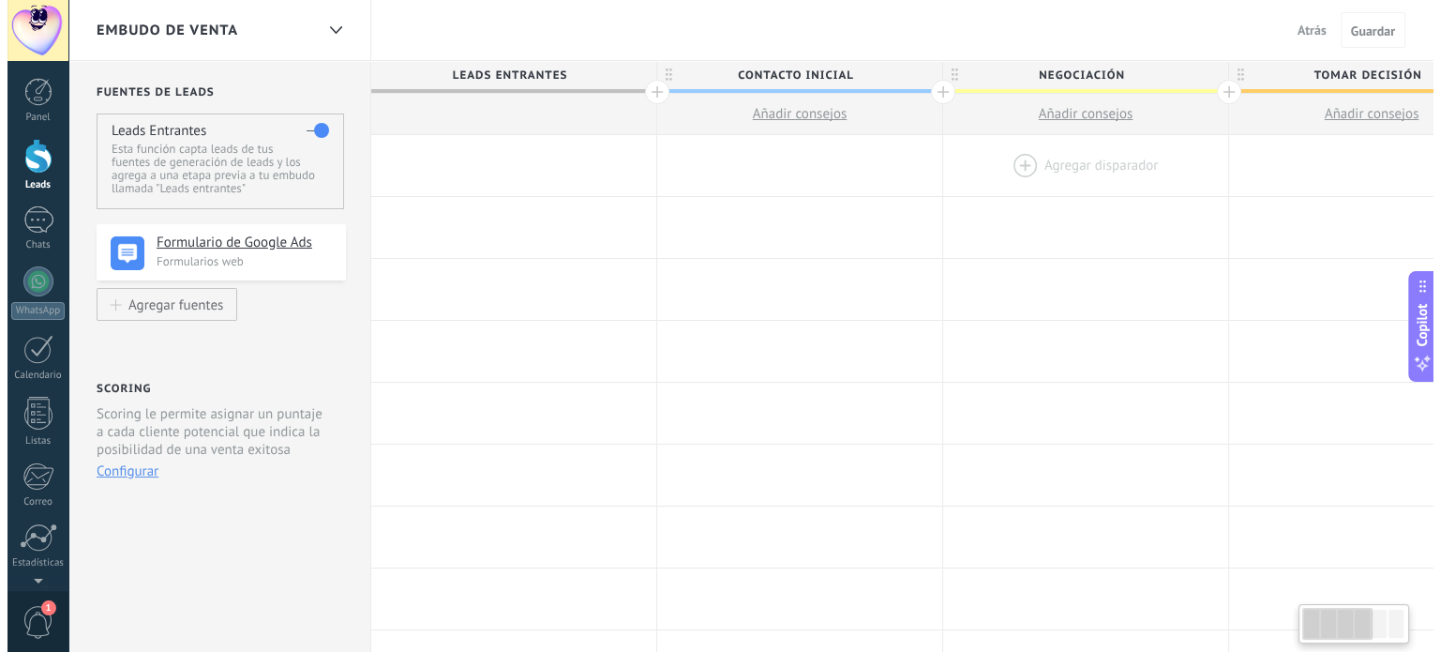
scroll to position [0, 10]
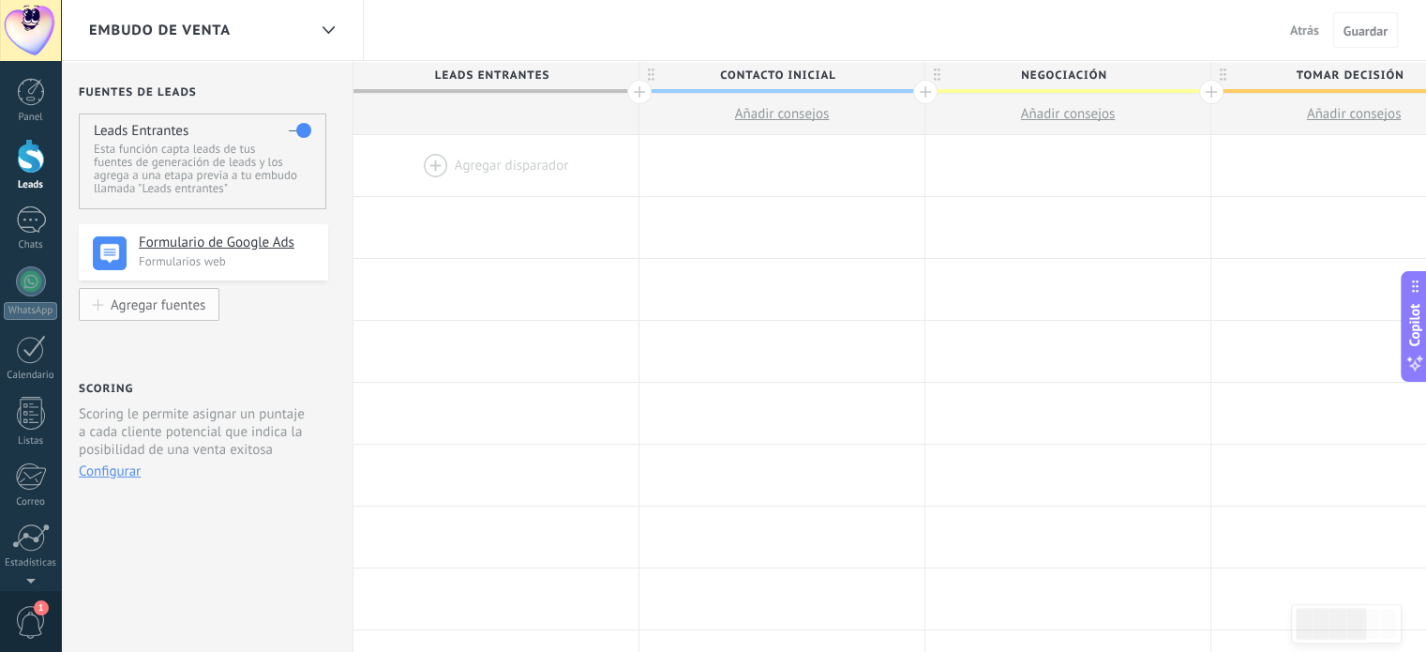
click at [194, 308] on div "Agregar fuentes" at bounding box center [158, 304] width 95 height 16
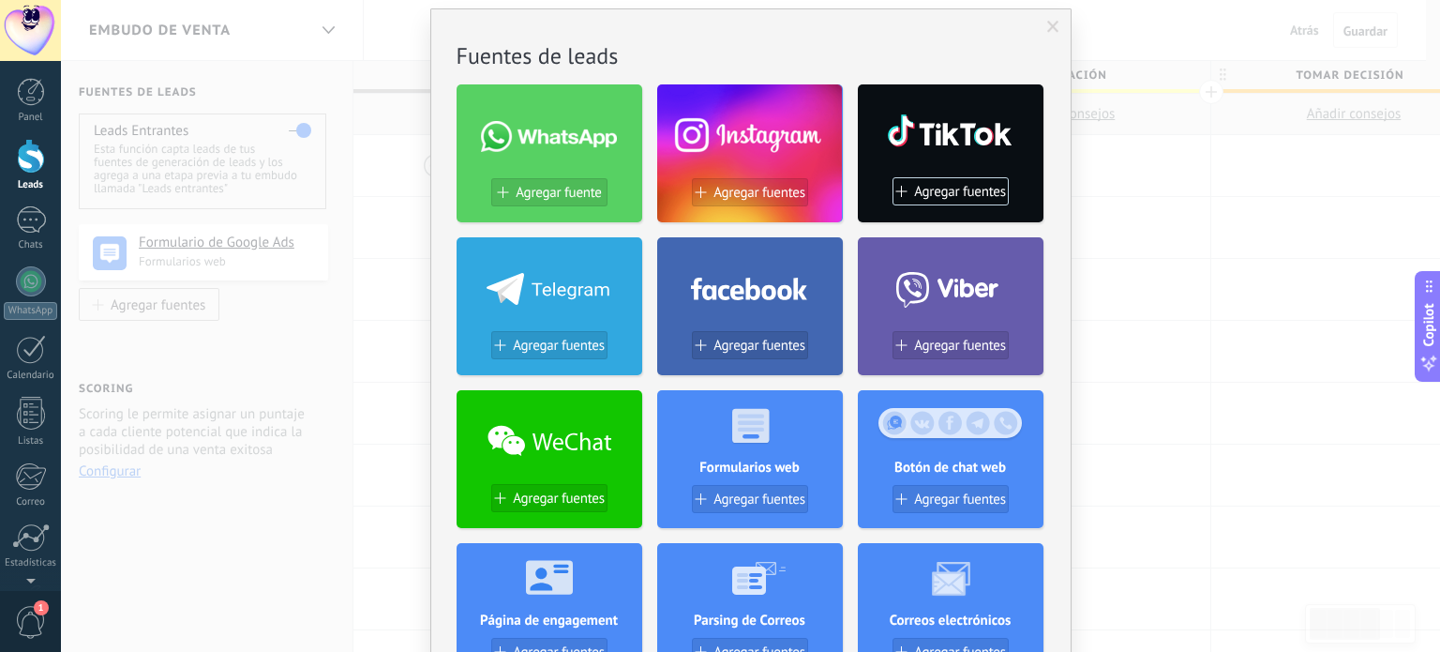
scroll to position [0, 0]
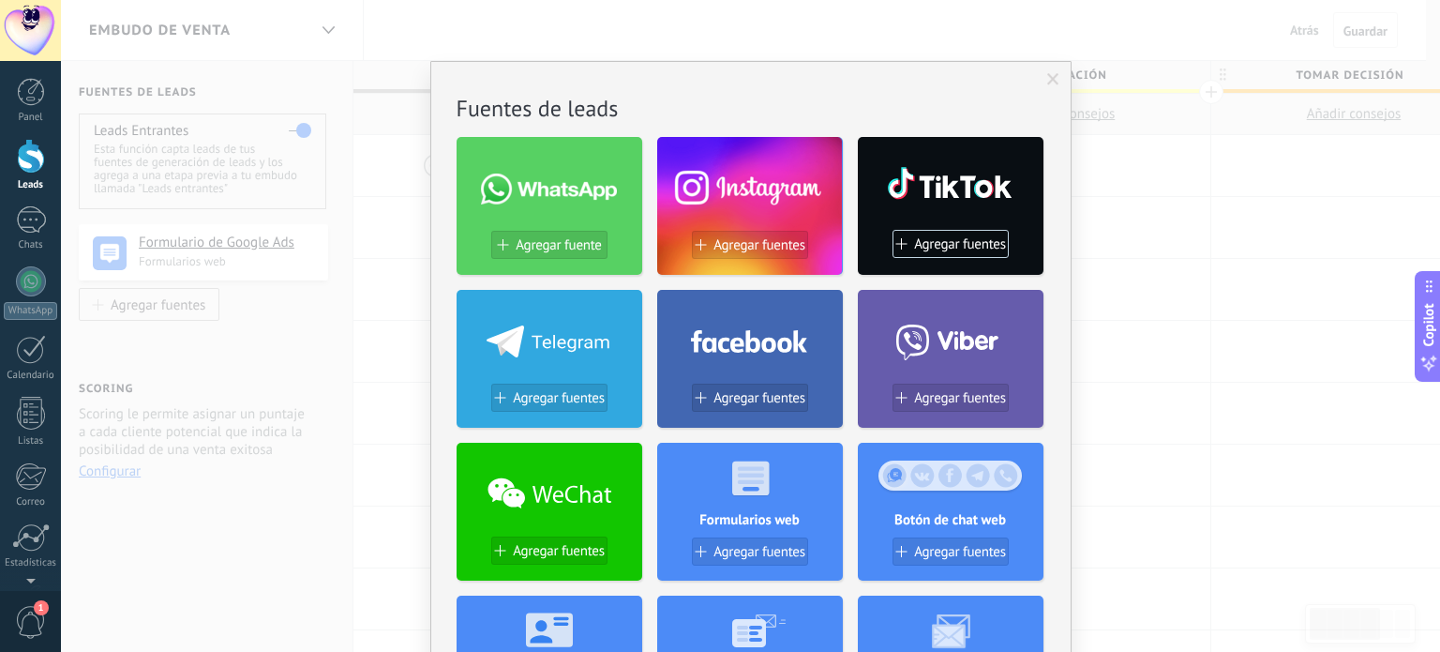
click at [1051, 80] on span at bounding box center [1053, 79] width 12 height 13
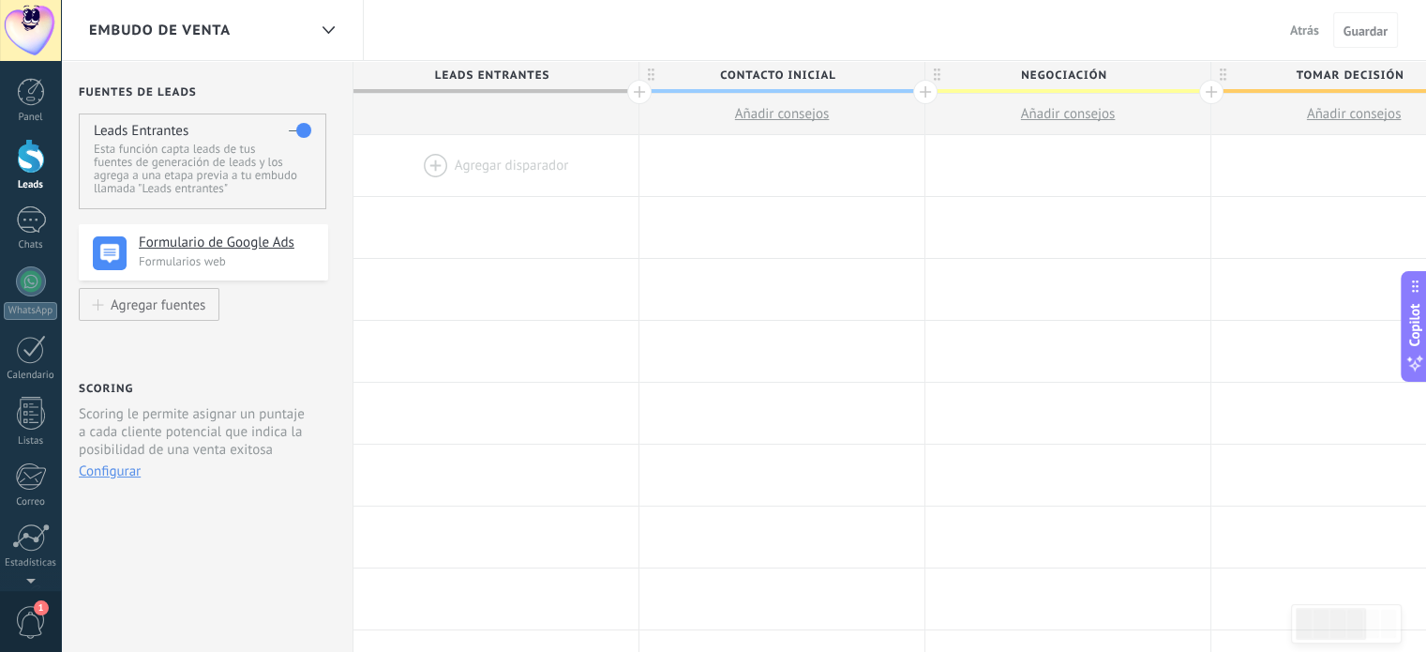
click at [428, 165] on div at bounding box center [495, 165] width 285 height 61
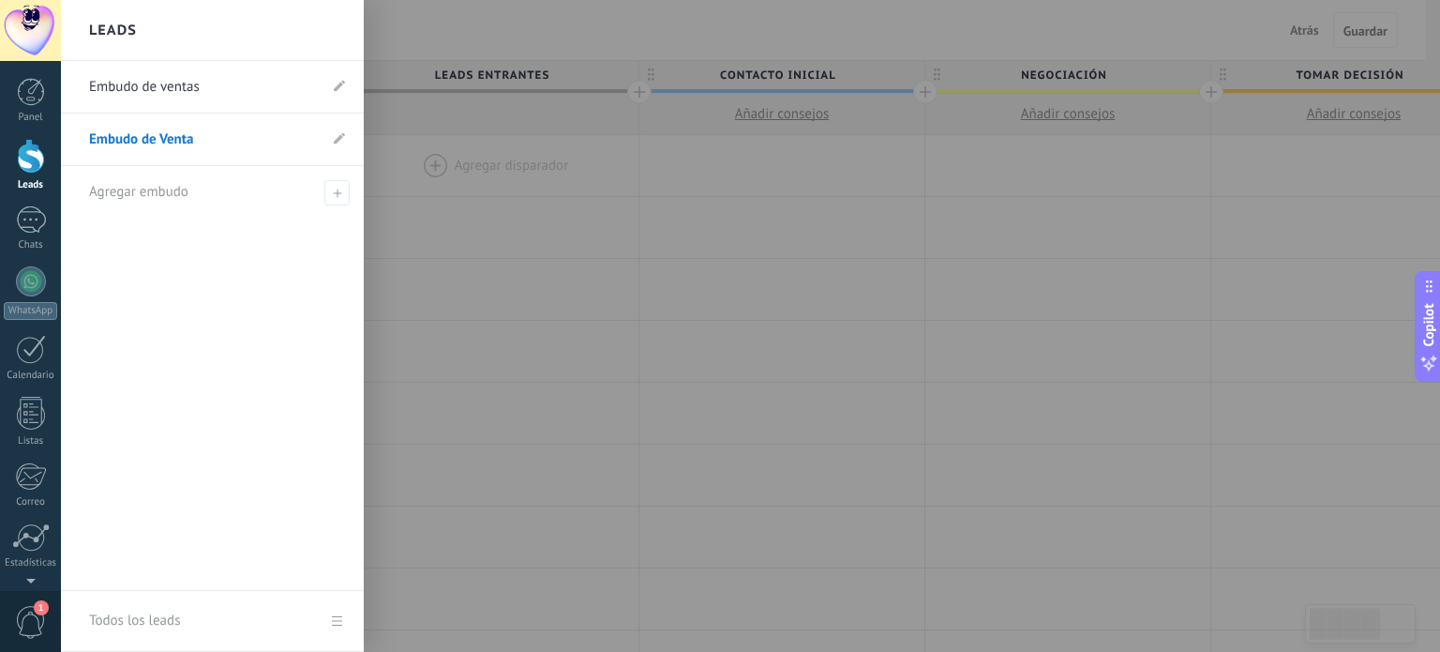
click at [26, 161] on div at bounding box center [31, 156] width 28 height 35
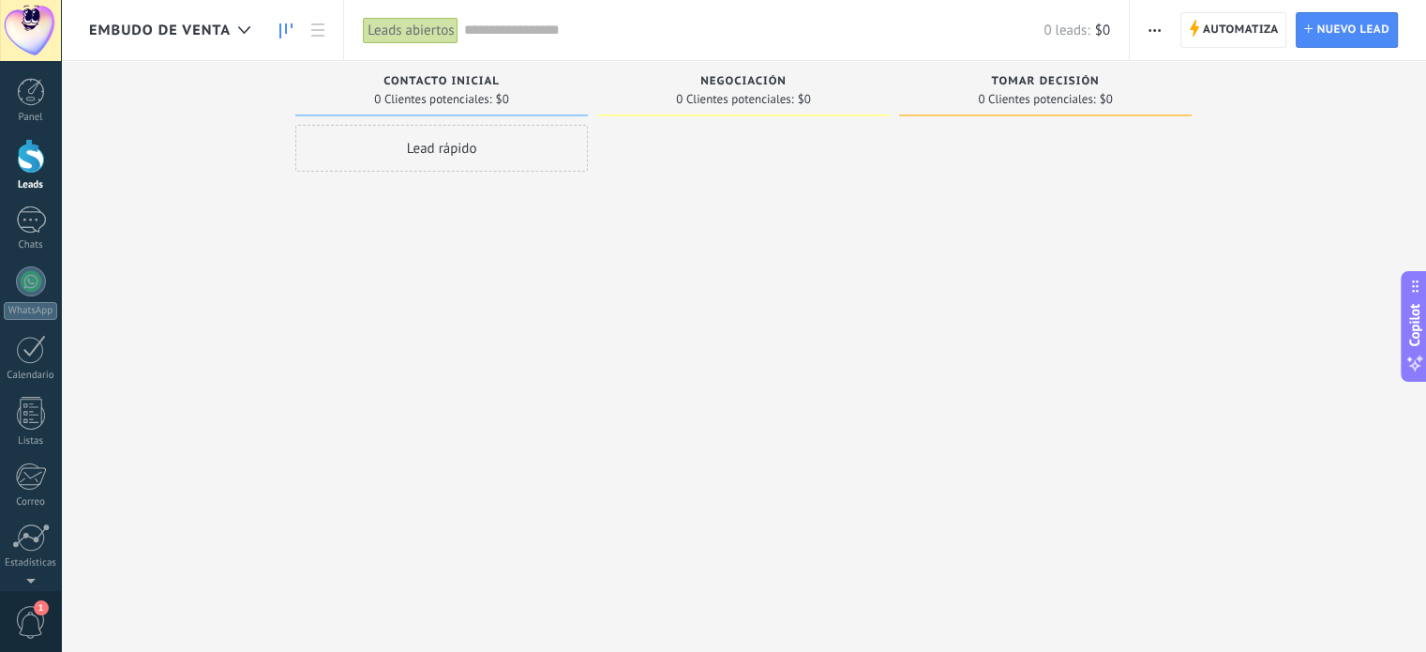
click at [479, 145] on div "Lead rápido" at bounding box center [441, 148] width 293 height 47
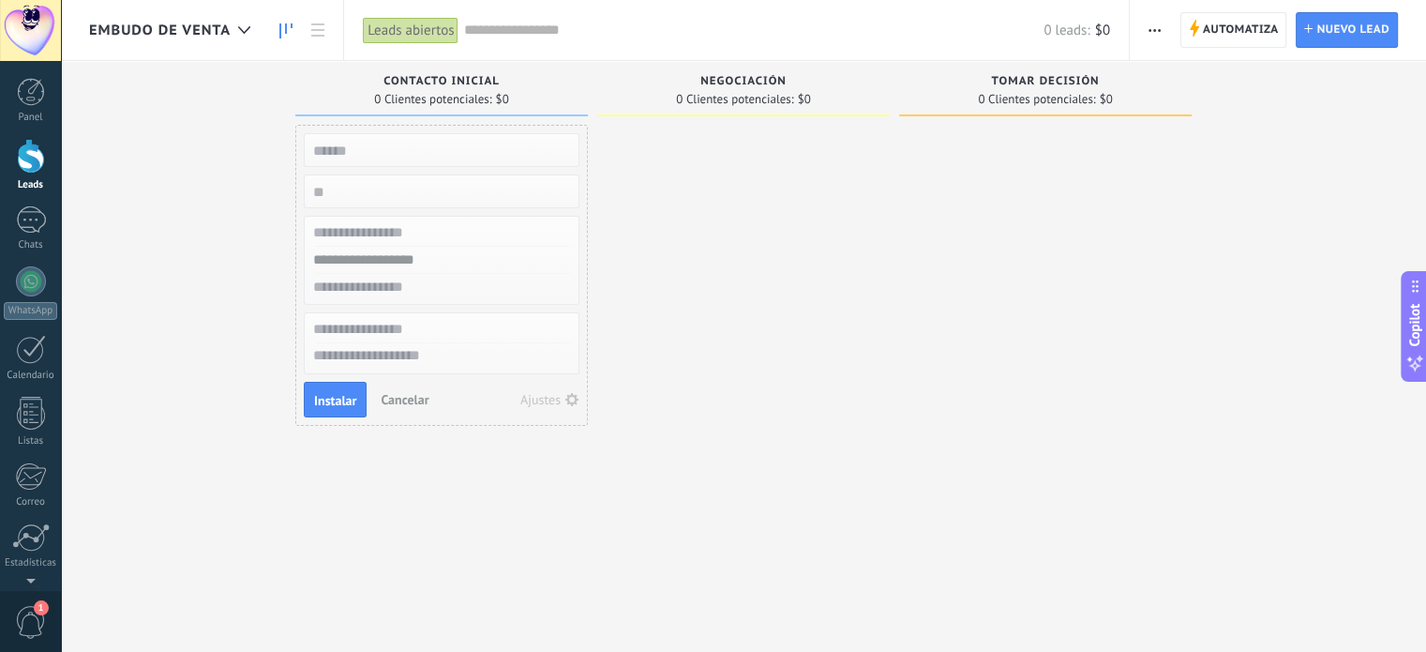
click at [931, 175] on div at bounding box center [1045, 328] width 293 height 407
click at [1331, 31] on span "Nuevo lead" at bounding box center [1352, 30] width 73 height 34
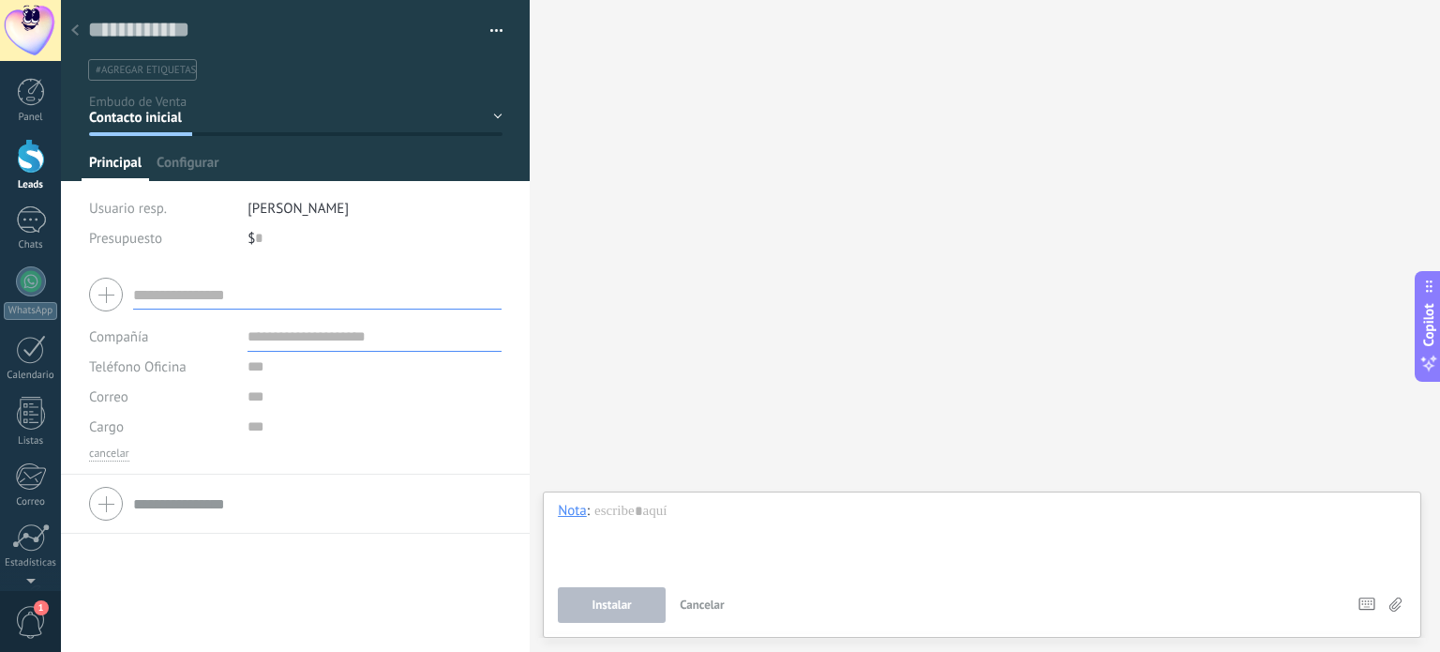
click at [291, 209] on span "[PERSON_NAME]" at bounding box center [298, 209] width 101 height 18
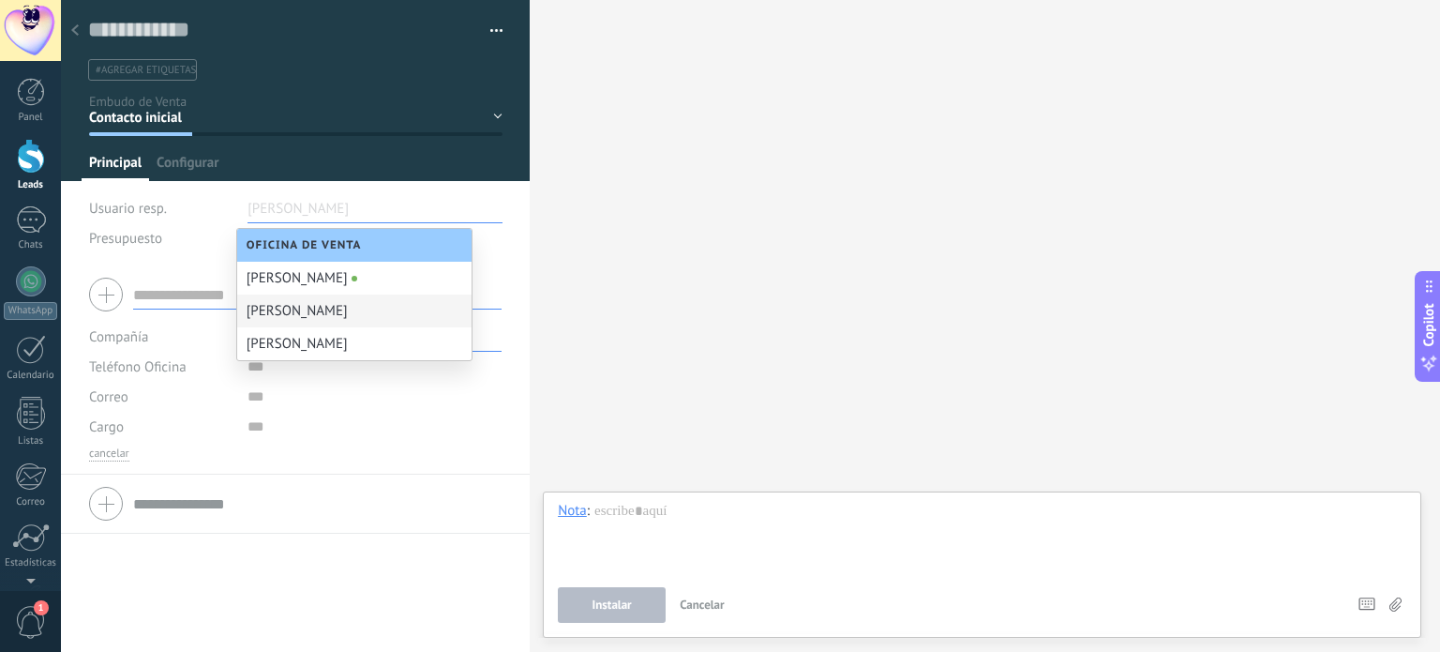
click at [332, 320] on div "Gabriela Cea" at bounding box center [354, 310] width 234 height 33
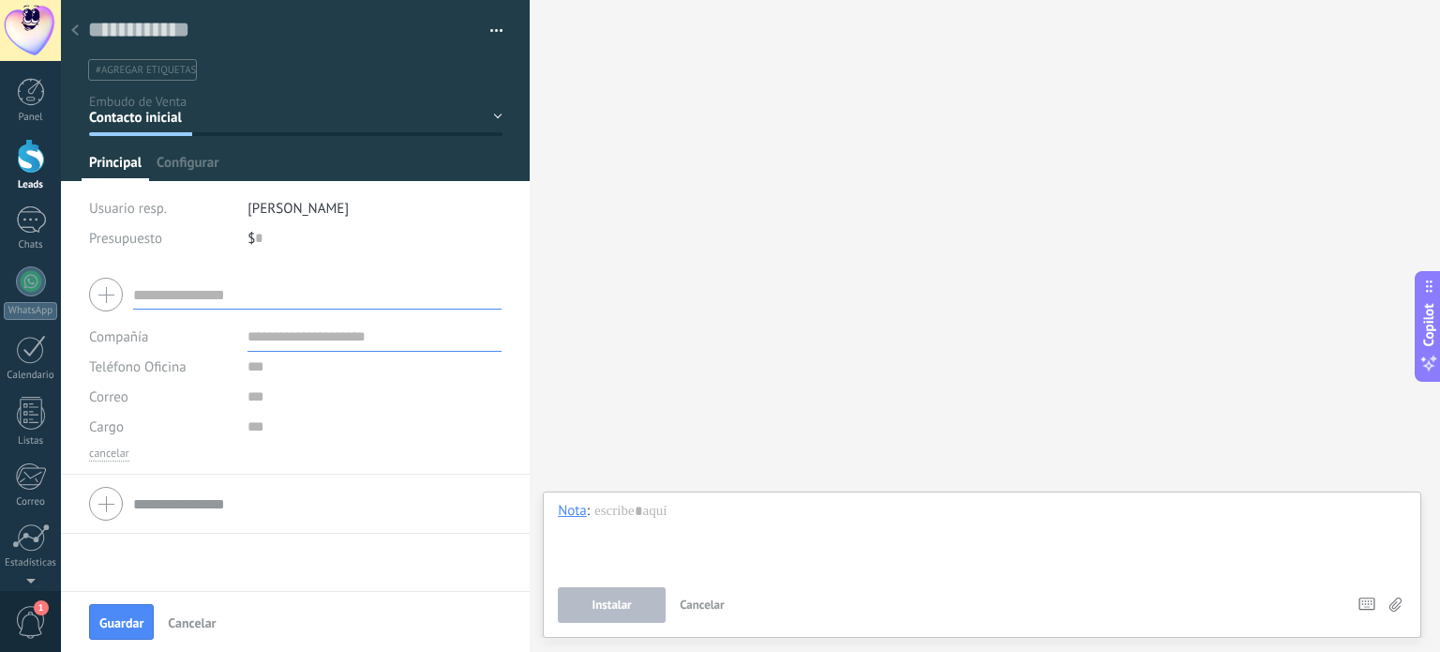
click at [187, 293] on input "text" at bounding box center [317, 294] width 368 height 30
click at [285, 234] on div "$ 0" at bounding box center [375, 238] width 255 height 30
click at [264, 239] on div "$ 0" at bounding box center [375, 238] width 255 height 30
click at [259, 239] on input "text" at bounding box center [259, 238] width 8 height 30
type input "******"
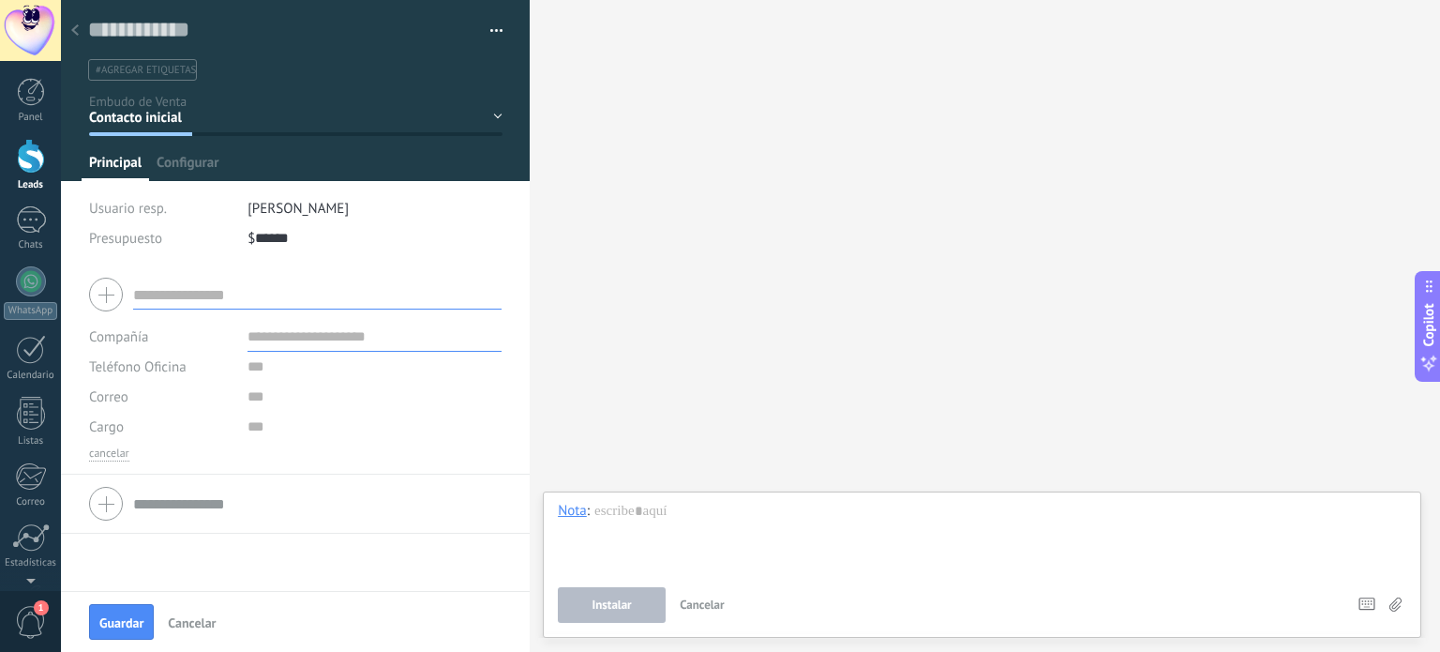
click at [183, 289] on input "text" at bounding box center [317, 294] width 368 height 30
click at [140, 364] on span "Teléfono Oficina" at bounding box center [138, 367] width 98 height 18
click at [140, 364] on span "Teléfono Oficina" at bounding box center [142, 367] width 149 height 18
click at [177, 163] on span "Configurar" at bounding box center [188, 167] width 62 height 27
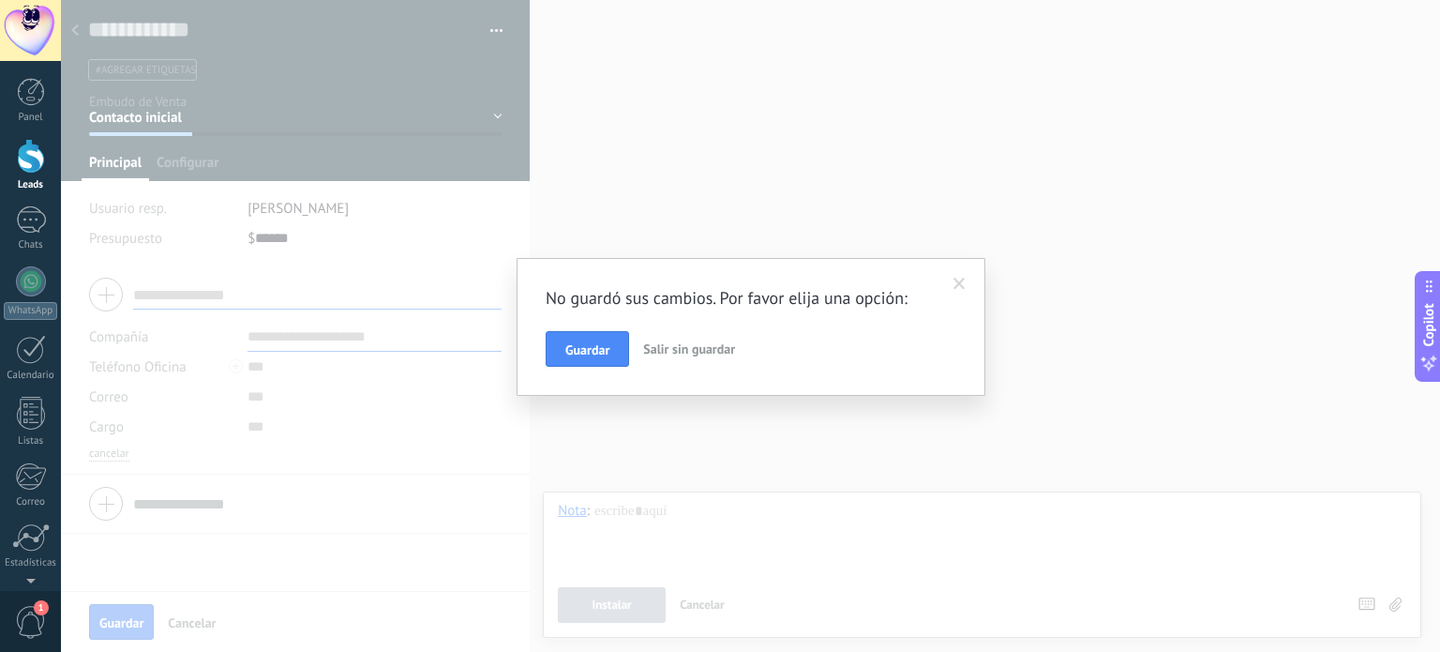
click at [964, 287] on span at bounding box center [960, 284] width 12 height 13
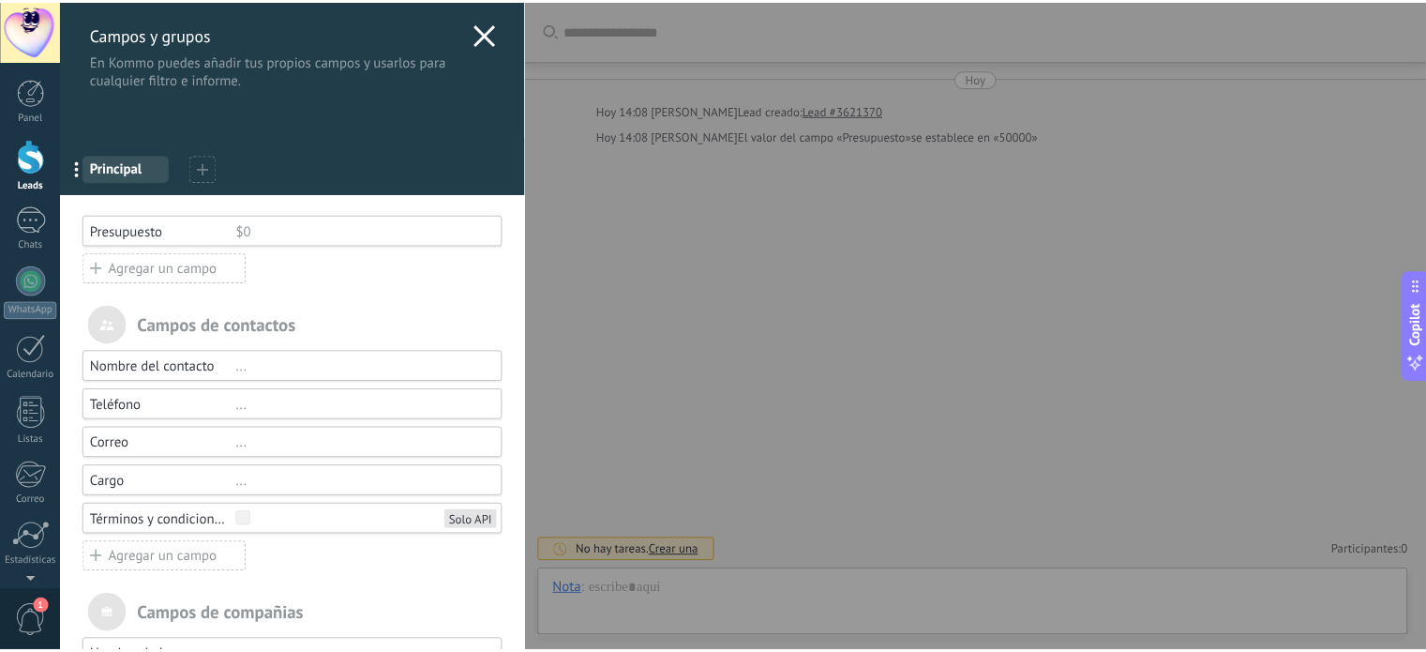
scroll to position [242, 0]
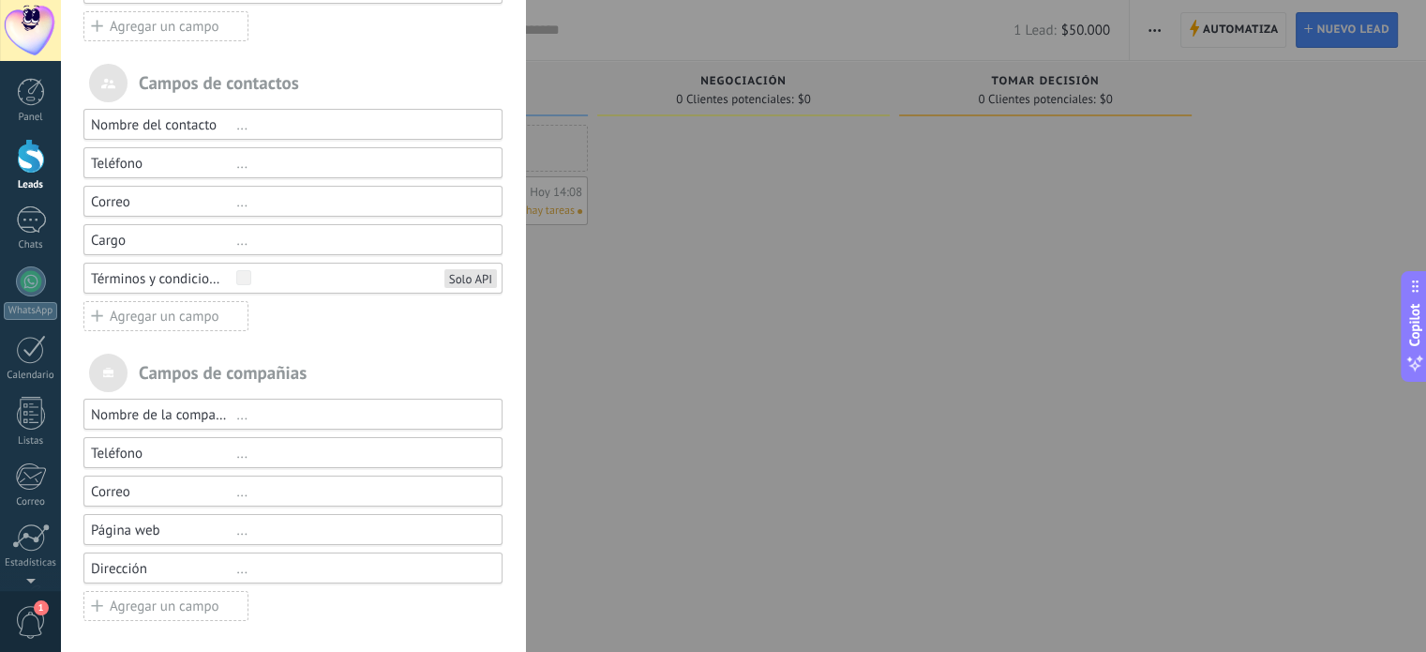
click at [769, 390] on div "Campos y grupos En Kommo puedes añadir tus propios campos y usarlos para cualqu…" at bounding box center [743, 326] width 1365 height 652
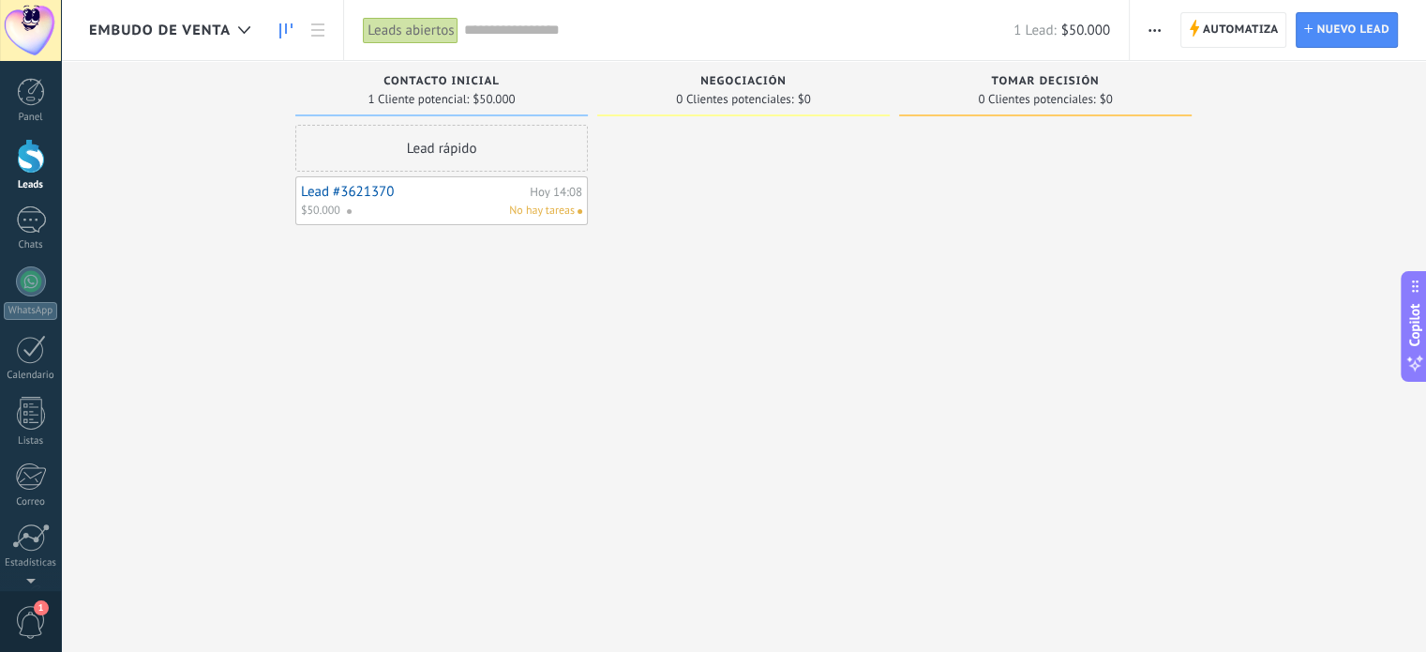
click at [437, 212] on div "No hay tareas" at bounding box center [460, 211] width 229 height 17
click at [420, 158] on div "Lead rápido" at bounding box center [441, 148] width 293 height 47
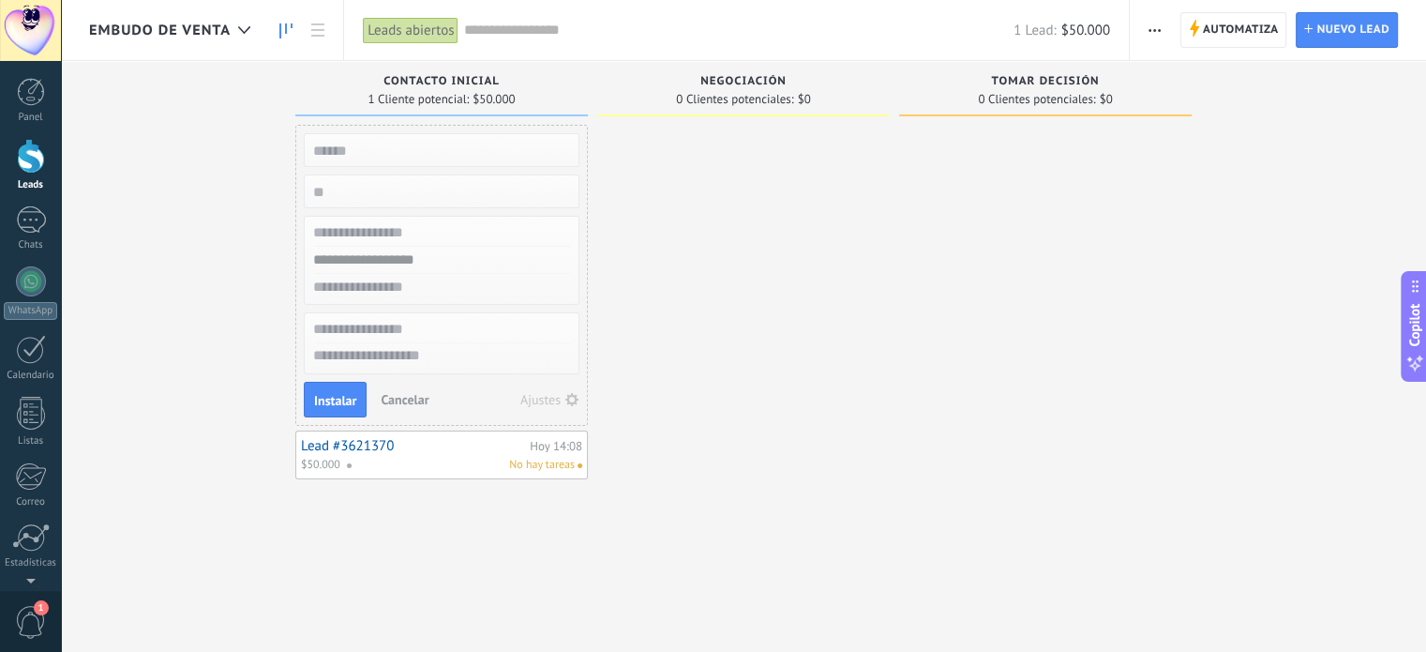
click at [555, 393] on div "Ajustes" at bounding box center [540, 399] width 40 height 13
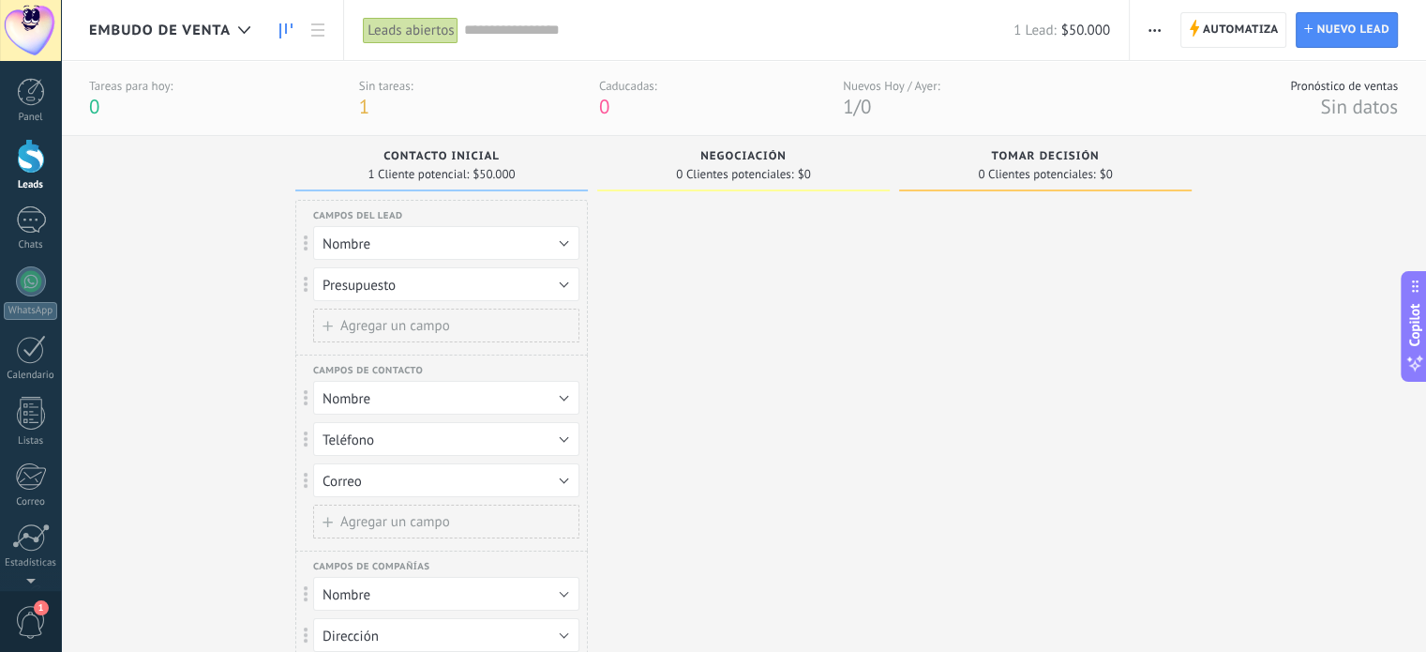
click at [668, 289] on div at bounding box center [743, 508] width 293 height 616
click at [475, 207] on div "Campos del lead Presupuesto Nombre Etiquetas Eliminar campo Nombre Presupuesto …" at bounding box center [441, 277] width 293 height 155
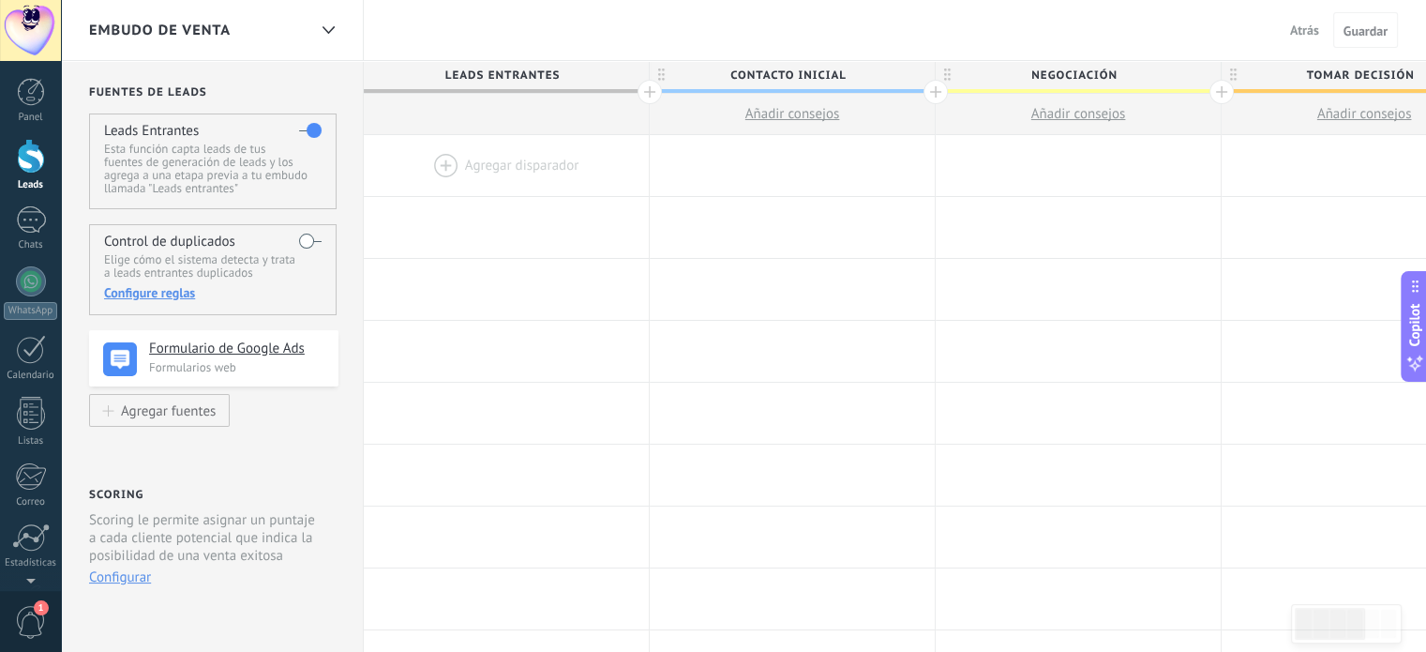
click at [37, 45] on div at bounding box center [30, 30] width 61 height 61
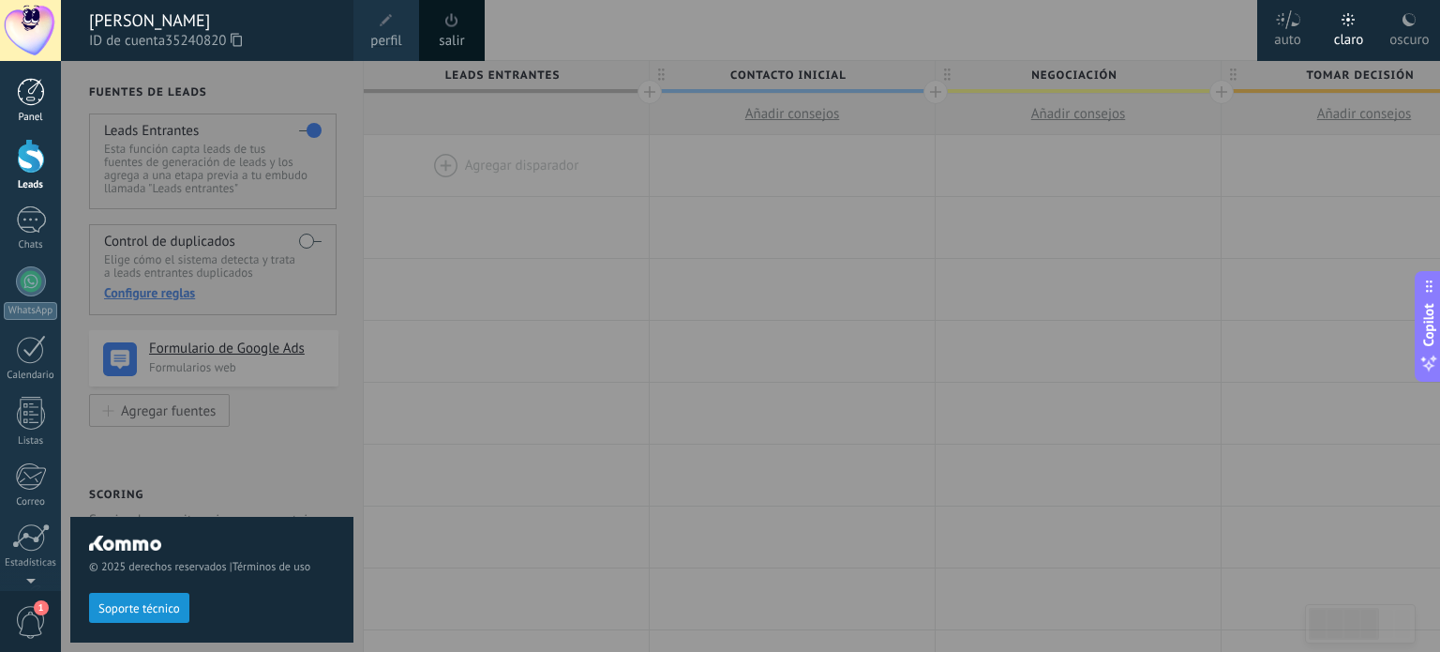
click at [36, 108] on link "Panel" at bounding box center [30, 101] width 61 height 46
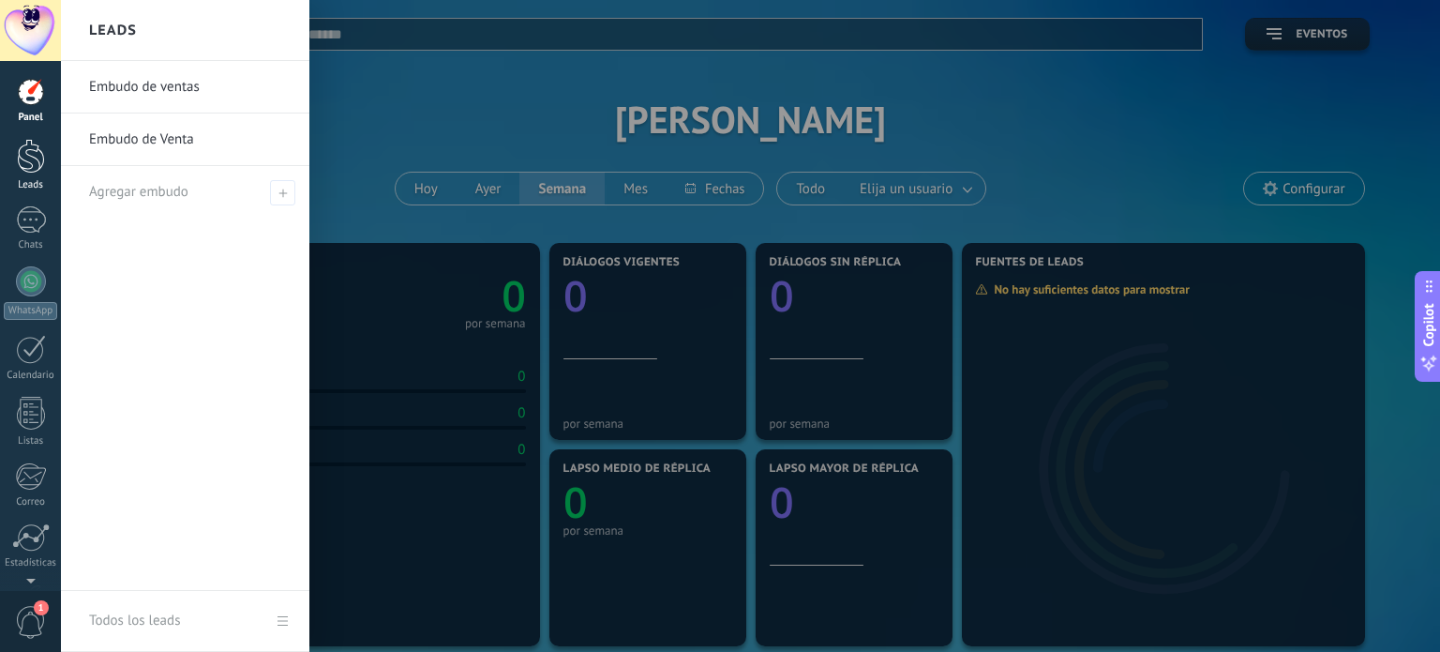
click at [28, 153] on div at bounding box center [31, 156] width 28 height 35
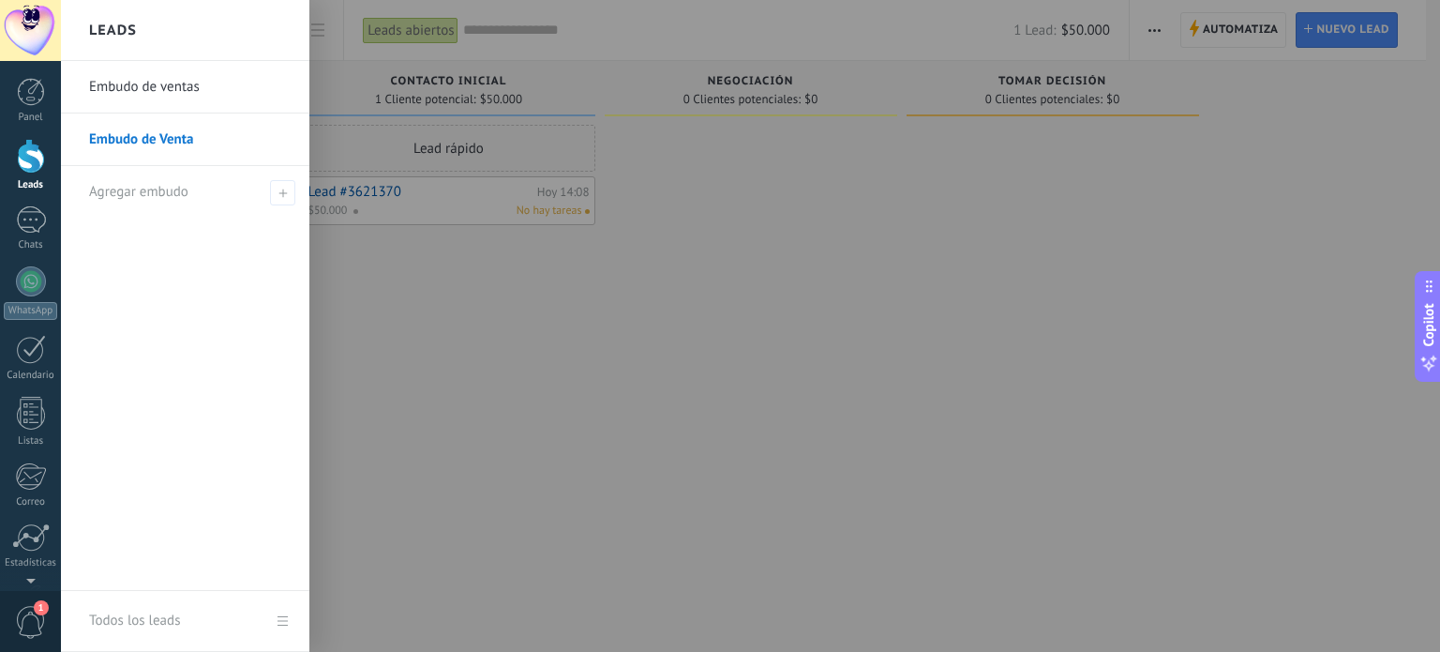
click at [38, 160] on div at bounding box center [31, 156] width 28 height 35
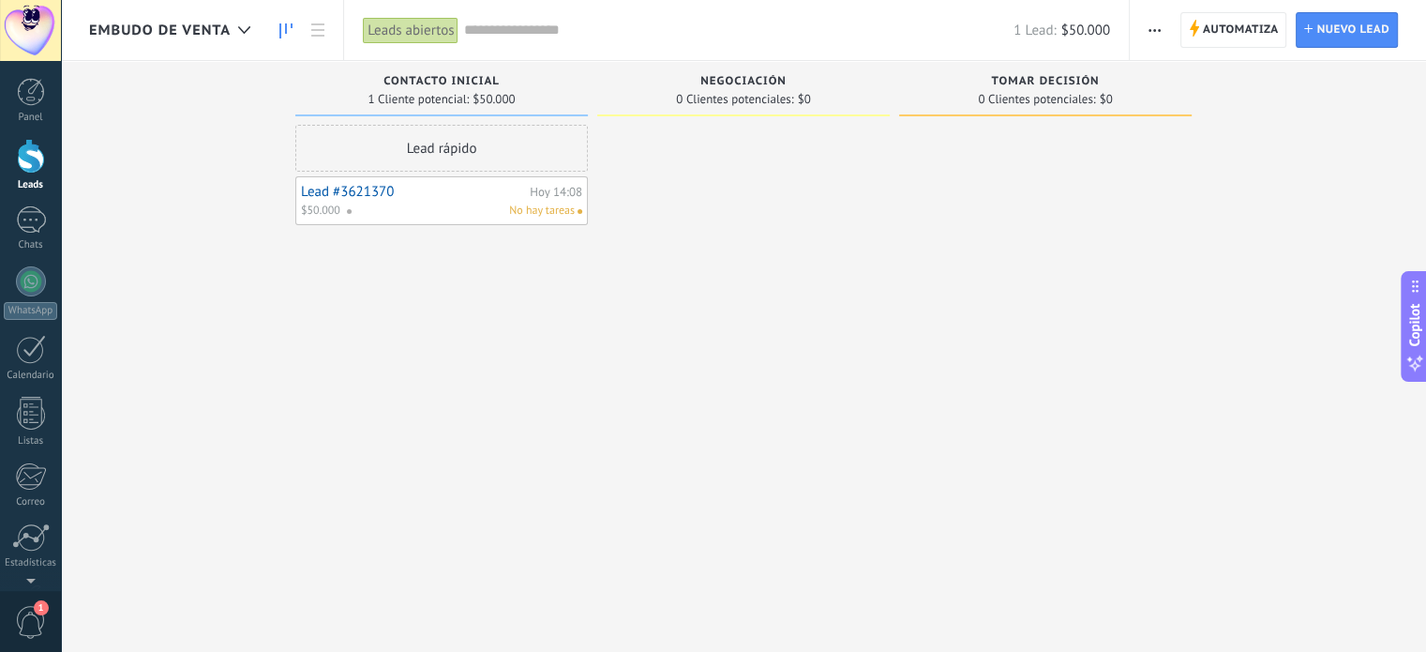
click at [218, 28] on span "Embudo de Venta" at bounding box center [160, 31] width 142 height 18
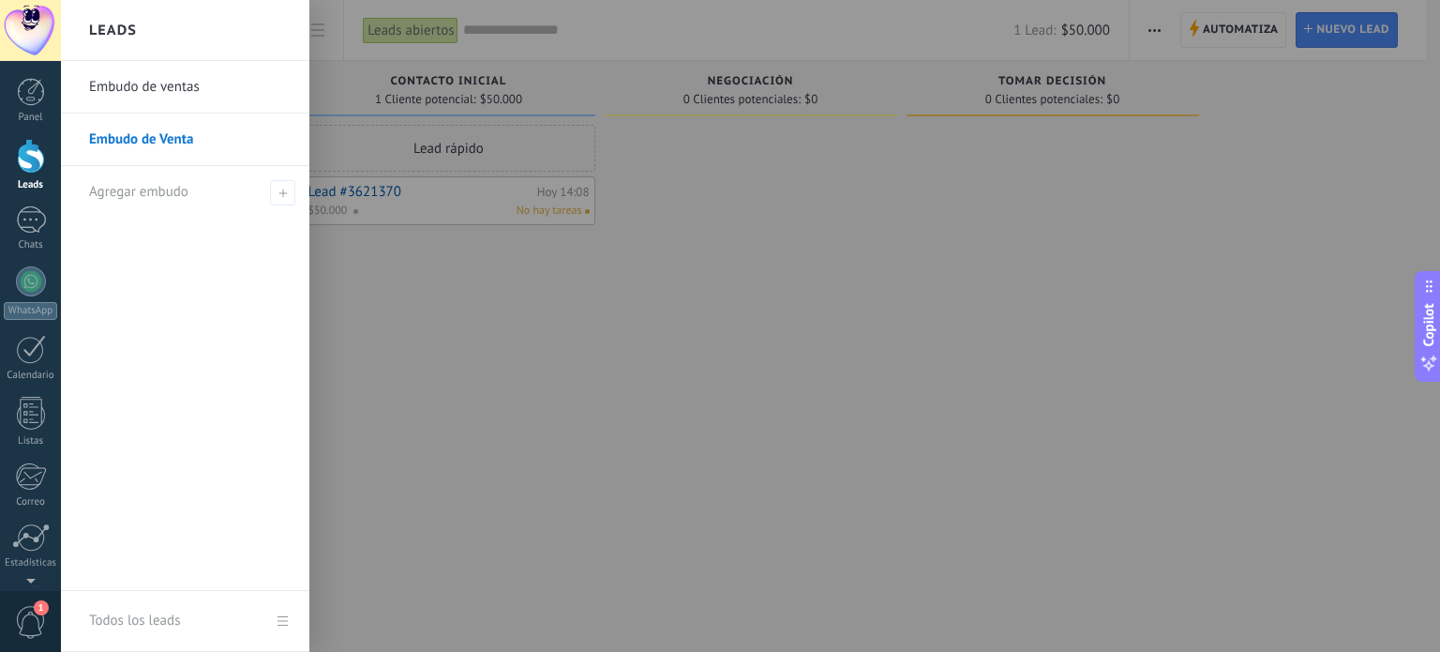
click at [184, 85] on link "Embudo de ventas" at bounding box center [190, 87] width 202 height 53
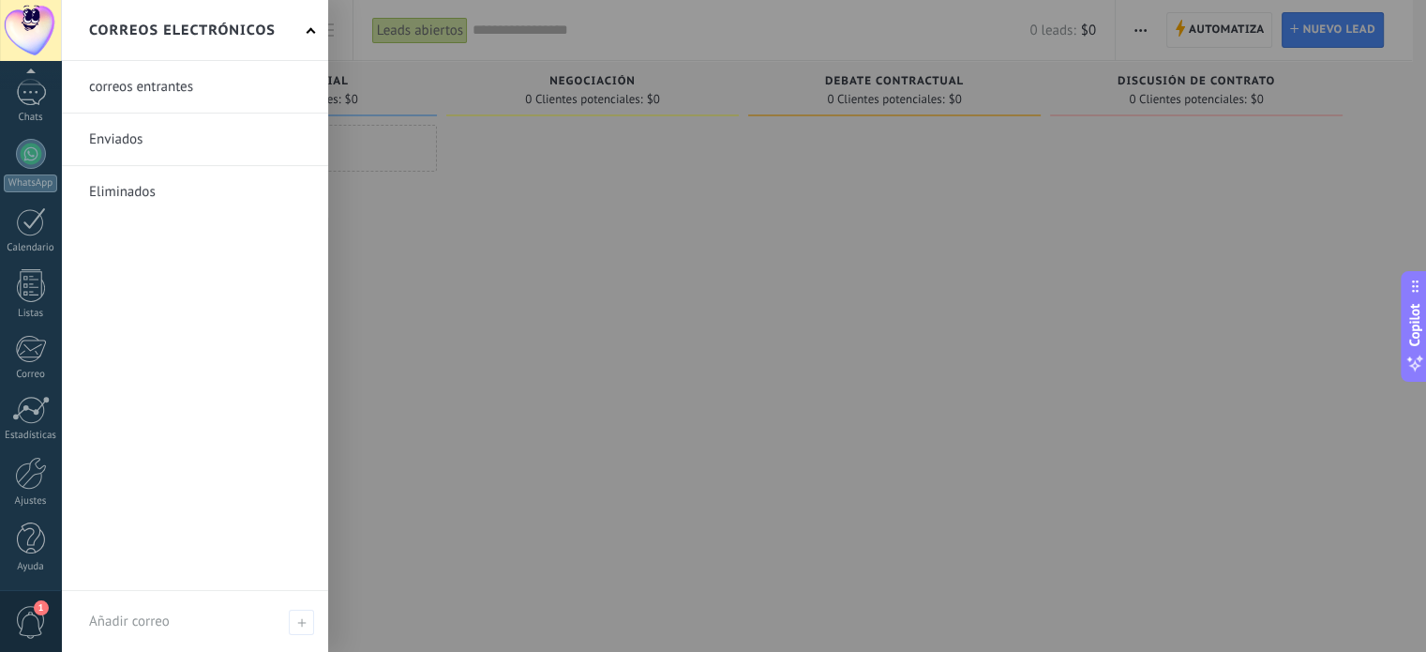
scroll to position [32, 0]
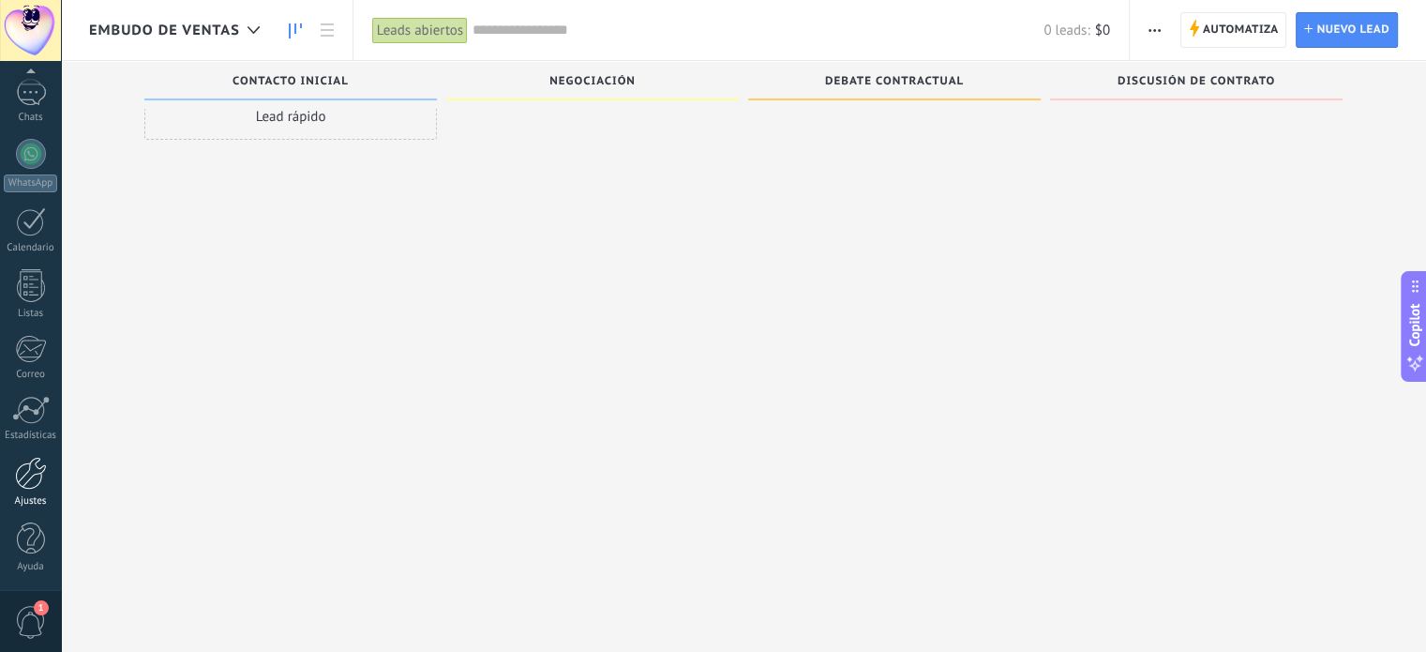
click at [27, 475] on div at bounding box center [31, 473] width 32 height 33
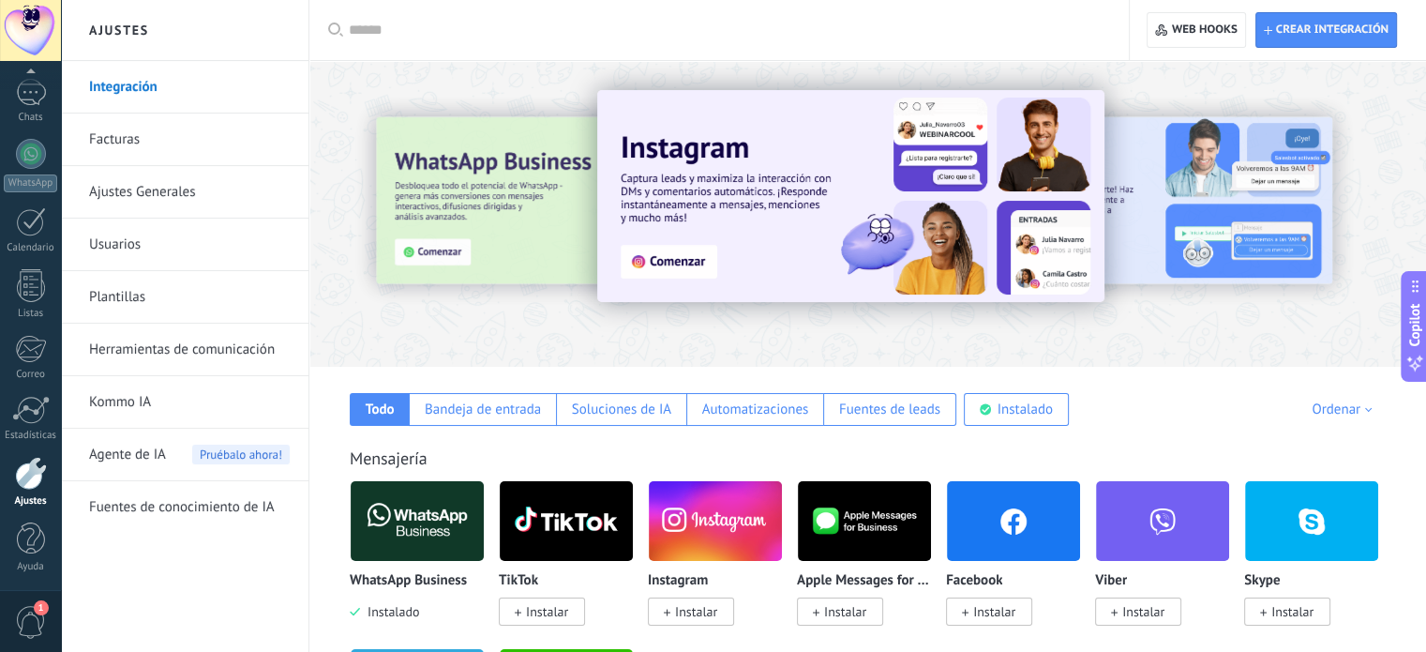
click at [200, 188] on link "Ajustes Generales" at bounding box center [189, 192] width 201 height 53
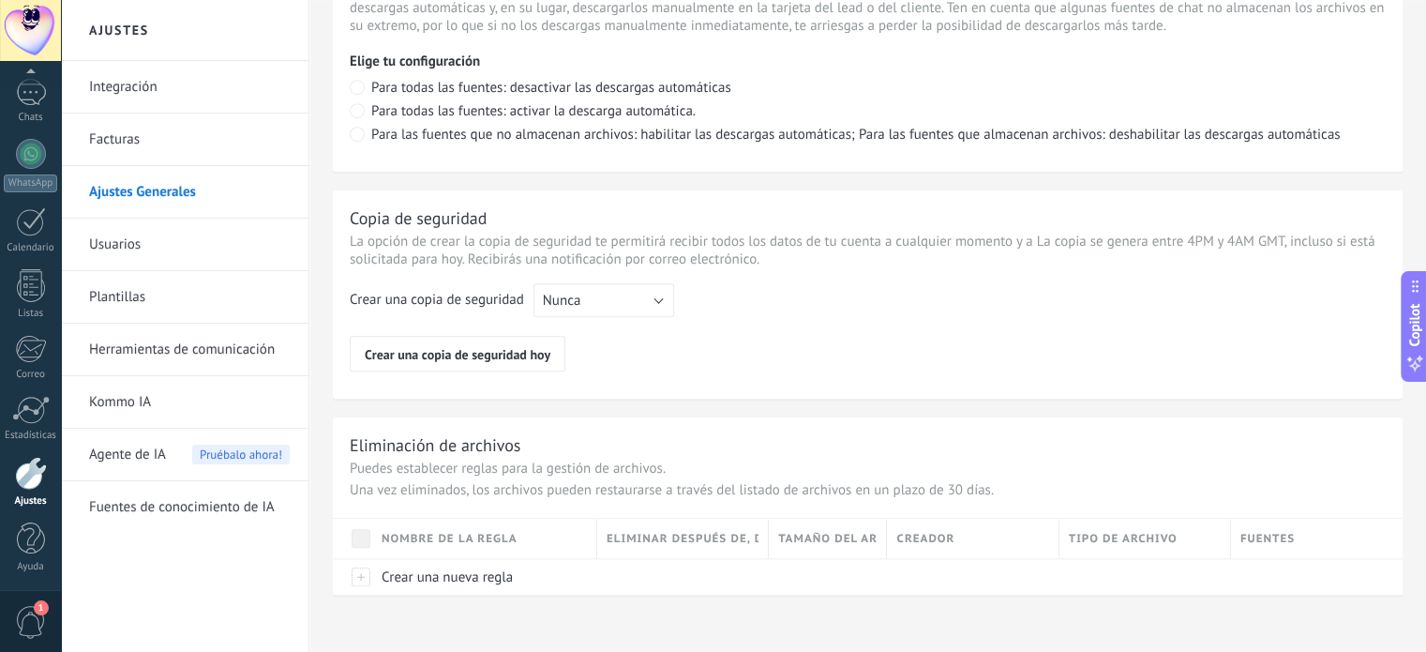
scroll to position [1417, 0]
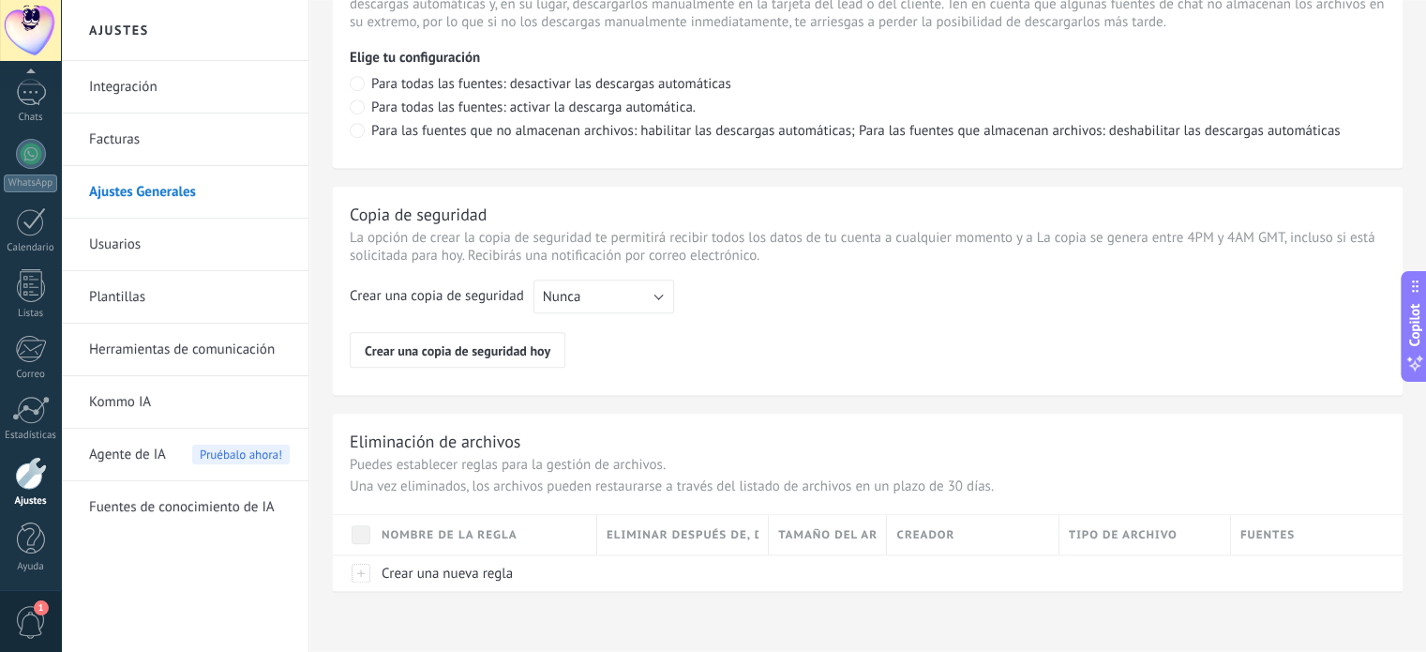
click at [165, 82] on link "Integración" at bounding box center [189, 87] width 201 height 53
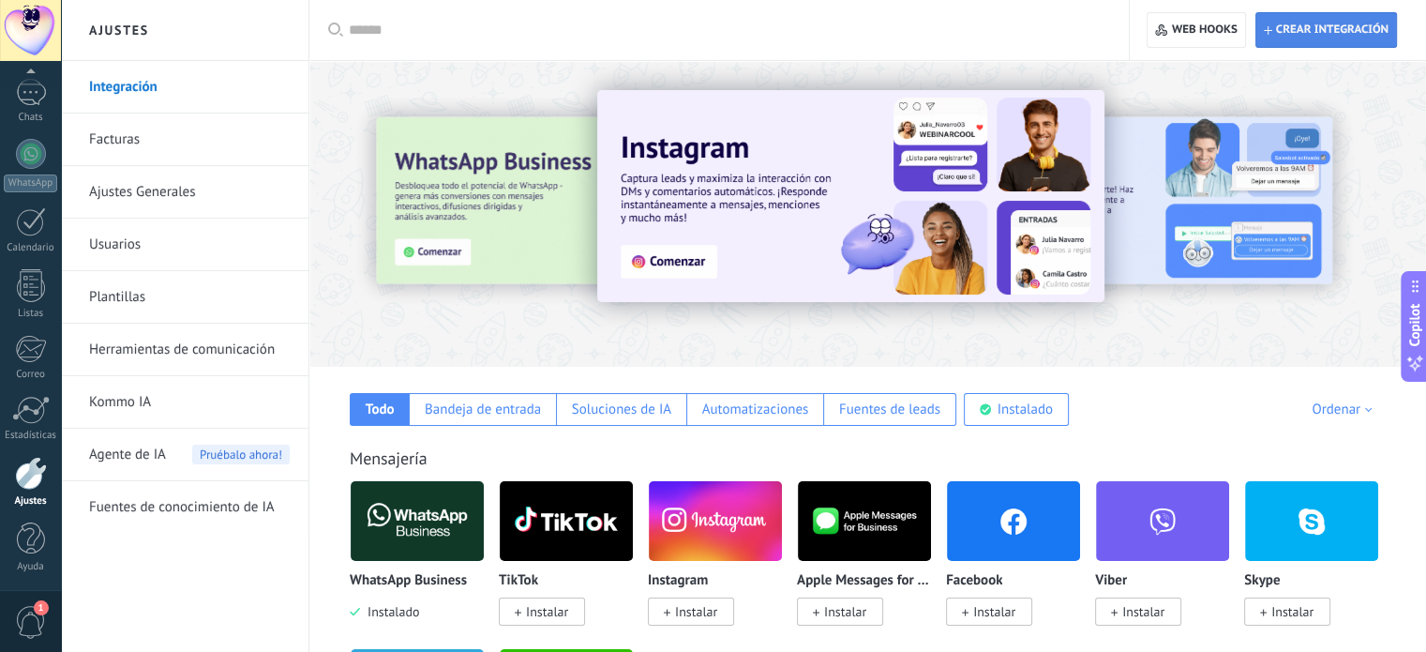
click at [1322, 38] on span "Crear integración" at bounding box center [1326, 30] width 125 height 34
type textarea "**********"
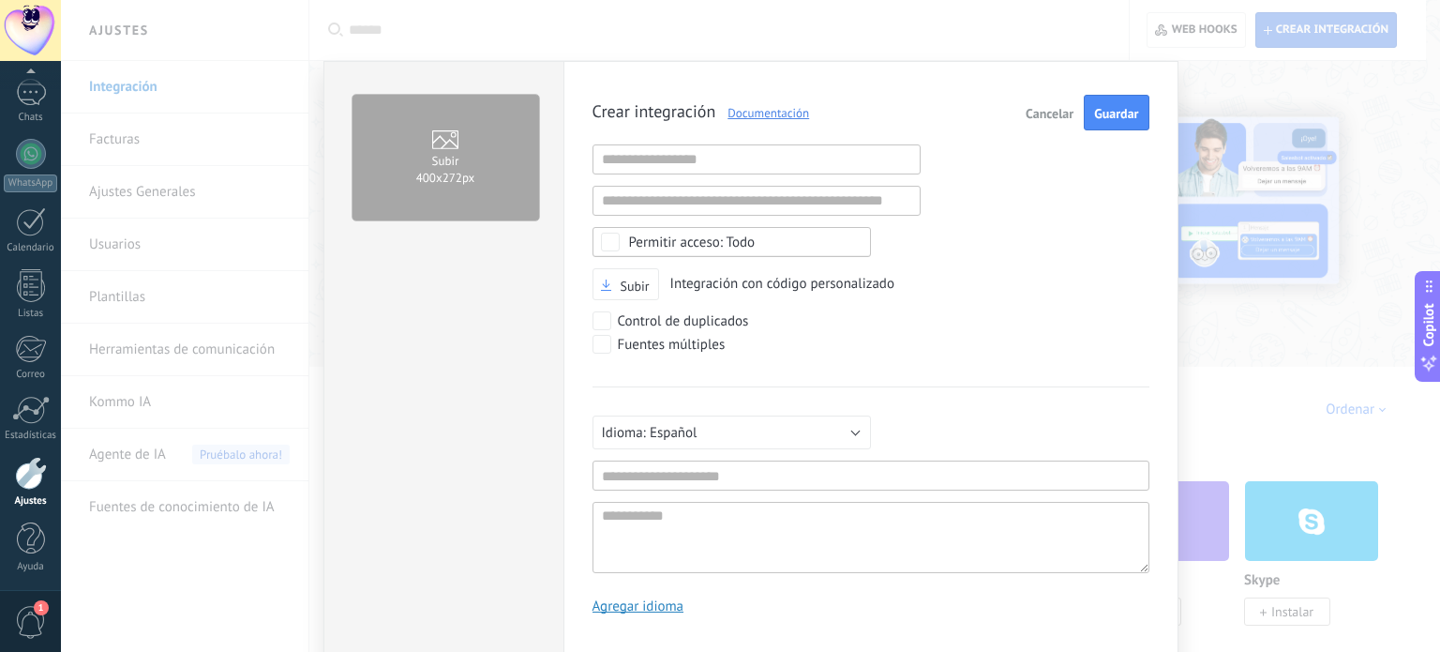
scroll to position [18, 0]
click at [690, 152] on input "text" at bounding box center [757, 159] width 328 height 30
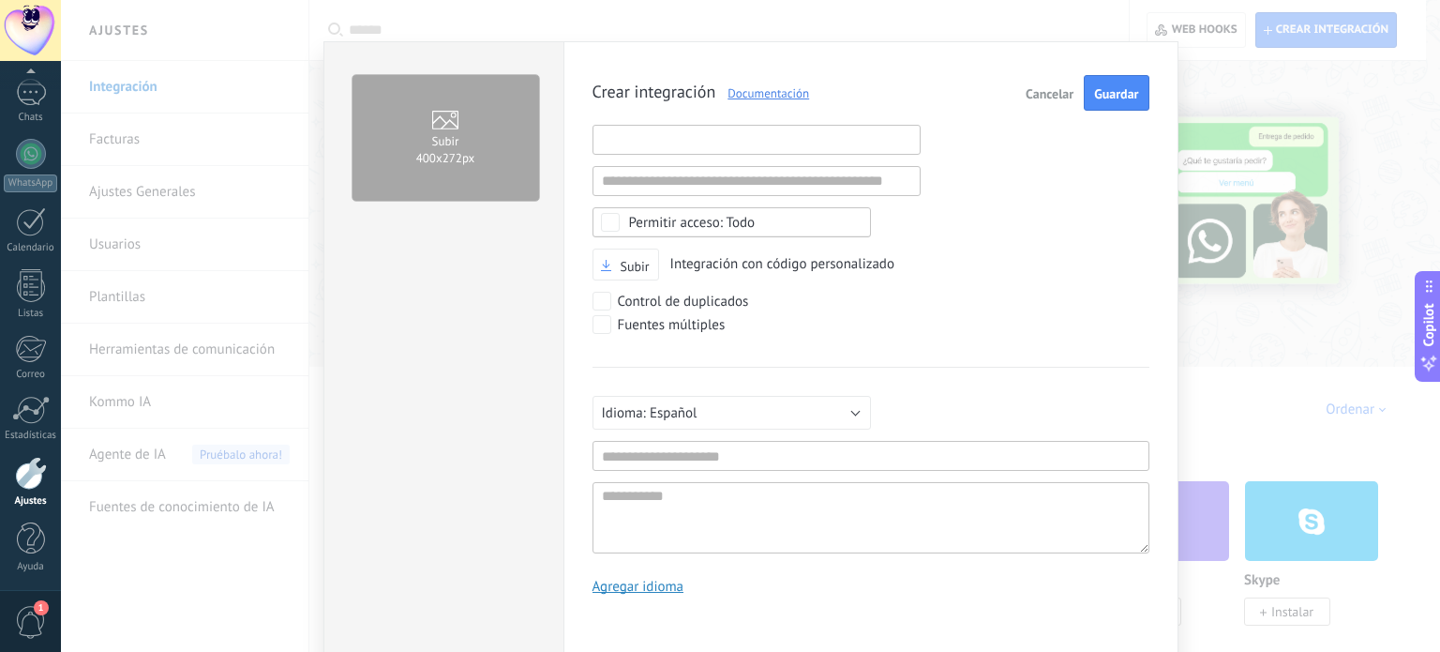
scroll to position [0, 0]
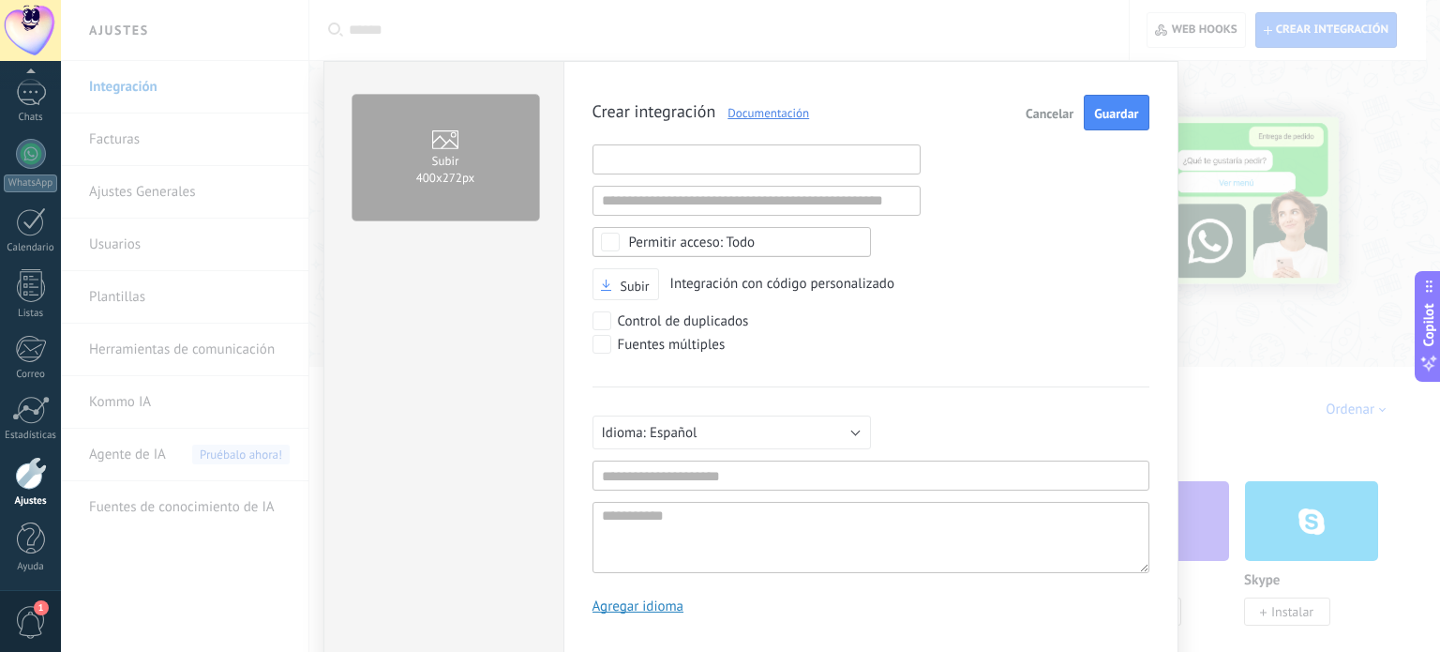
click at [750, 168] on input "text" at bounding box center [757, 159] width 328 height 30
paste input "**********"
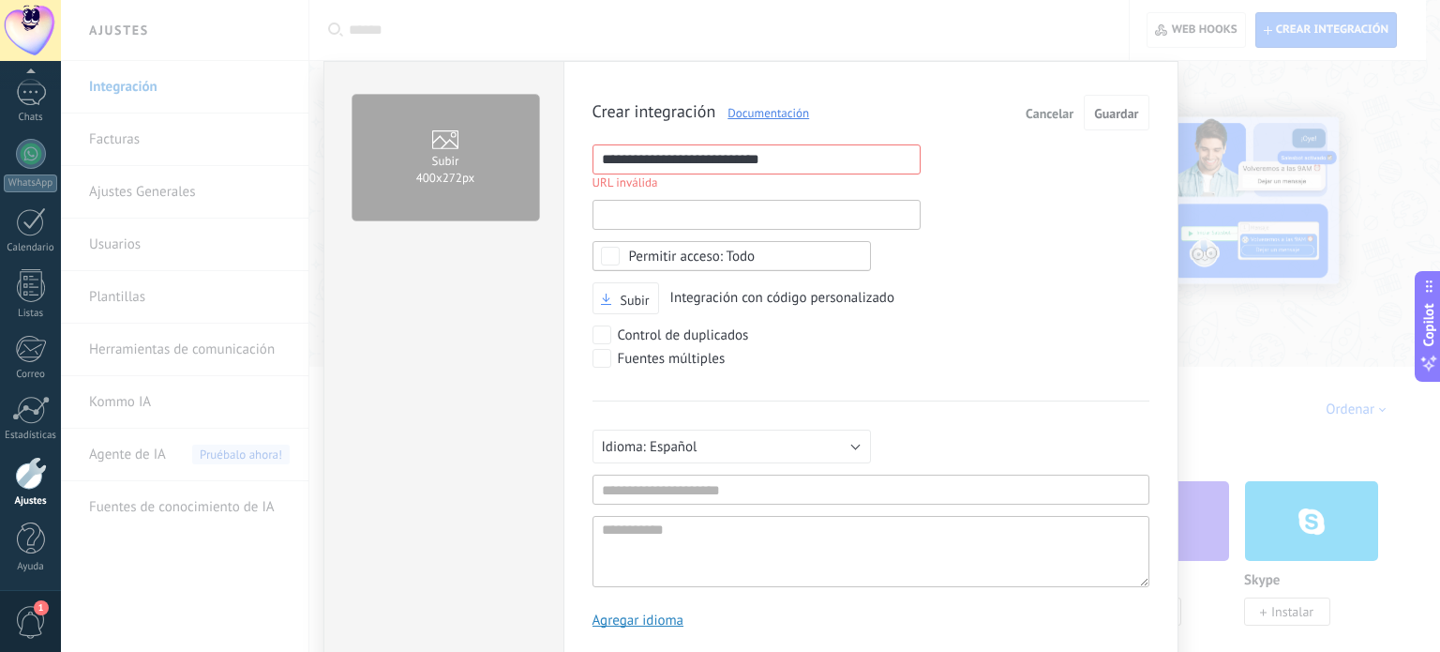
click at [659, 206] on input "text" at bounding box center [757, 215] width 328 height 30
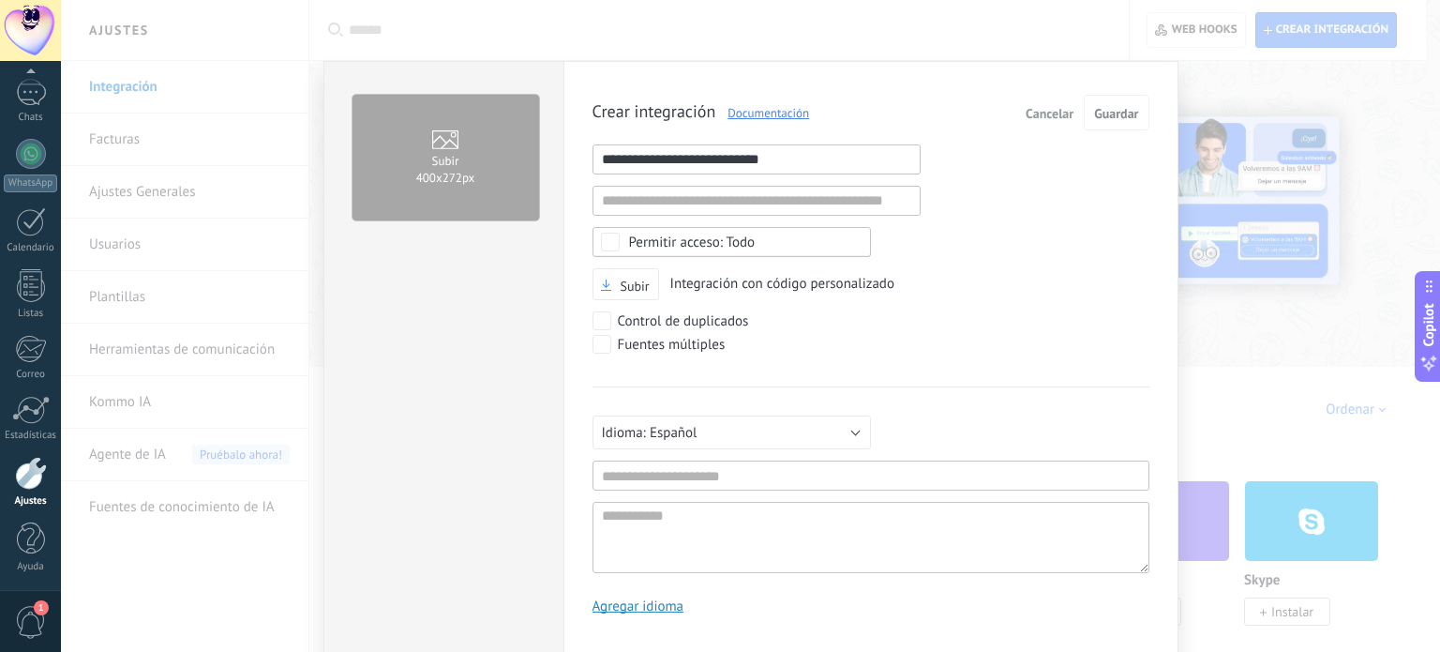
click at [845, 162] on input "**********" at bounding box center [757, 159] width 328 height 30
click at [845, 169] on input "**********" at bounding box center [757, 159] width 328 height 30
drag, startPoint x: 845, startPoint y: 169, endPoint x: 649, endPoint y: 157, distance: 196.3
click at [649, 157] on input "**********" at bounding box center [757, 159] width 328 height 30
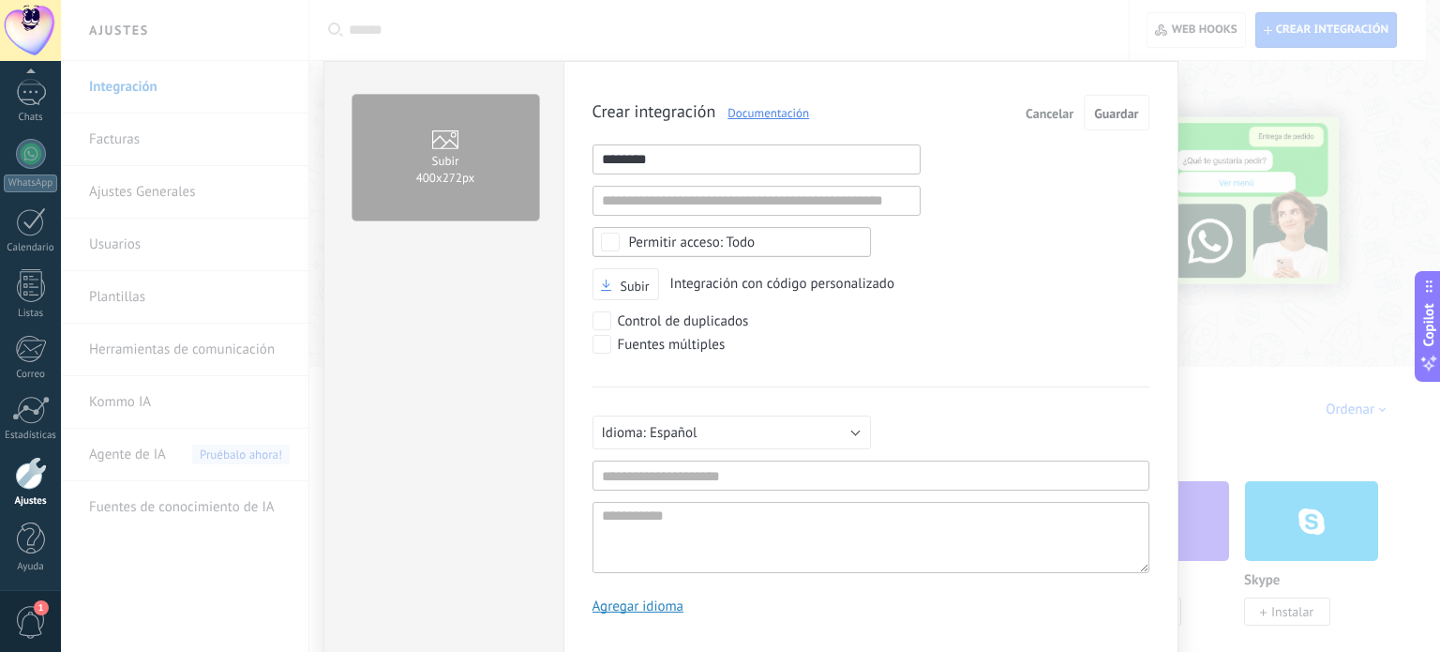
type input "********"
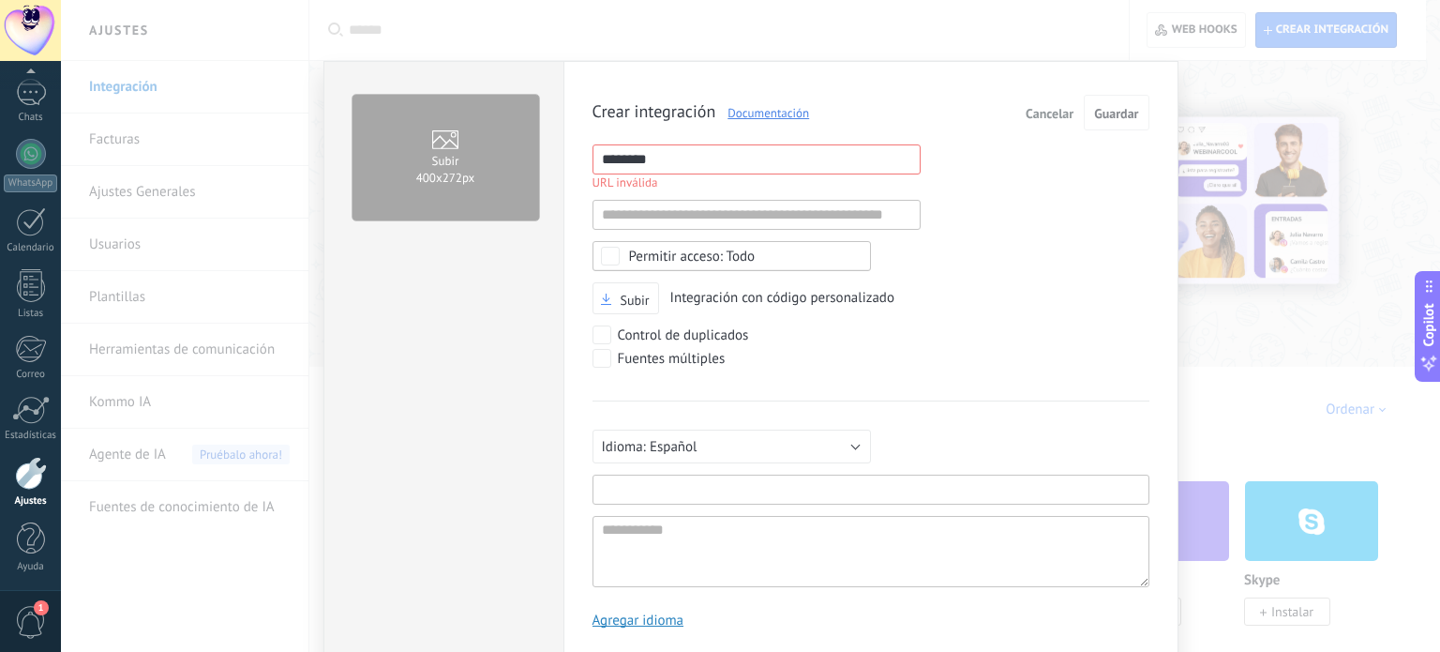
click at [679, 474] on input "text" at bounding box center [871, 489] width 557 height 30
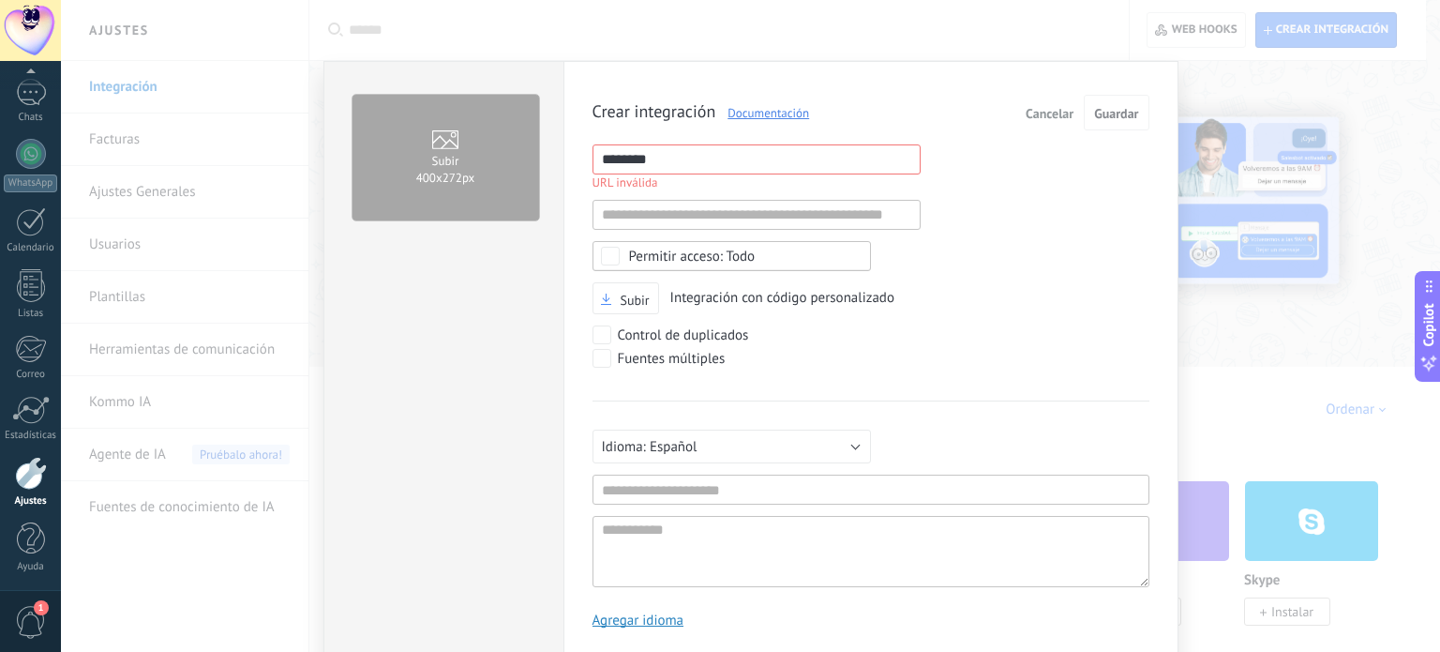
click at [672, 503] on div "Русский English Español Português Indonesia Türkçe Español Mínimo 3 caracteres …" at bounding box center [871, 493] width 557 height 187
click at [674, 488] on input "text" at bounding box center [871, 489] width 557 height 30
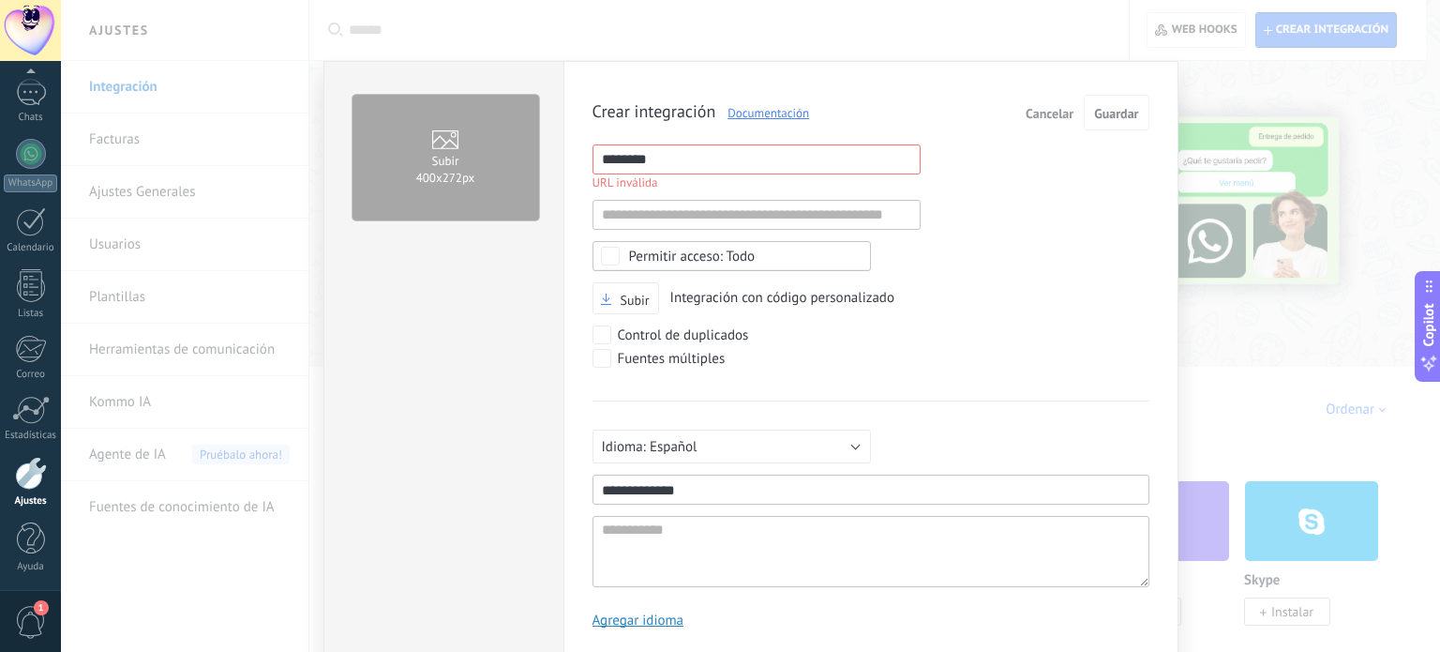
type input "**********"
click at [666, 553] on textarea at bounding box center [871, 551] width 557 height 71
type textarea "*"
type textarea "**"
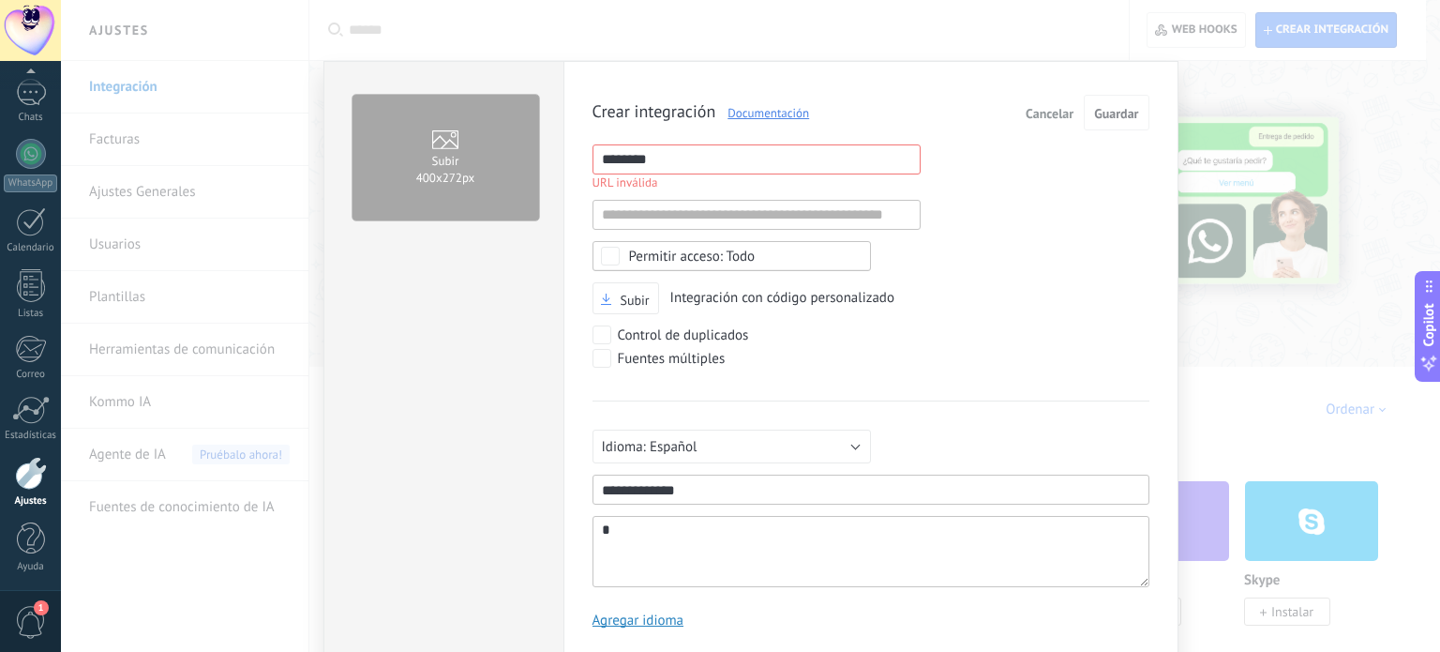
type textarea "**"
type textarea "*"
type textarea "**********"
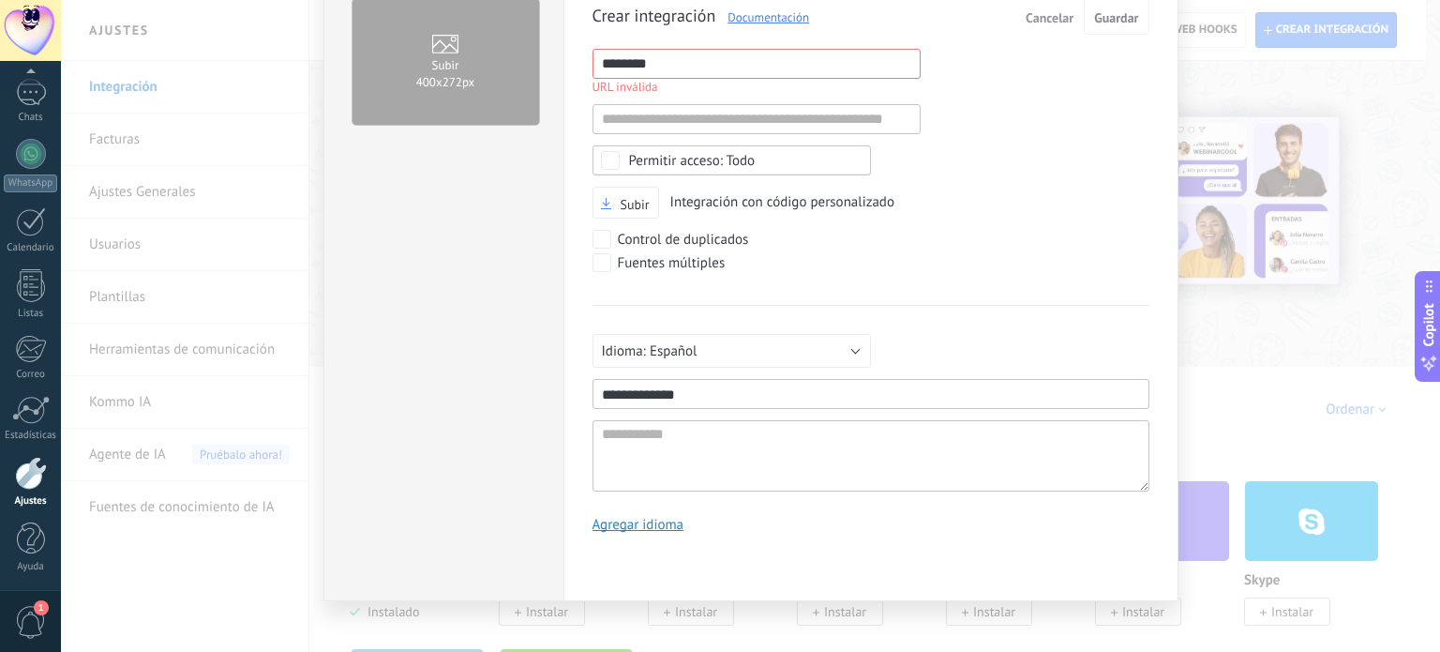
scroll to position [101, 0]
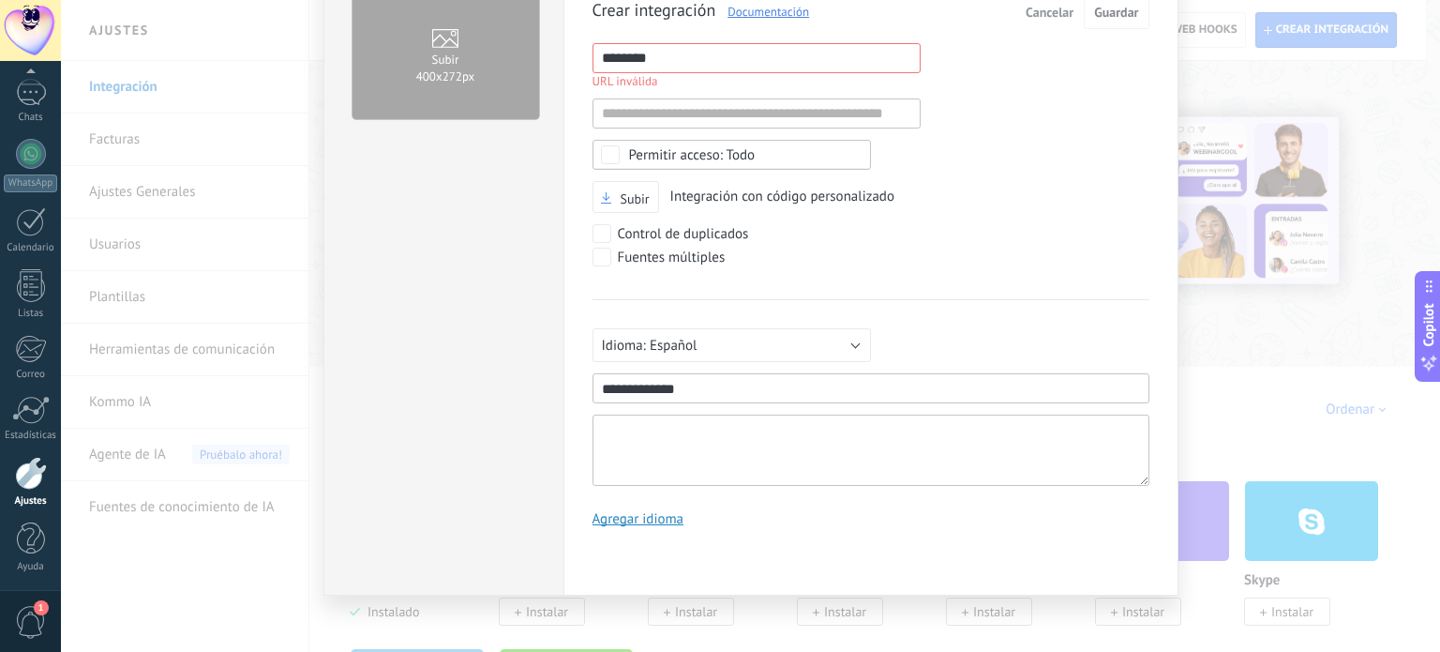
click at [751, 434] on textarea at bounding box center [871, 449] width 557 height 71
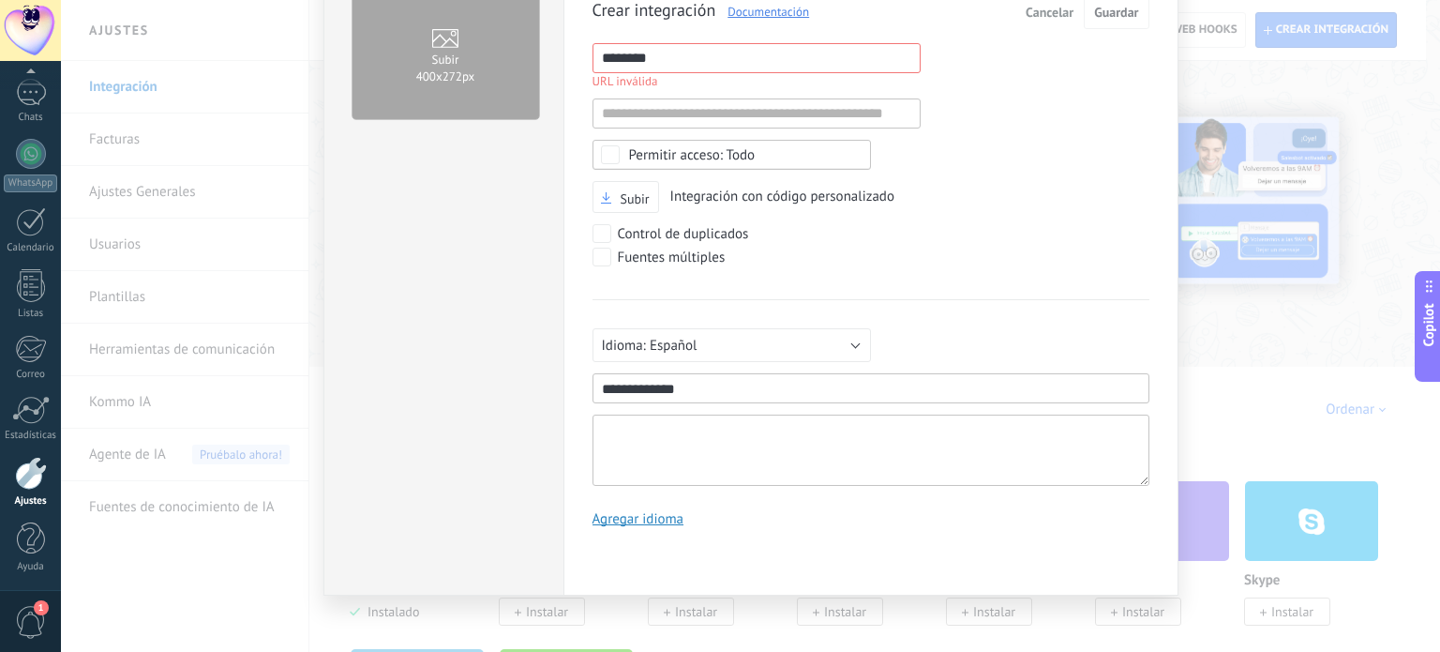
click at [743, 453] on textarea at bounding box center [871, 449] width 557 height 71
paste textarea "**********"
type textarea "**********"
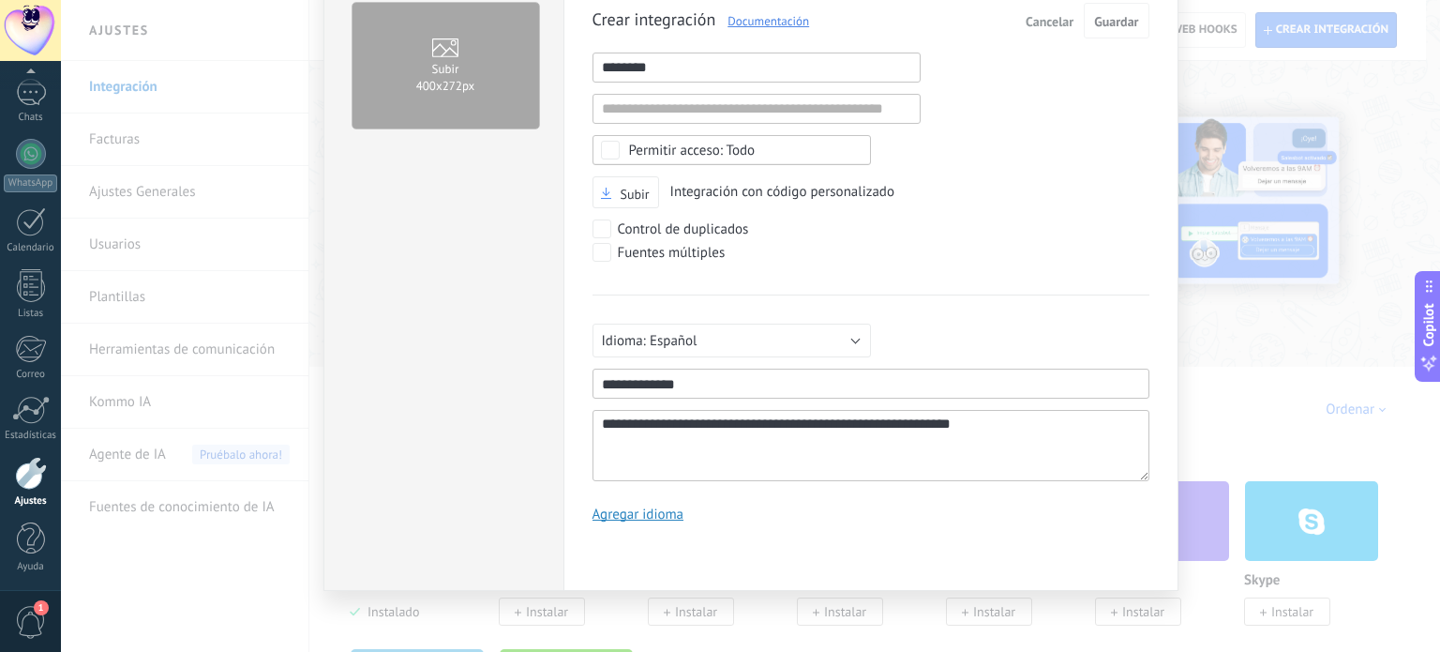
scroll to position [87, 0]
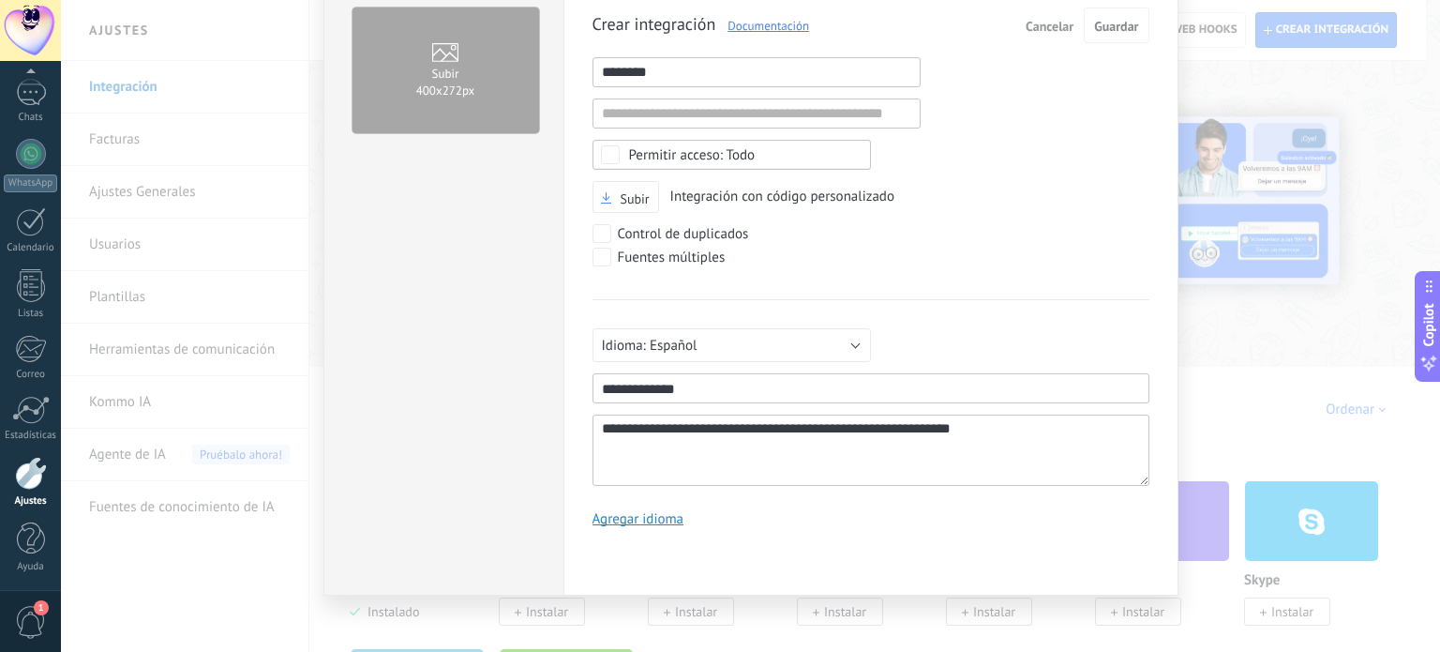
click at [750, 53] on div "**********" at bounding box center [871, 274] width 557 height 533
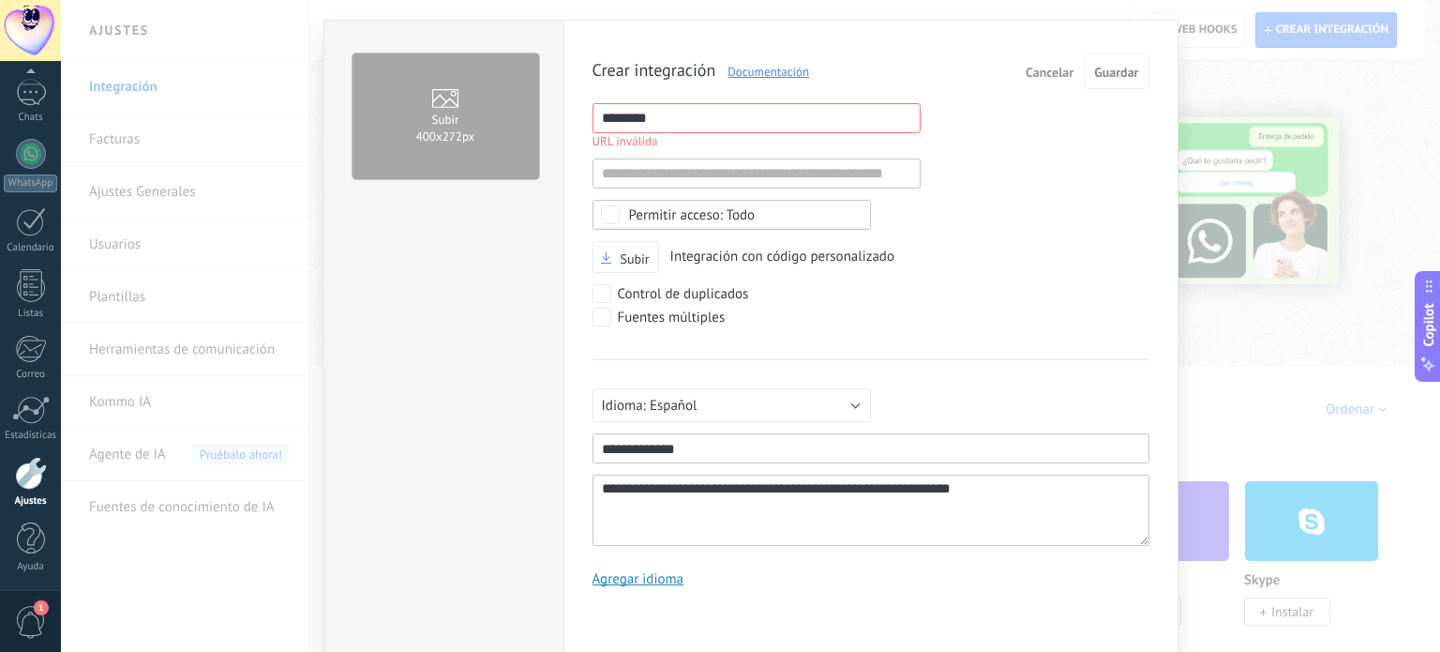
scroll to position [43, 0]
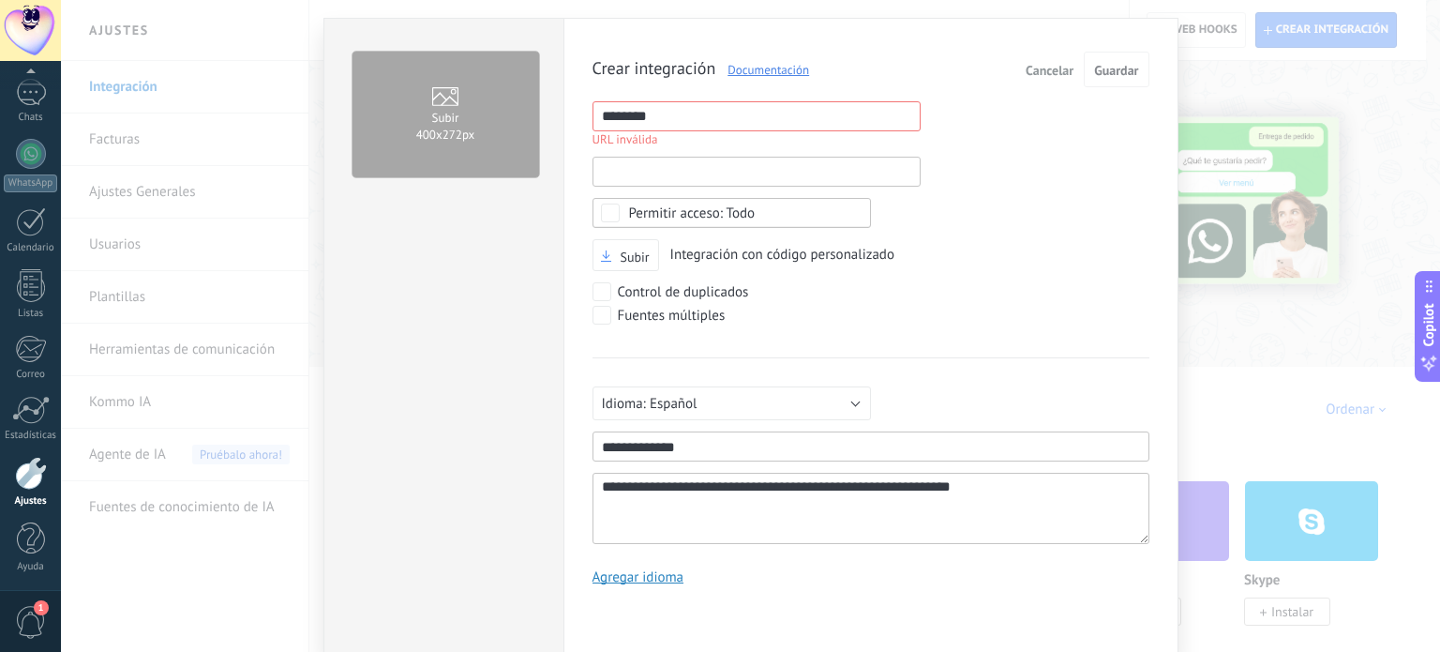
click at [797, 168] on input "text" at bounding box center [757, 172] width 328 height 30
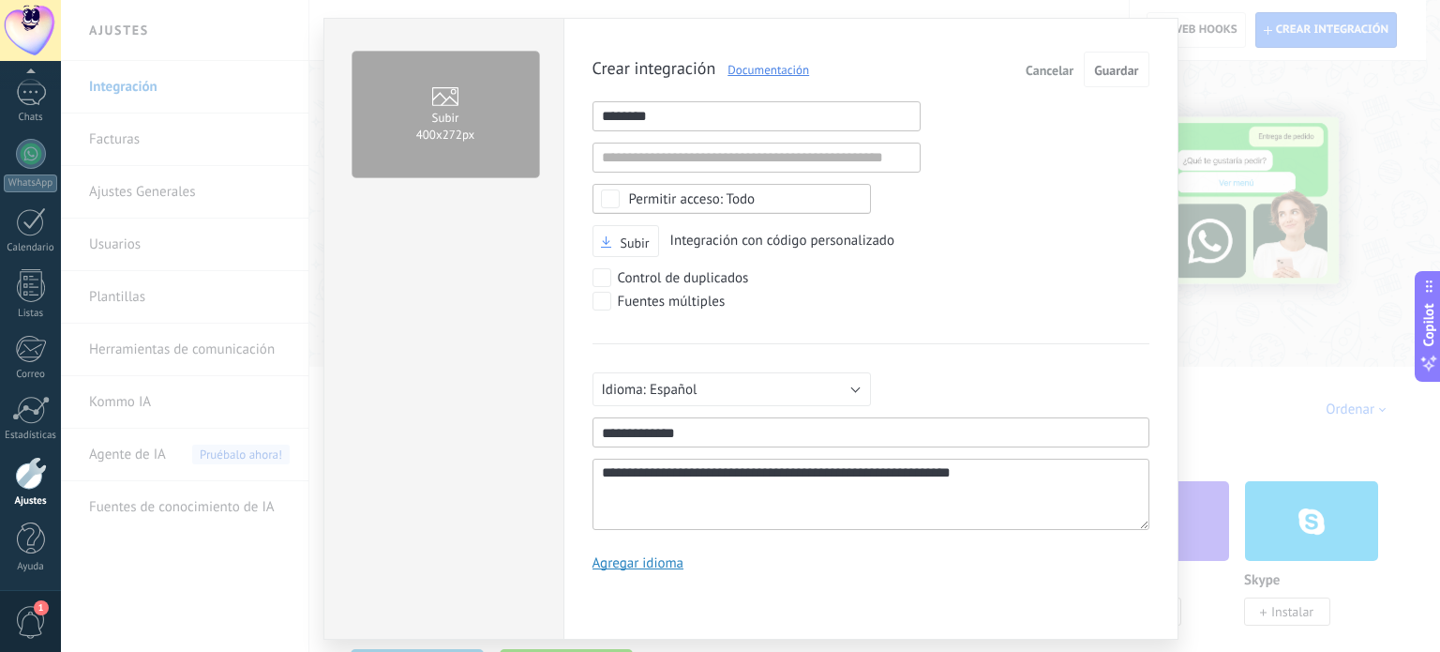
click at [667, 113] on input "********" at bounding box center [757, 116] width 328 height 30
click at [689, 118] on input "********" at bounding box center [757, 116] width 328 height 30
type input "*"
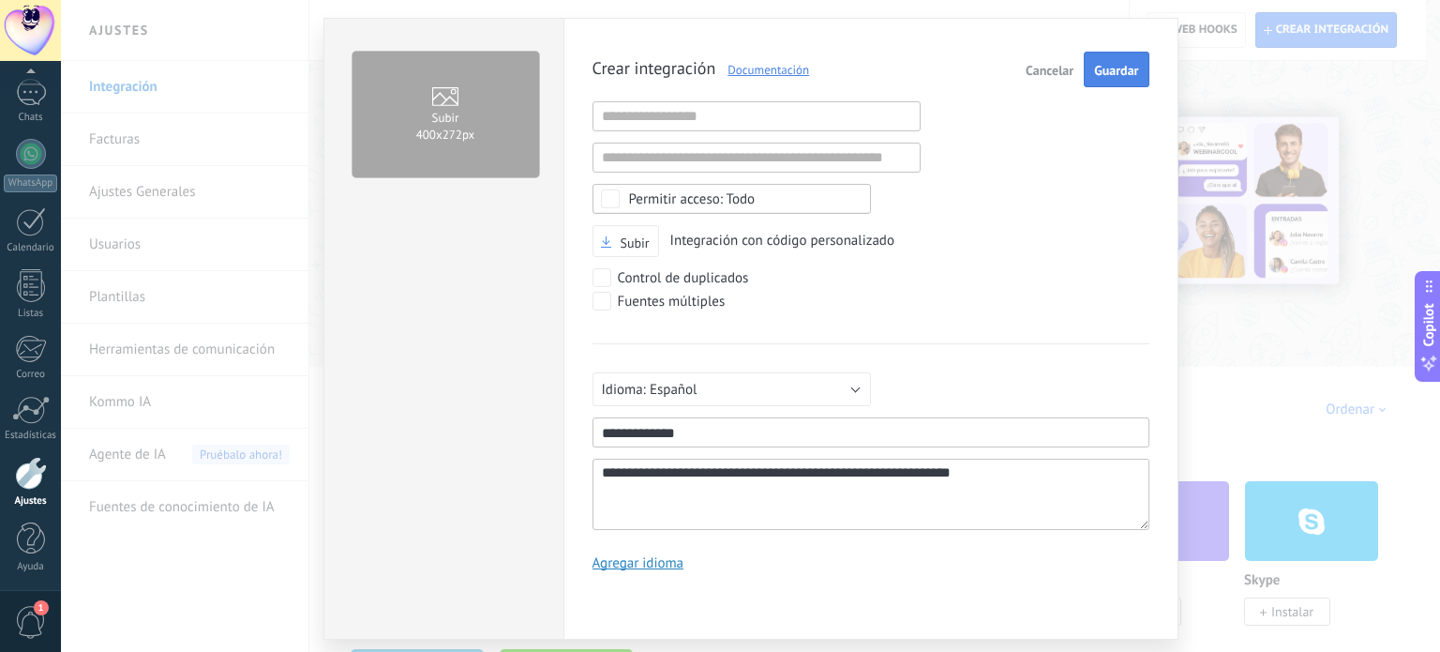
click at [1128, 64] on span "Guardar" at bounding box center [1116, 70] width 44 height 13
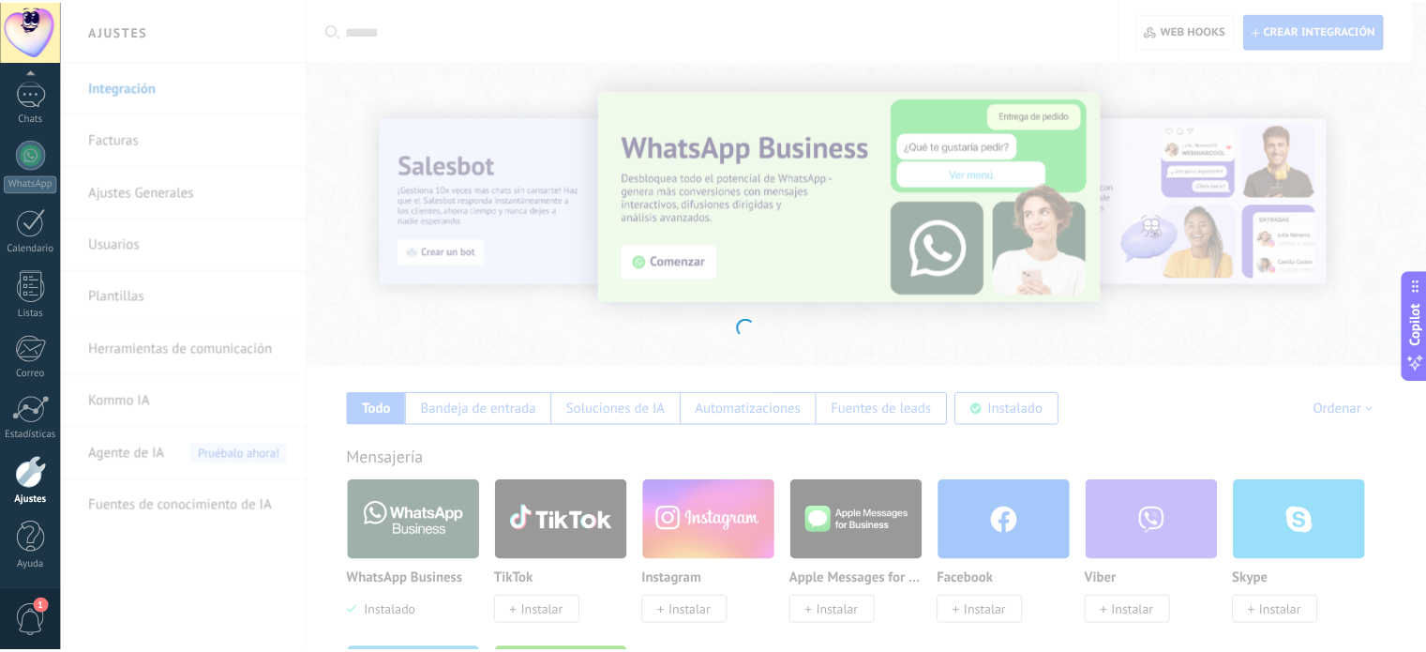
scroll to position [0, 0]
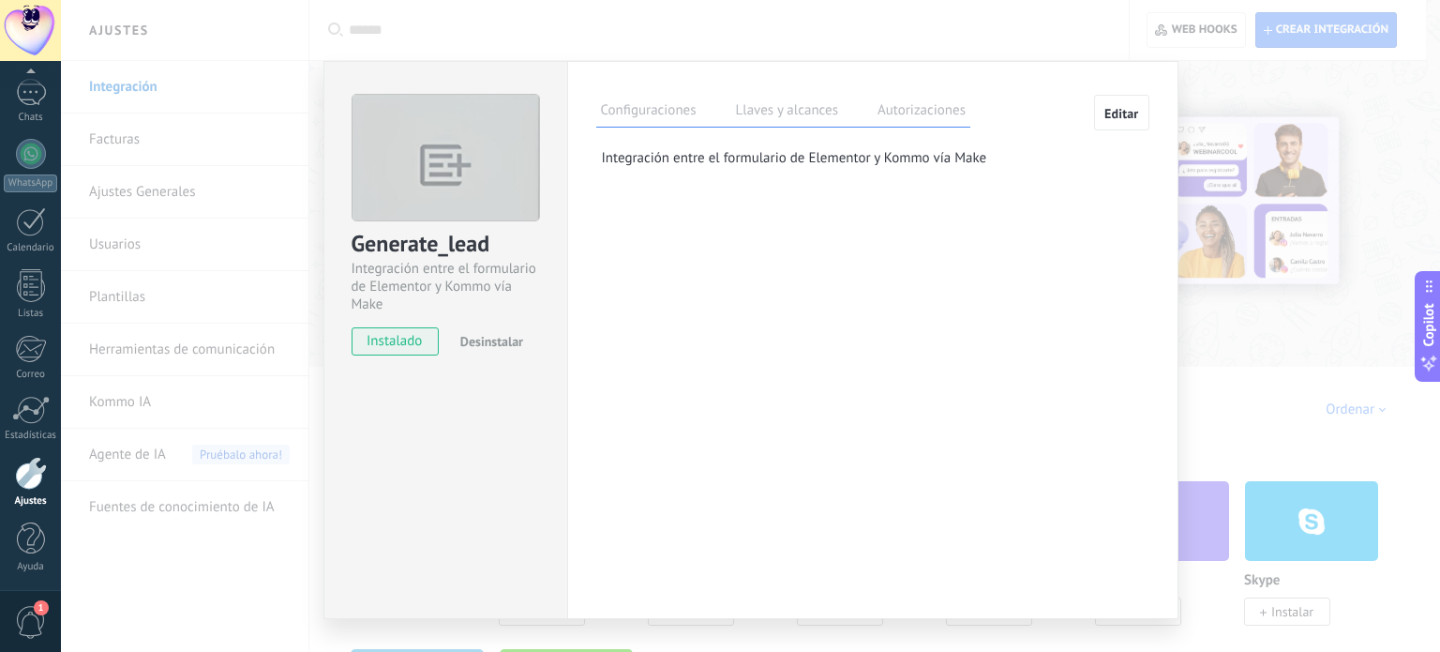
click at [802, 112] on label "Llaves y alcances" at bounding box center [787, 112] width 112 height 27
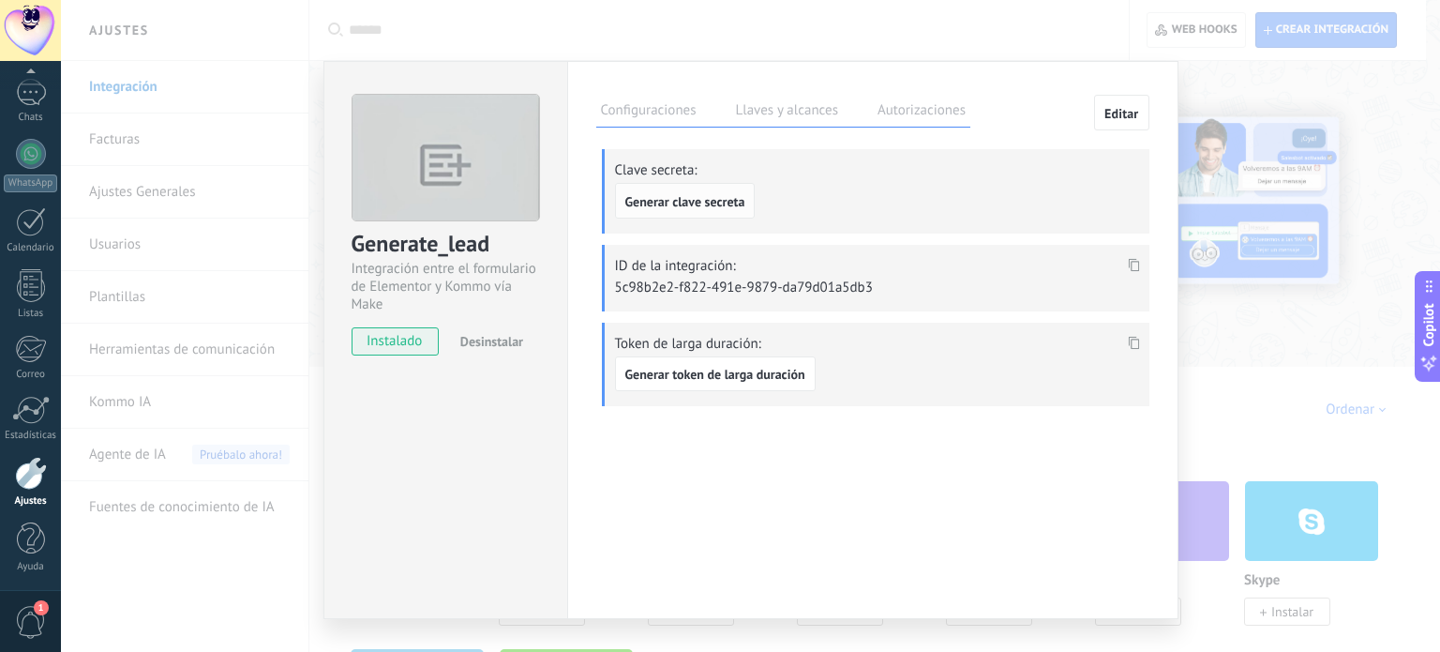
click at [740, 202] on span "Generar clave secreta" at bounding box center [685, 201] width 120 height 13
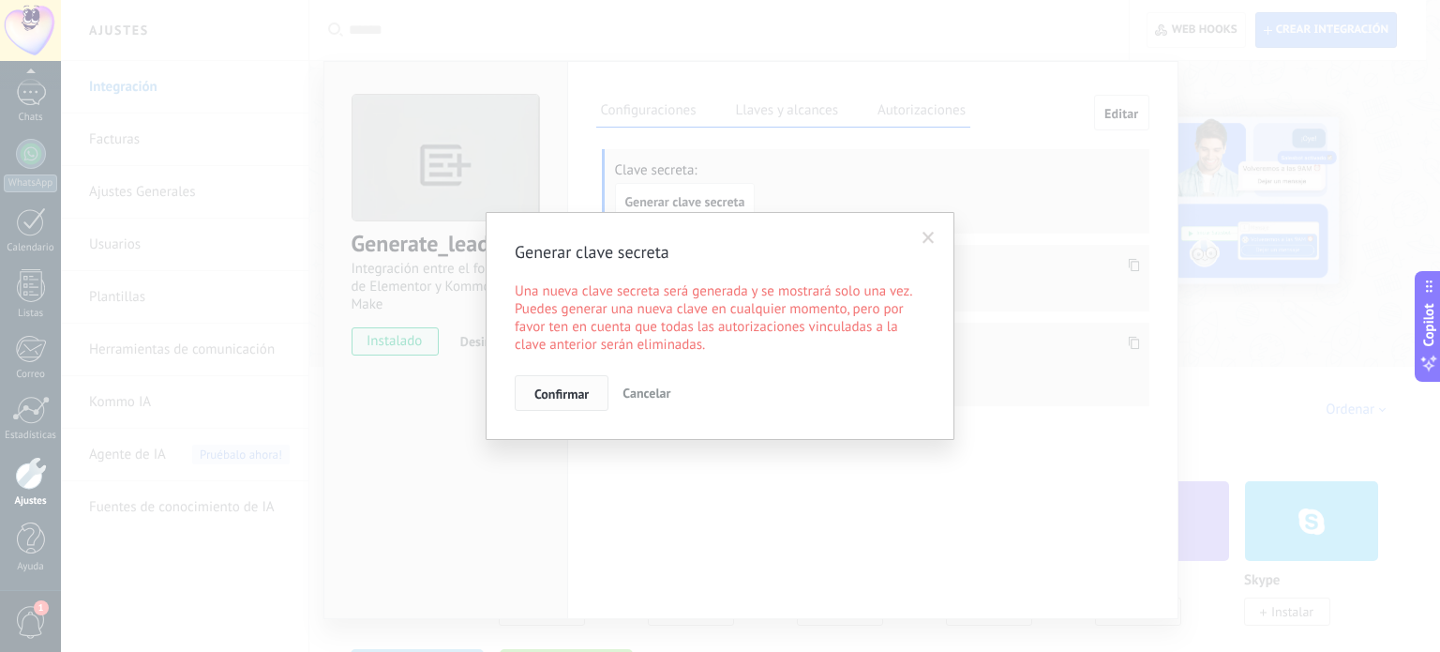
click at [587, 393] on span "Confirmar" at bounding box center [561, 393] width 54 height 13
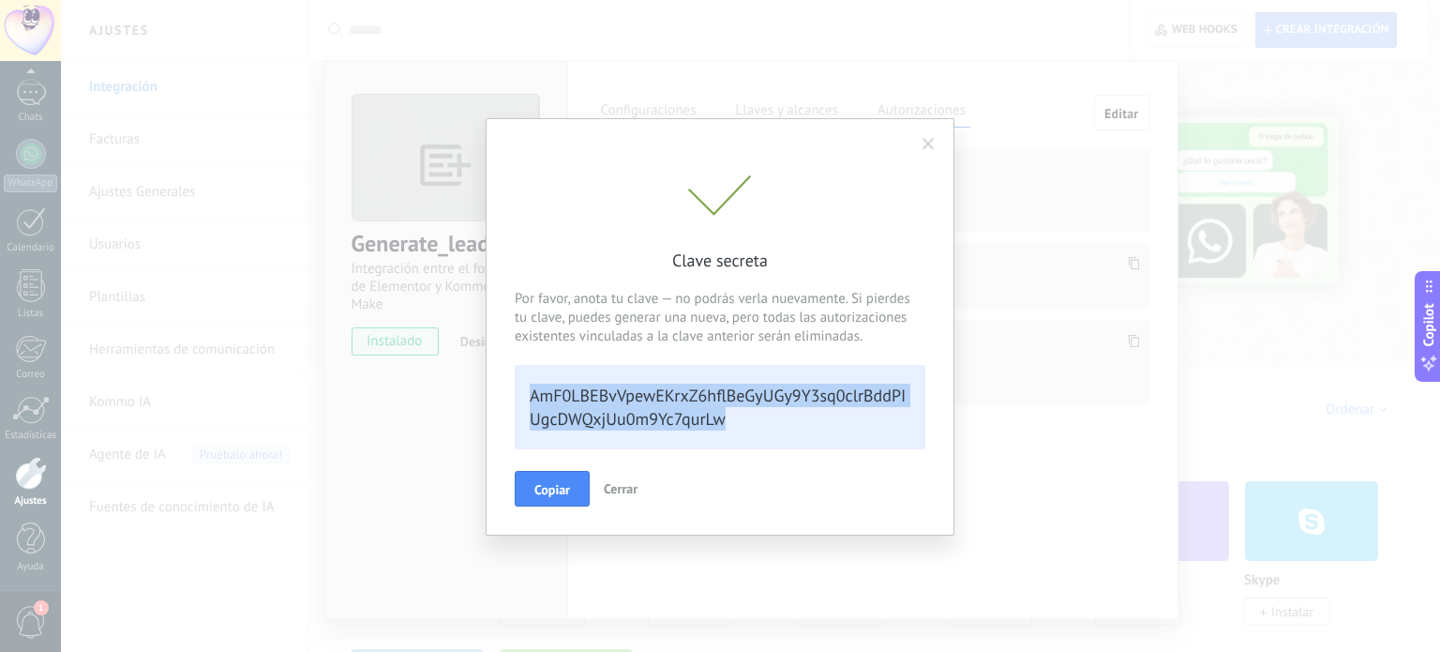
drag, startPoint x: 741, startPoint y: 423, endPoint x: 523, endPoint y: 363, distance: 225.6
click at [523, 363] on div "Por favor, anota tu clave — no podrás verla nuevamente. Si pierdes tu clave, pu…" at bounding box center [720, 360] width 411 height 178
copy div "Por favor, anota tu clave — no podrás verla nuevamente. Si pierdes tu clave, pu…"
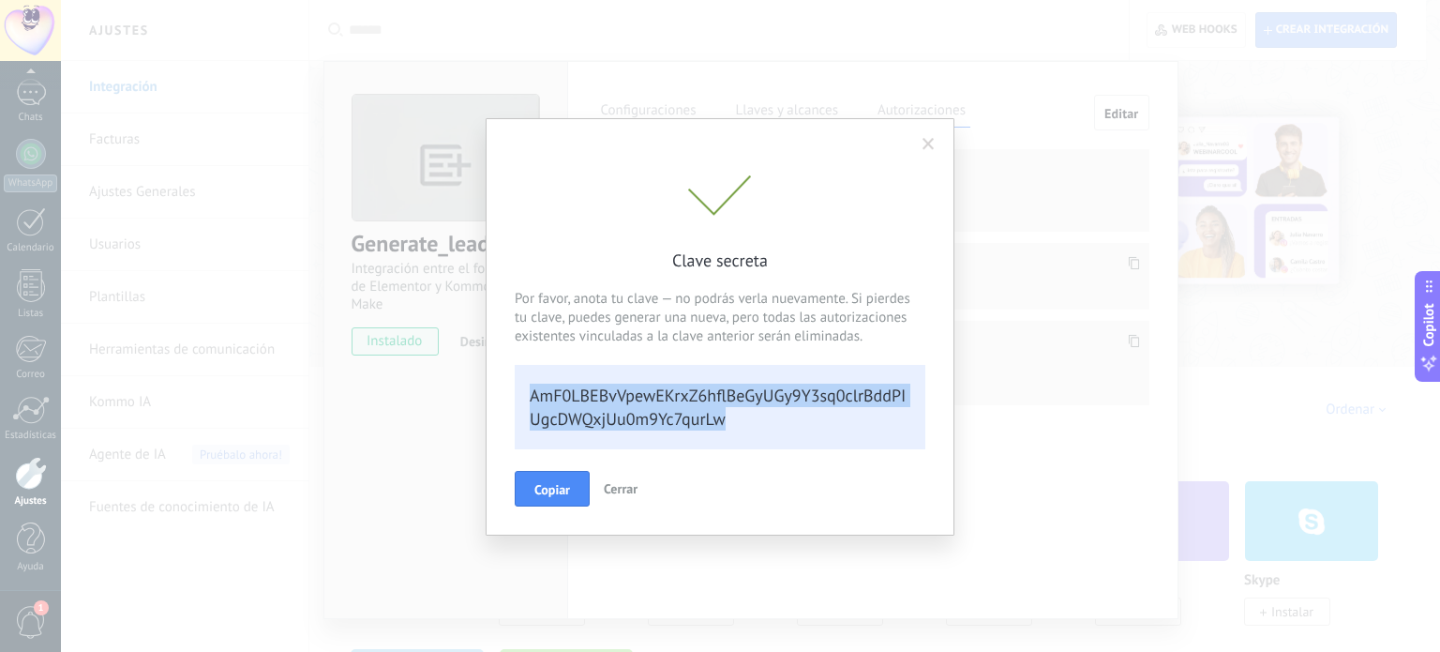
click at [613, 495] on span "Cerrar" at bounding box center [621, 488] width 34 height 17
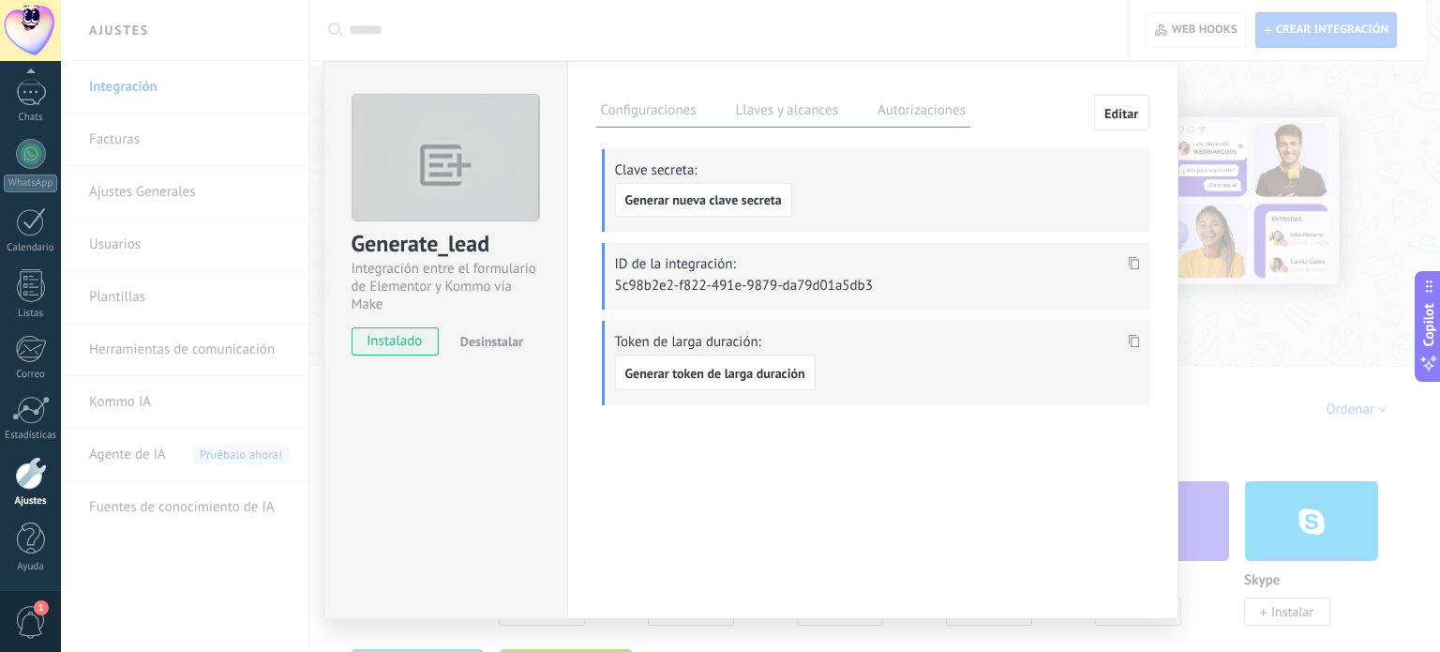
click at [1208, 54] on div "Generate_lead Integración entre el formulario de Elementor y Kommo vía Make ins…" at bounding box center [750, 326] width 1379 height 652
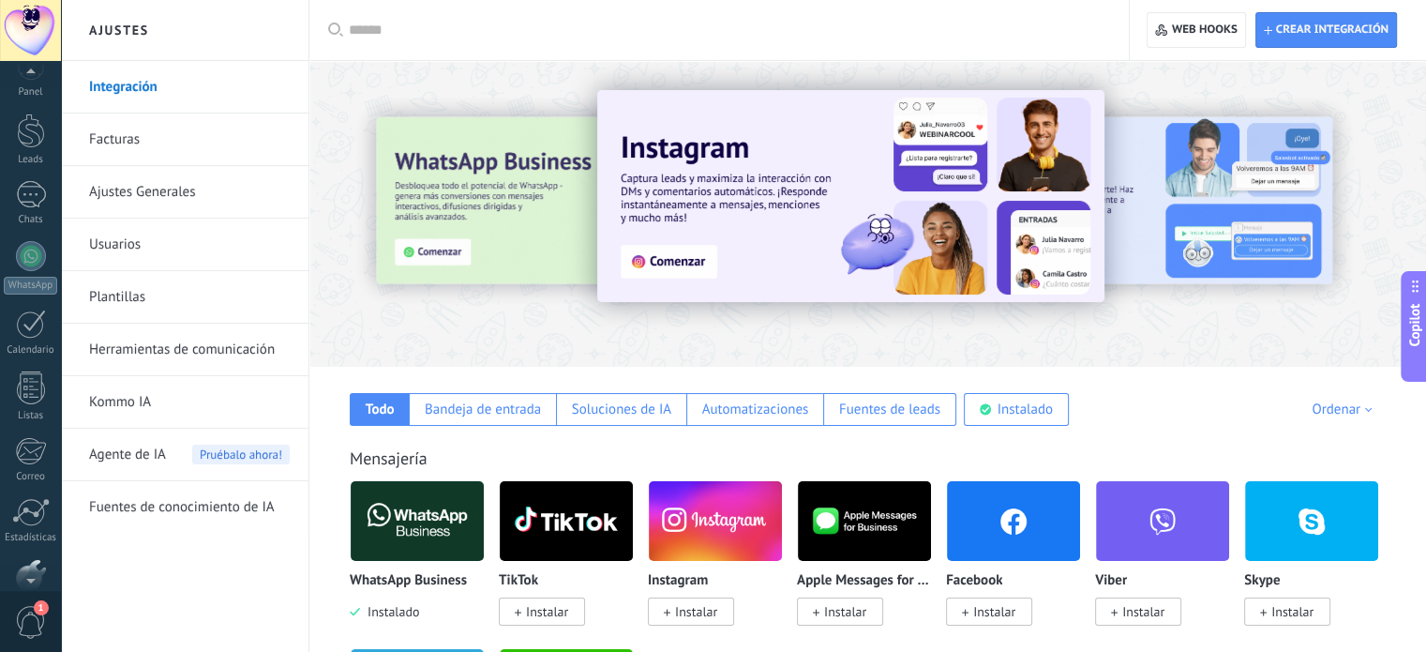
scroll to position [8, 0]
click at [21, 31] on div at bounding box center [30, 30] width 61 height 61
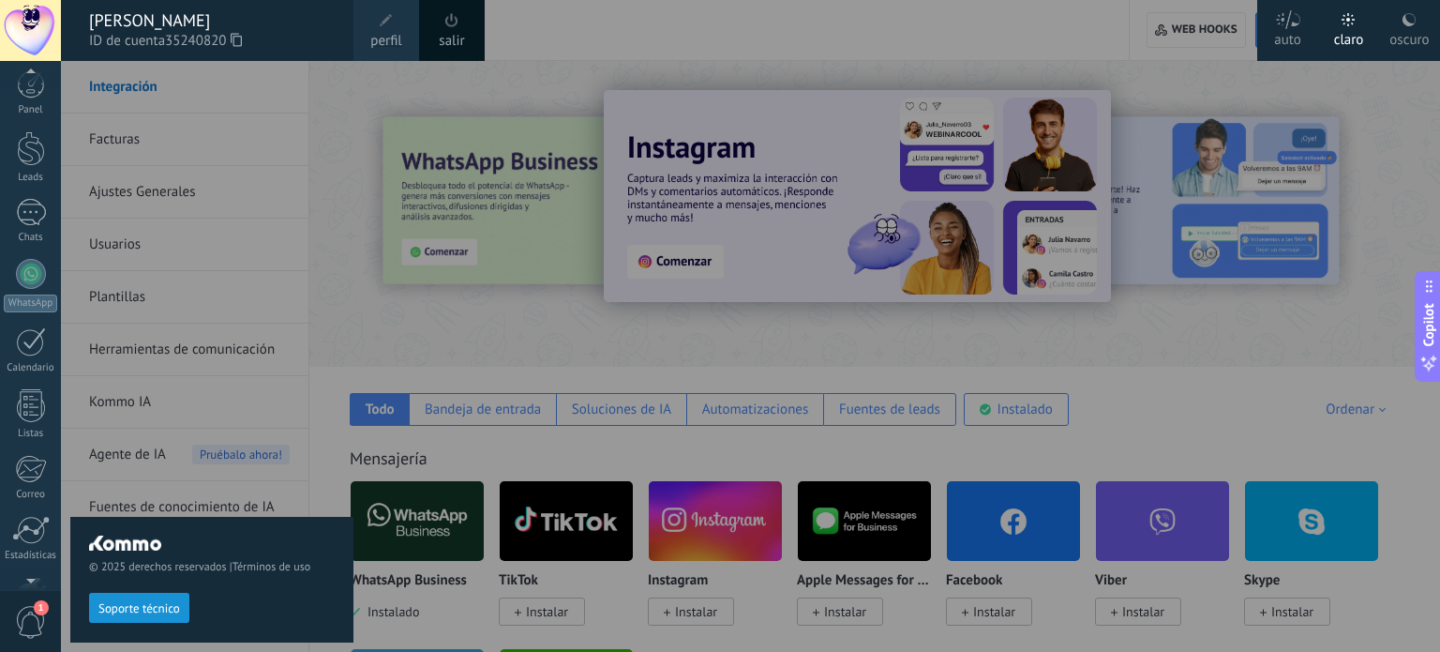
click at [247, 16] on div "[PERSON_NAME]" at bounding box center [212, 20] width 246 height 21
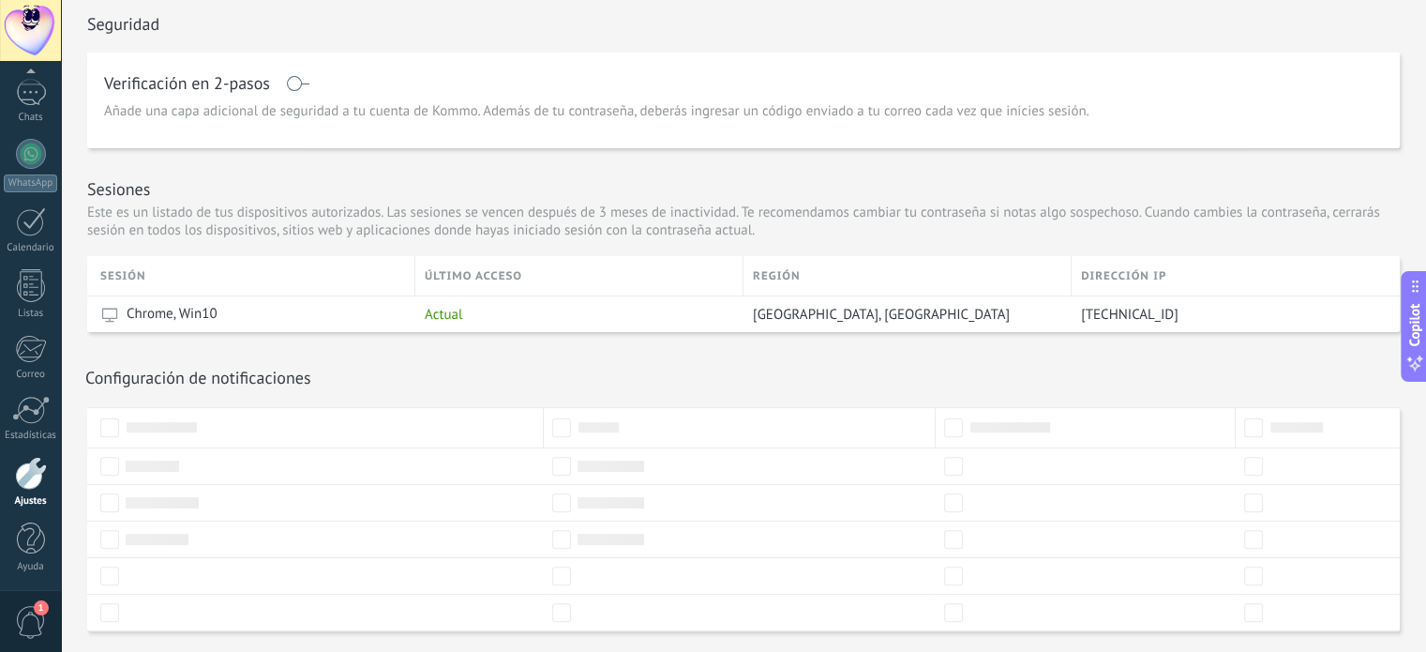
scroll to position [510, 0]
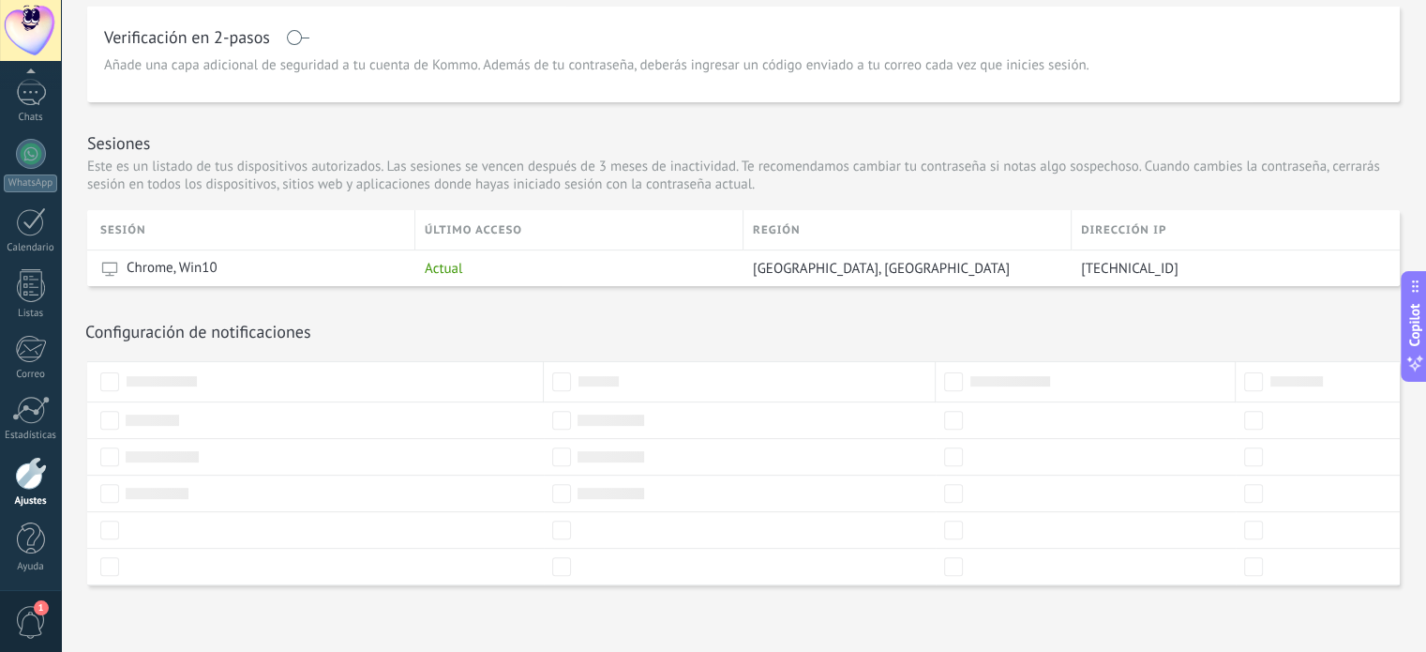
click at [26, 498] on div "Ajustes" at bounding box center [31, 501] width 54 height 12
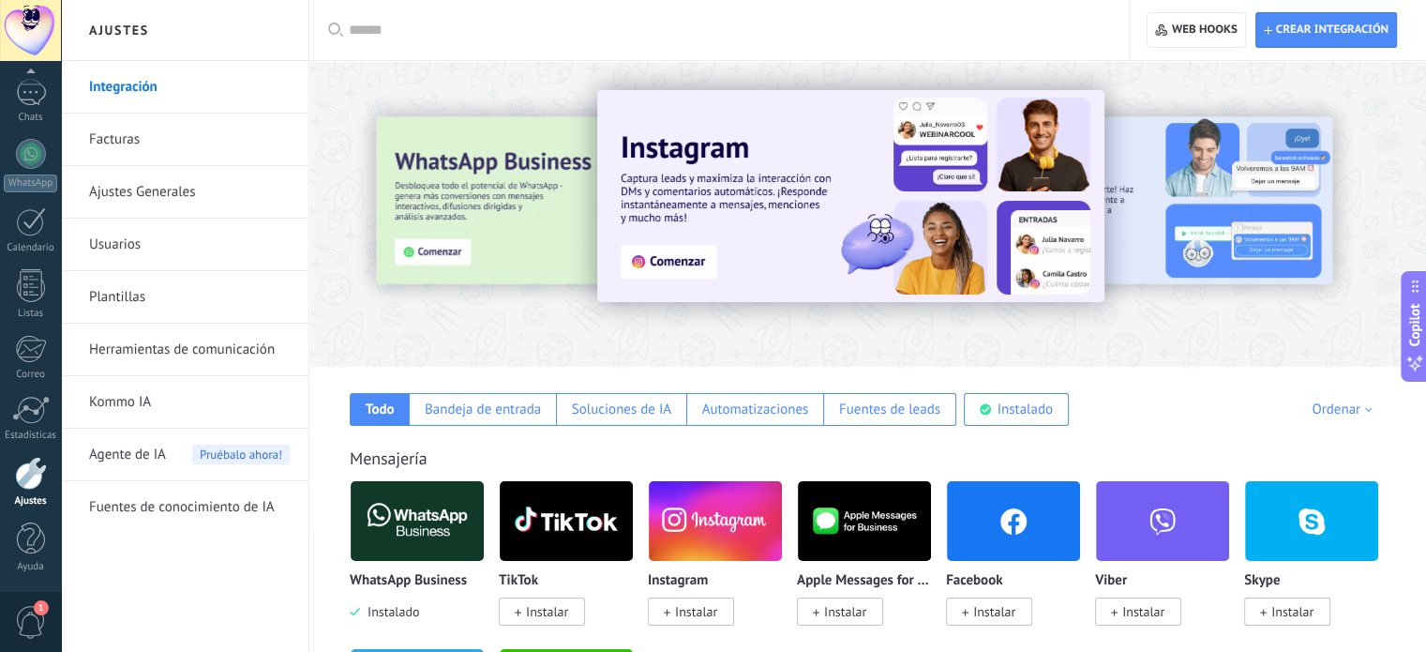
click at [180, 249] on link "Usuarios" at bounding box center [189, 244] width 201 height 53
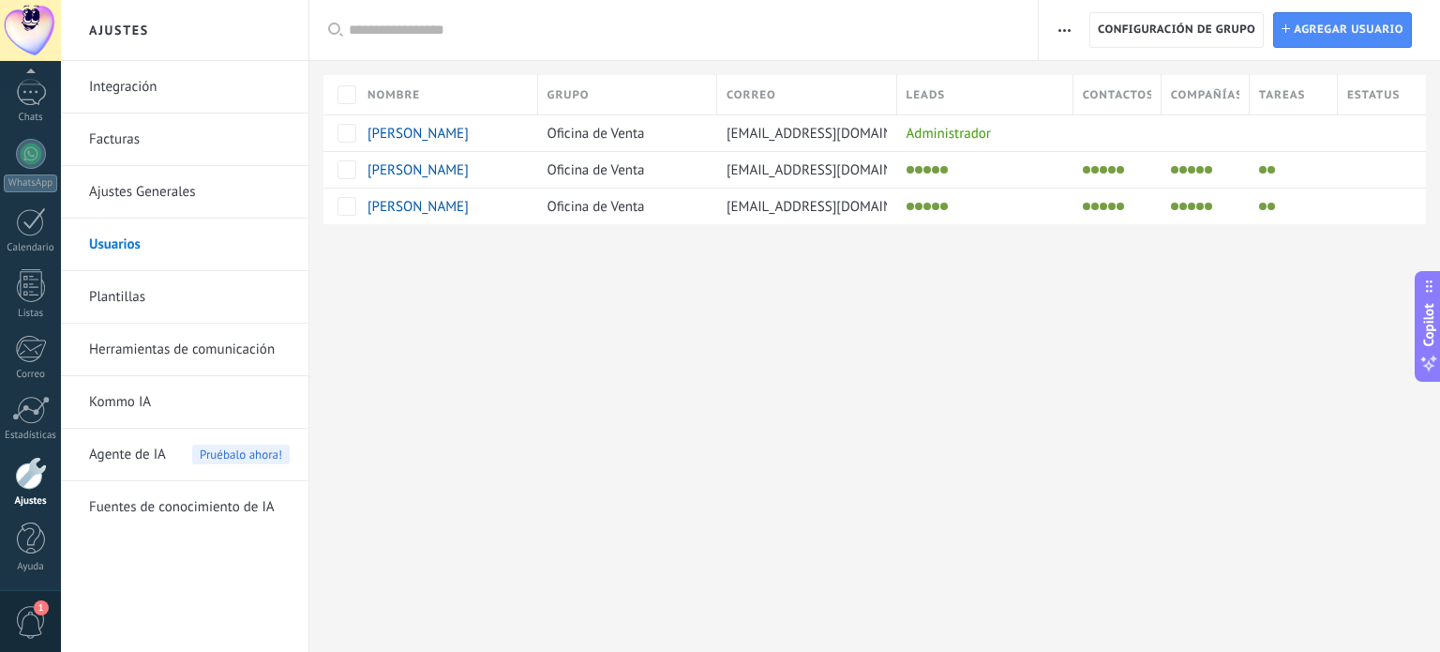
click at [149, 76] on link "Integración" at bounding box center [189, 87] width 201 height 53
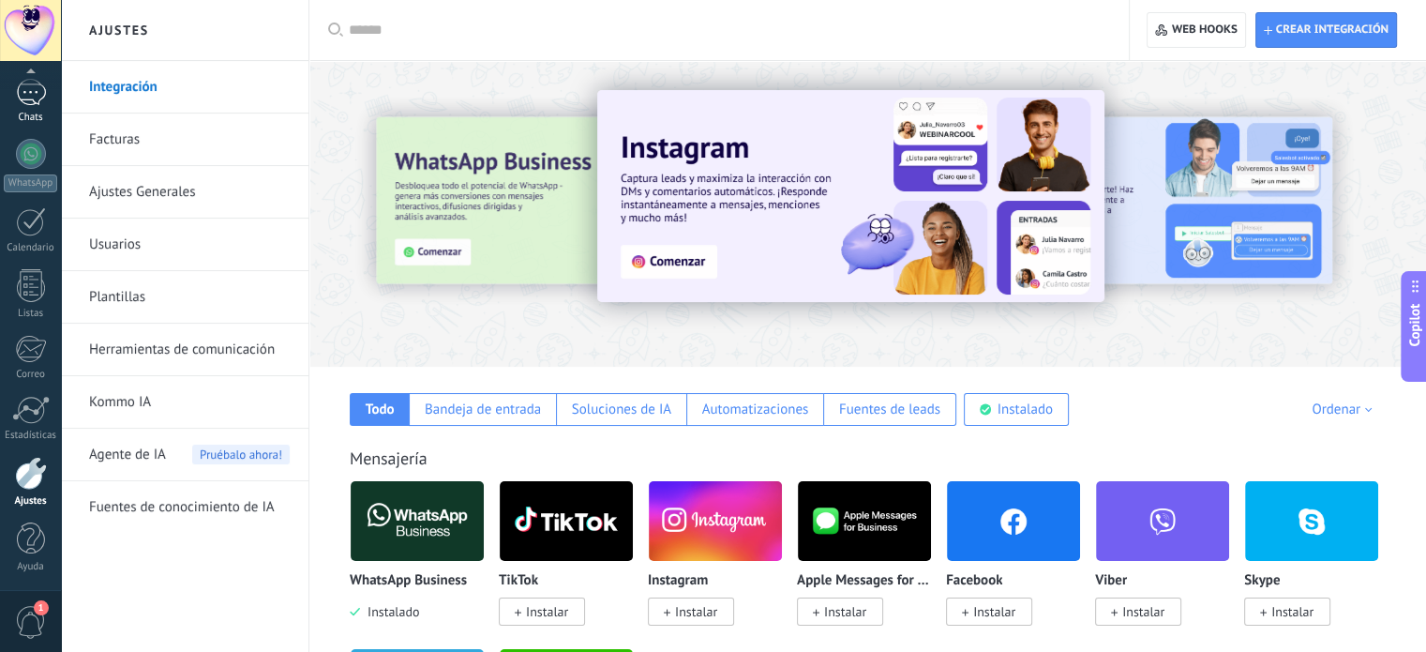
click at [40, 109] on link "Chats" at bounding box center [30, 101] width 61 height 45
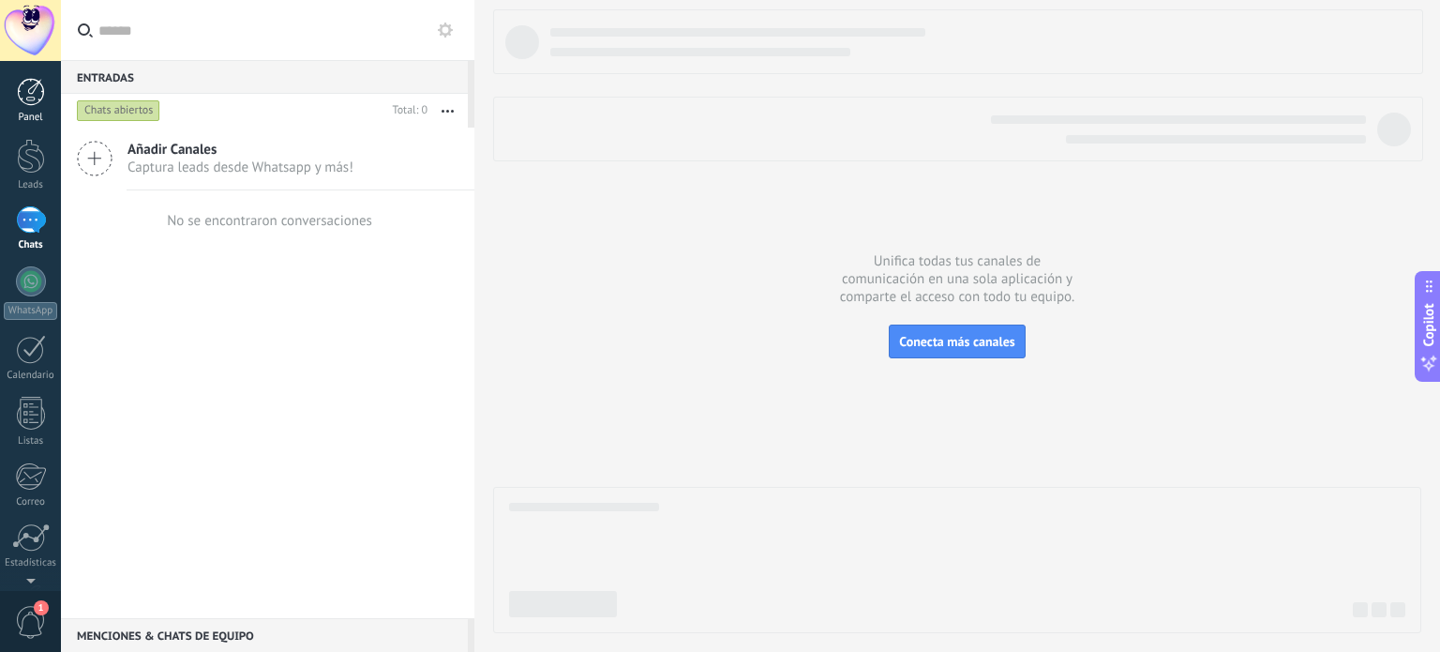
click at [31, 88] on div at bounding box center [31, 92] width 28 height 28
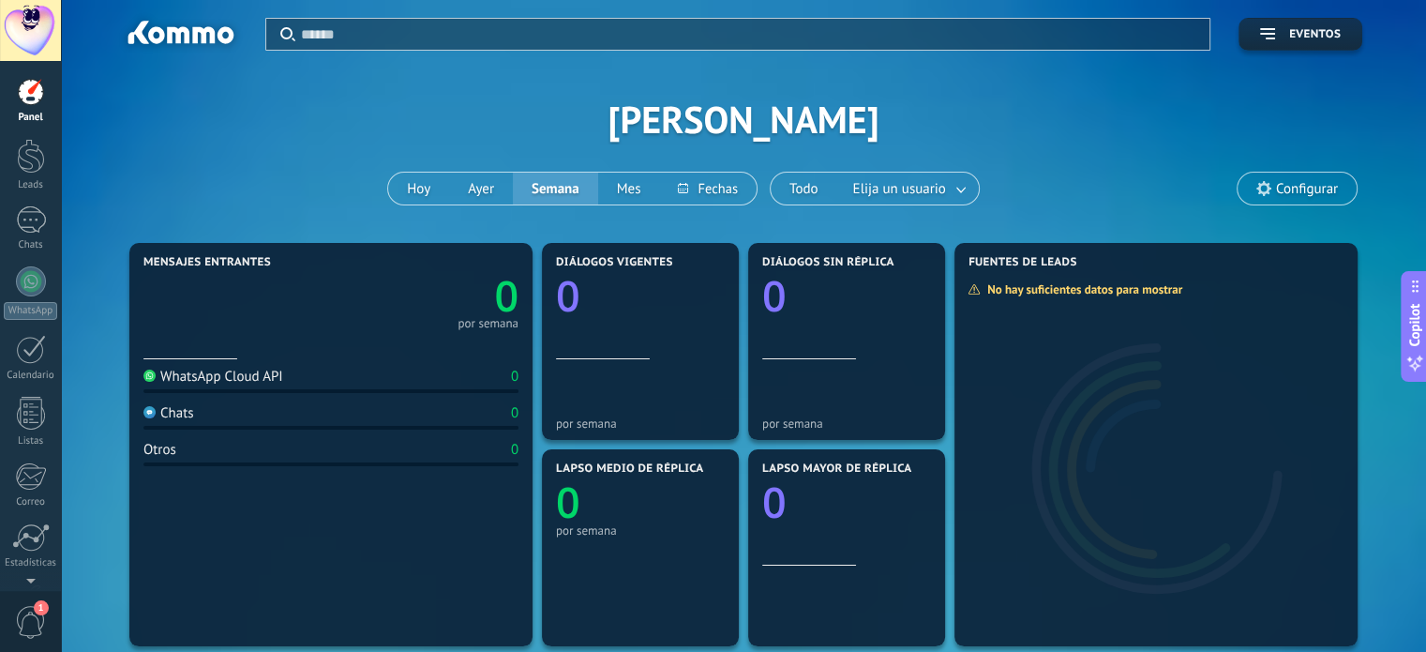
click at [35, 31] on div at bounding box center [30, 30] width 61 height 61
click at [32, 622] on span "1" at bounding box center [31, 622] width 32 height 33
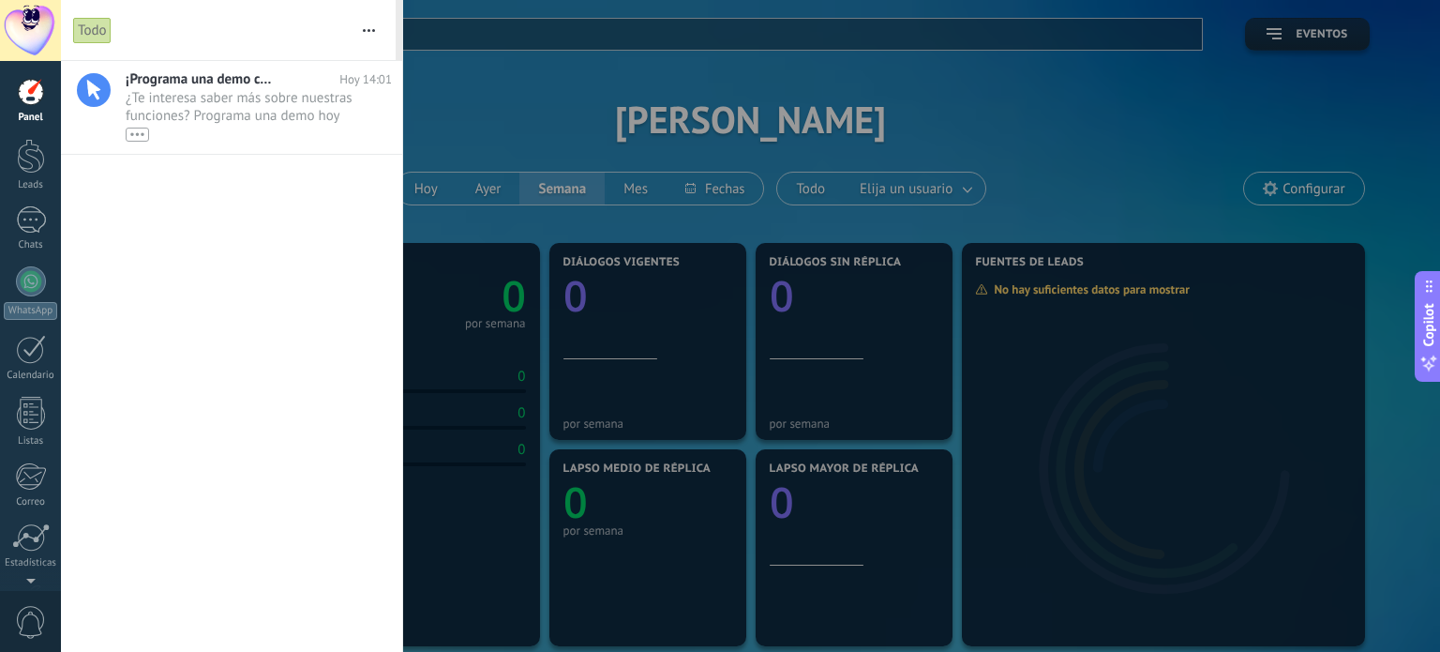
click at [32, 622] on span "0" at bounding box center [31, 622] width 32 height 33
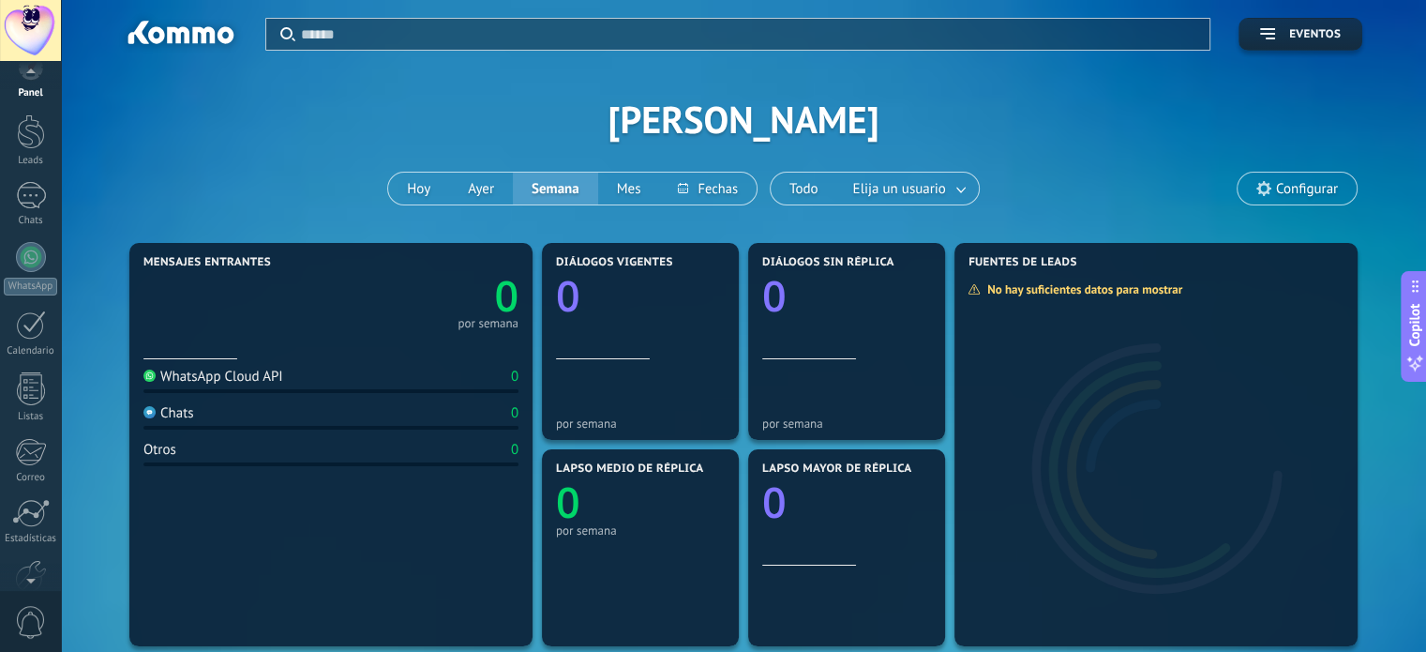
scroll to position [128, 0]
click at [32, 479] on div at bounding box center [31, 473] width 32 height 33
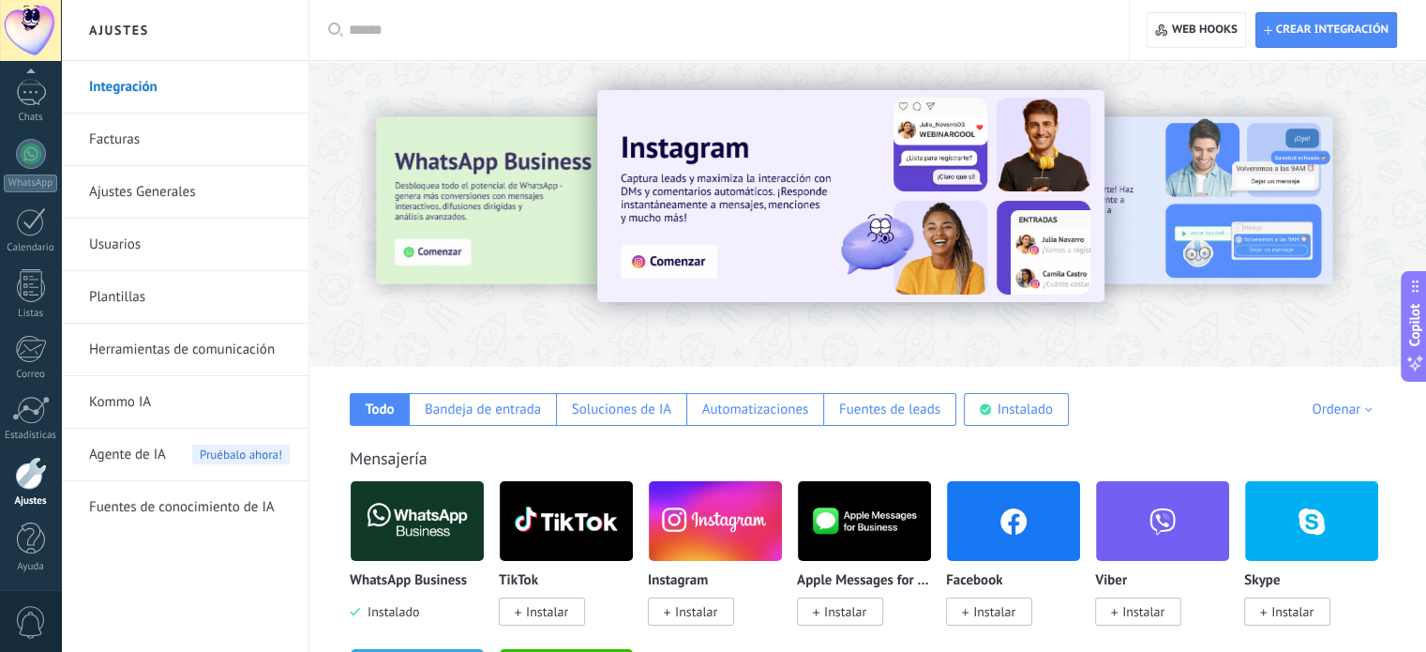
click at [160, 199] on link "Ajustes Generales" at bounding box center [189, 192] width 201 height 53
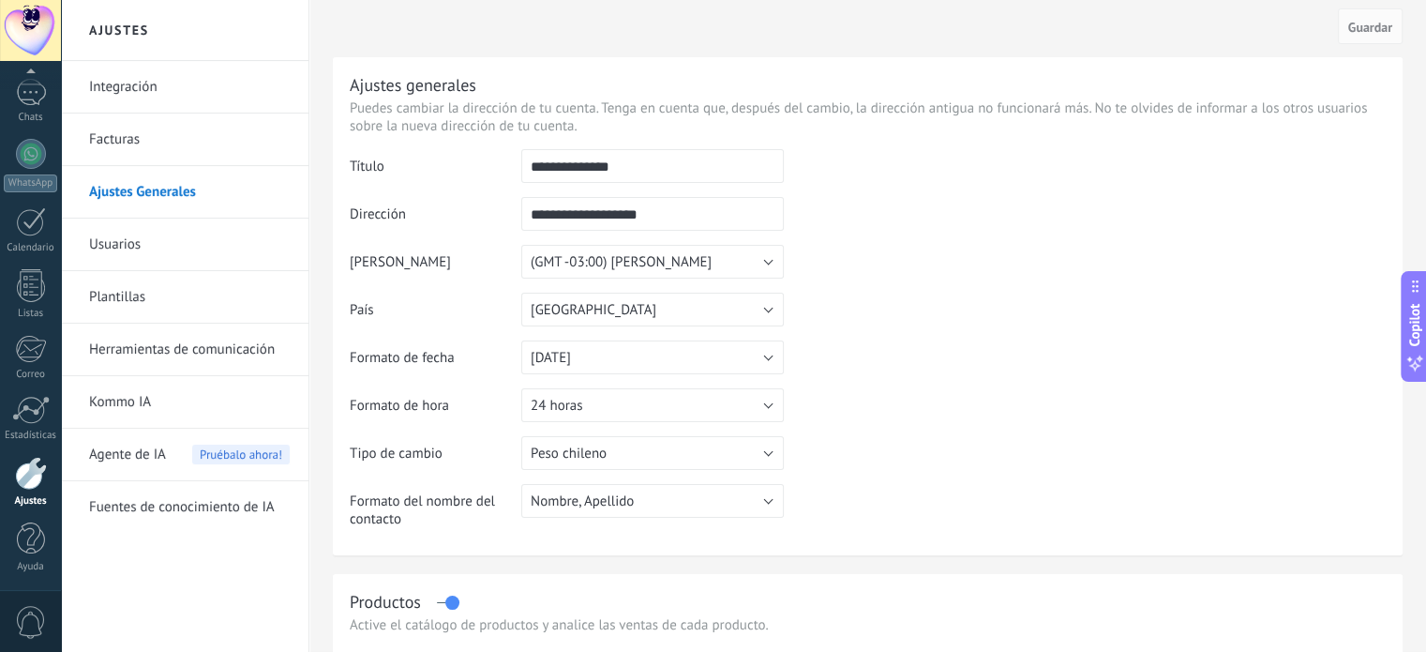
scroll to position [7, 0]
click at [599, 215] on input "**********" at bounding box center [652, 210] width 263 height 34
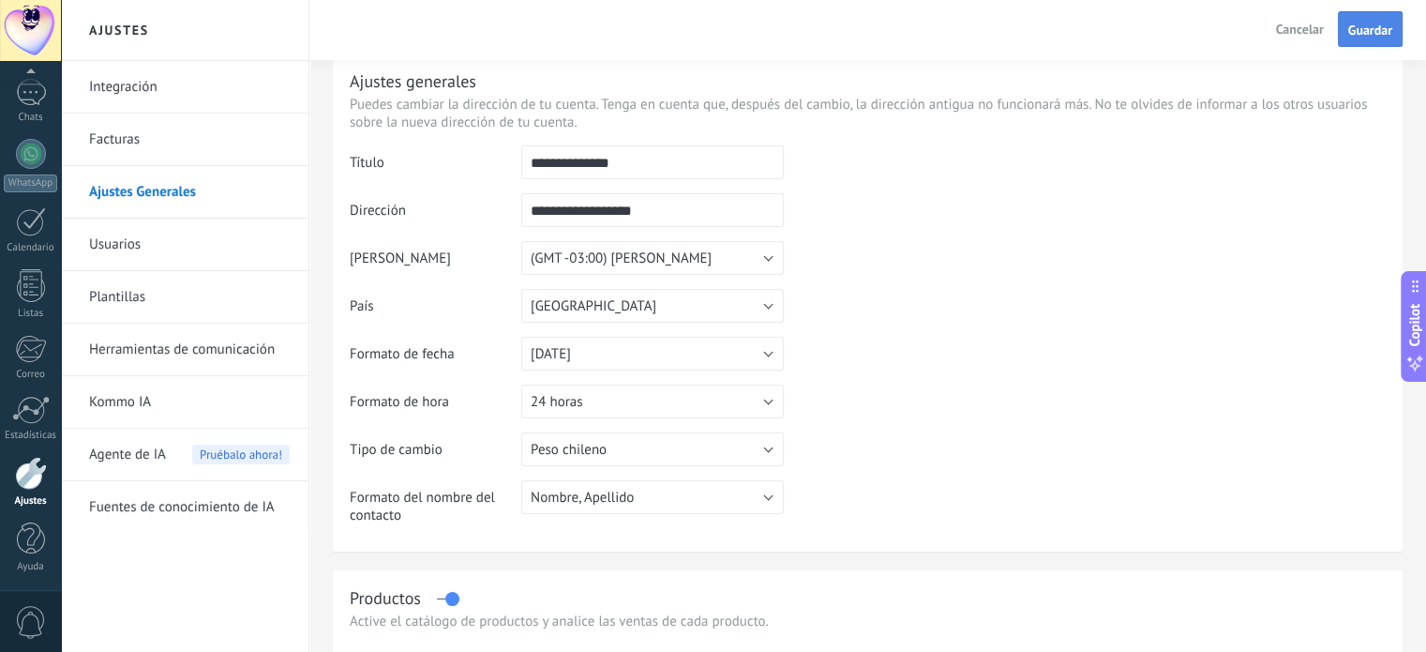
type input "**********"
click at [1362, 23] on span "Guardar" at bounding box center [1370, 29] width 44 height 13
